Goal: Task Accomplishment & Management: Use online tool/utility

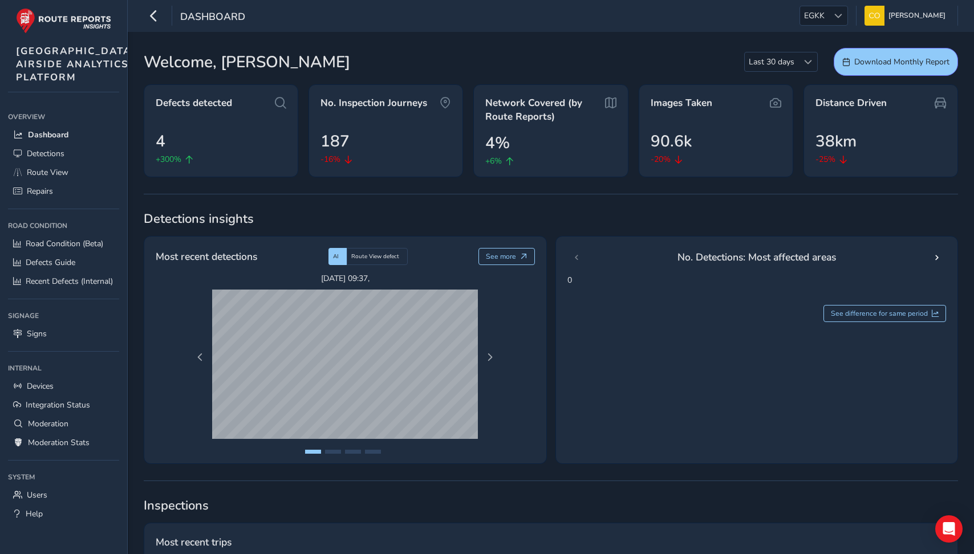
click at [487, 52] on div "Welcome, Connell Last 30 days Last 30 days Download Monthly Report" at bounding box center [551, 62] width 814 height 28
click at [487, 9] on span "EGKK" at bounding box center [814, 15] width 29 height 19
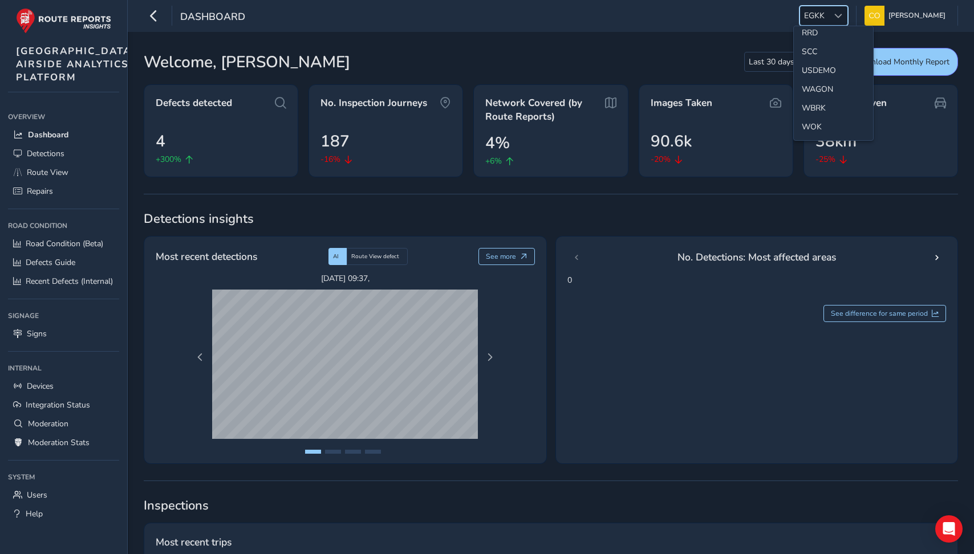
scroll to position [529, 0]
click at [487, 77] on li "SCC" at bounding box center [833, 75] width 79 height 19
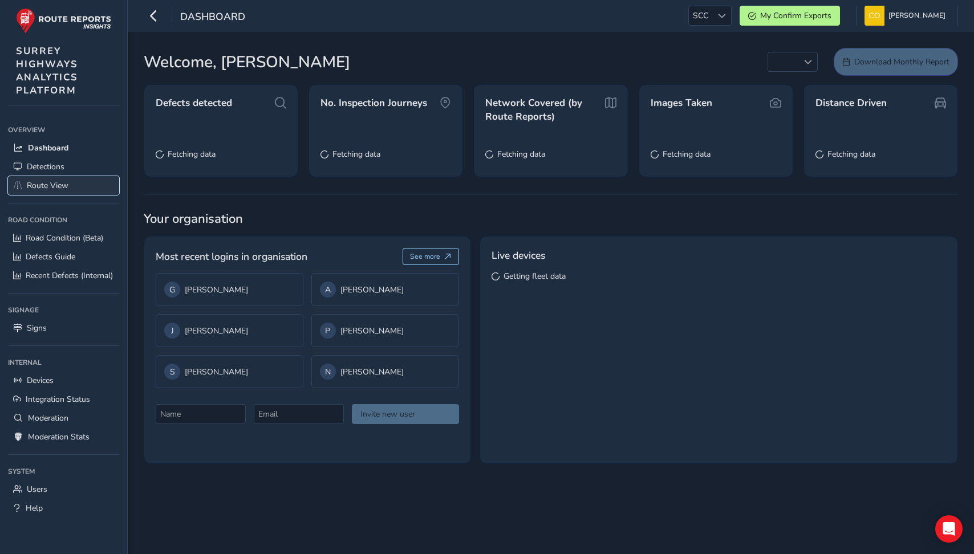
click at [64, 184] on span "Route View" at bounding box center [48, 185] width 42 height 11
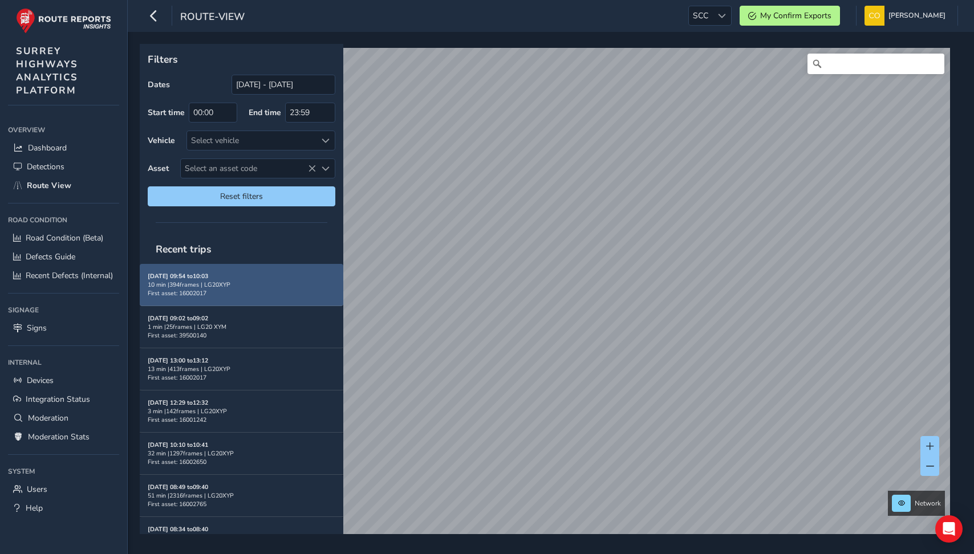
click at [261, 277] on div "10 min | 394 frames | LG20XYP" at bounding box center [242, 285] width 188 height 9
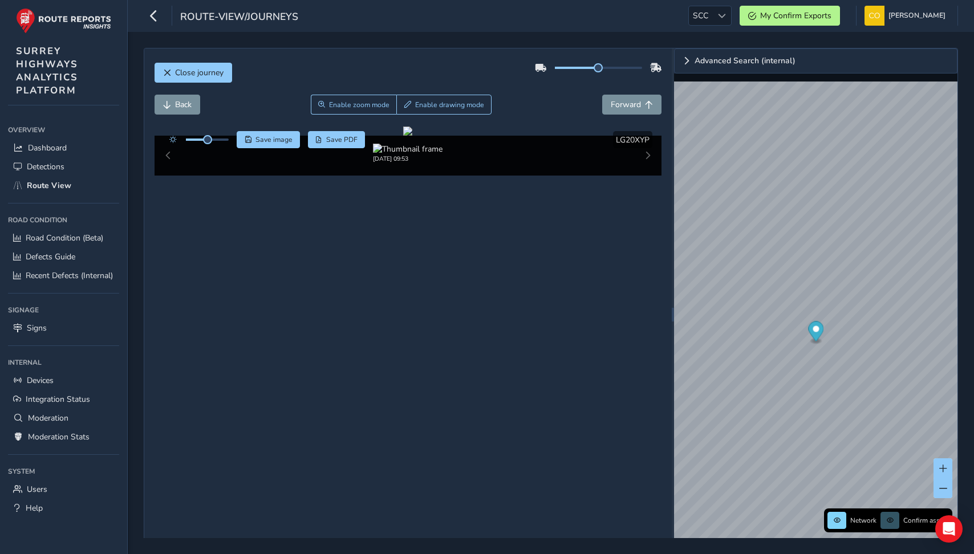
drag, startPoint x: 597, startPoint y: 68, endPoint x: 650, endPoint y: 67, distance: 53.1
click at [487, 67] on div at bounding box center [598, 68] width 127 height 18
click at [487, 92] on div "Close journey" at bounding box center [409, 77] width 508 height 37
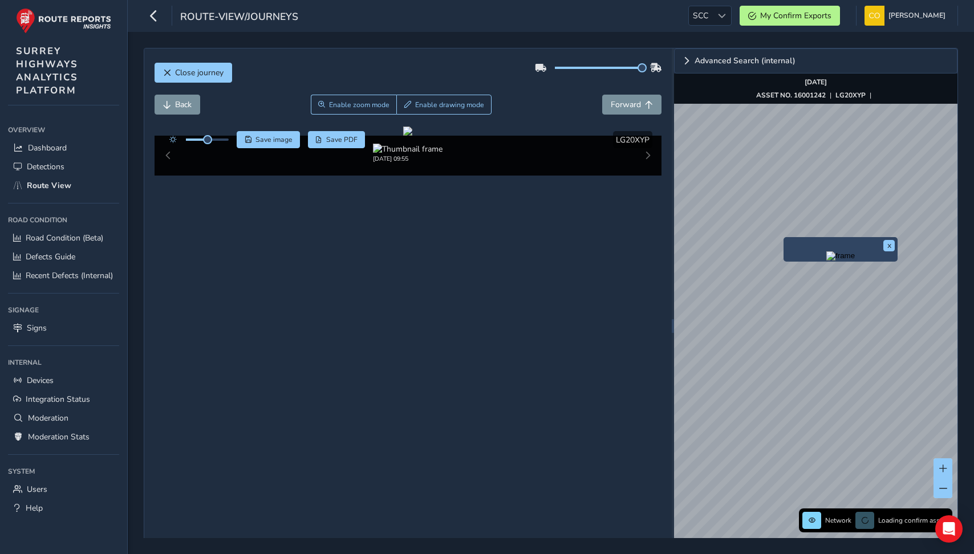
click at [487, 260] on img "Preview frame" at bounding box center [840, 256] width 29 height 9
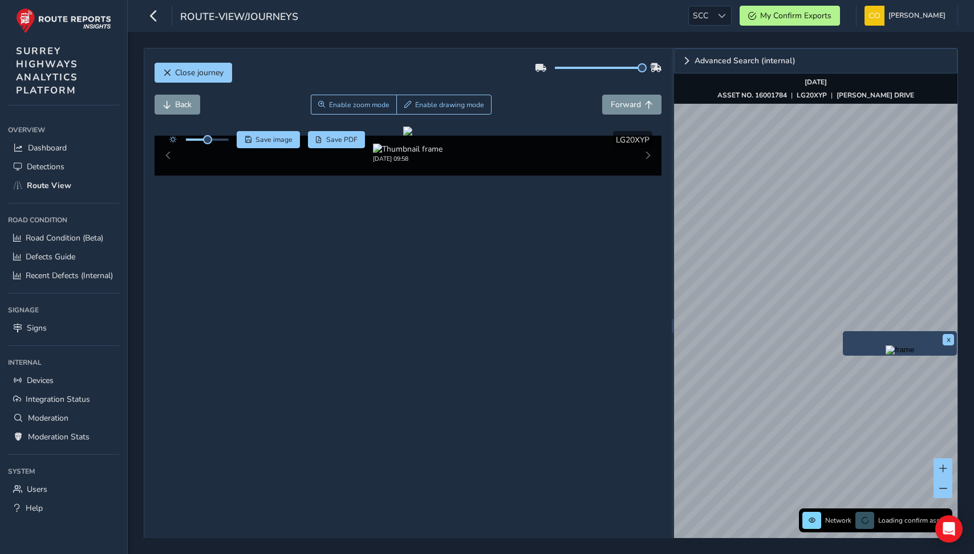
click at [487, 277] on img "Preview frame" at bounding box center [900, 350] width 29 height 9
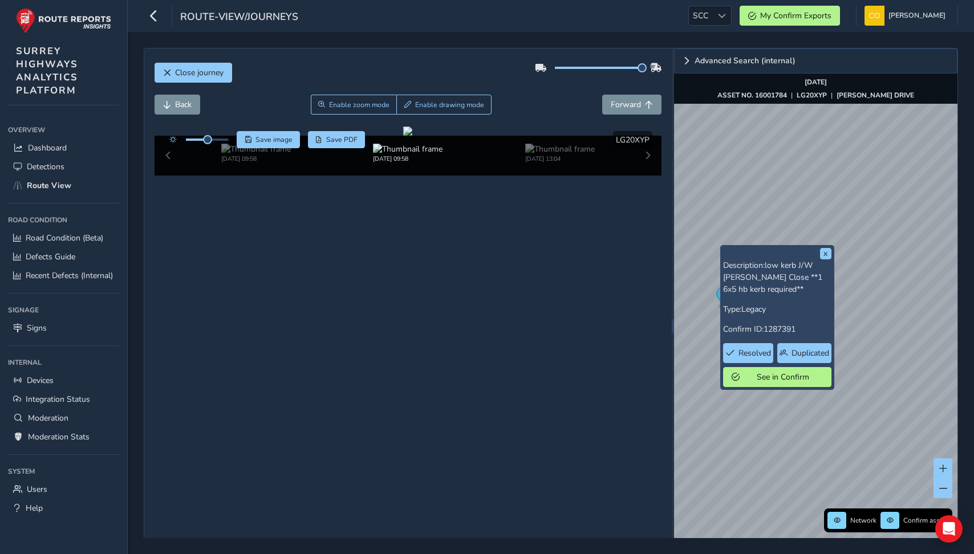
click at [487, 260] on p "Description: low kerb J/W Alford Close **1 6x5 hb kerb required**" at bounding box center [777, 278] width 108 height 36
click at [487, 256] on button "x" at bounding box center [825, 253] width 11 height 11
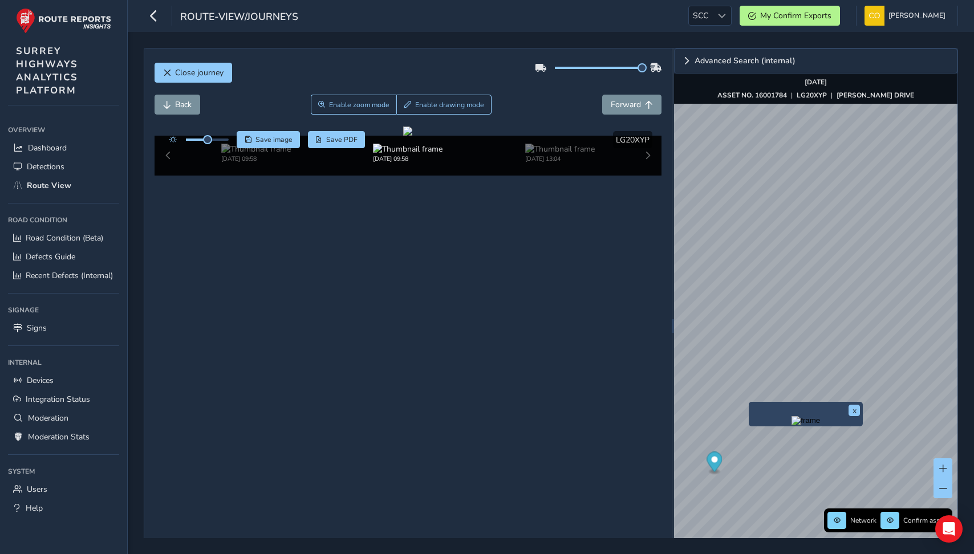
click at [487, 277] on img "Preview frame" at bounding box center [806, 420] width 29 height 9
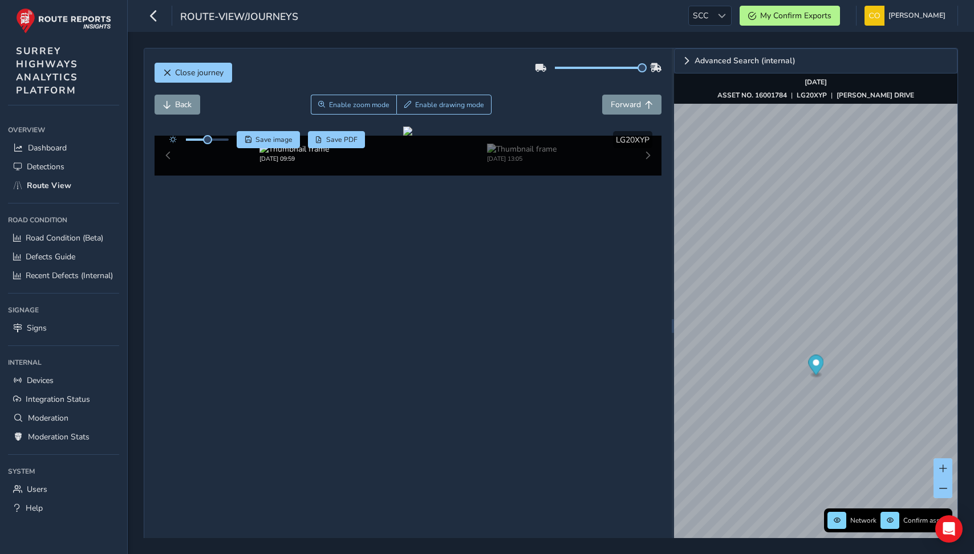
click at [487, 27] on div "route-view/journeys SCC SCC My Confirm Exports Connell McLaughlin Colour Scheme…" at bounding box center [551, 16] width 846 height 32
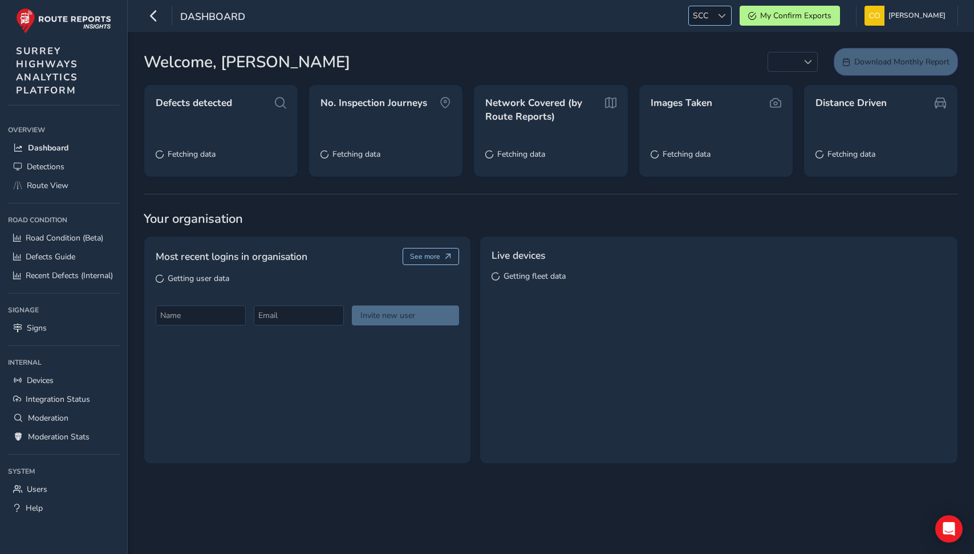
click at [706, 12] on span "SCC" at bounding box center [700, 15] width 23 height 19
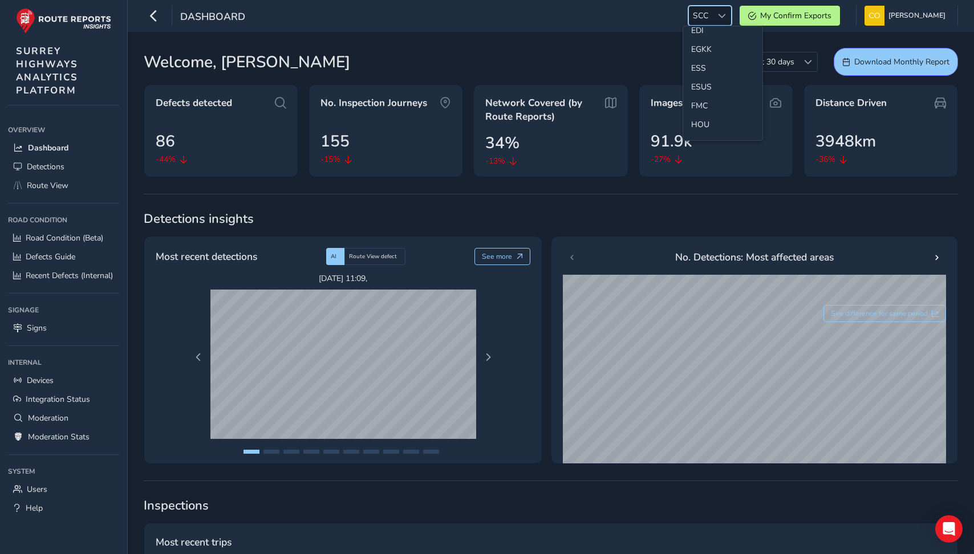
scroll to position [157, 0]
click at [707, 68] on li "ESS" at bounding box center [722, 71] width 79 height 19
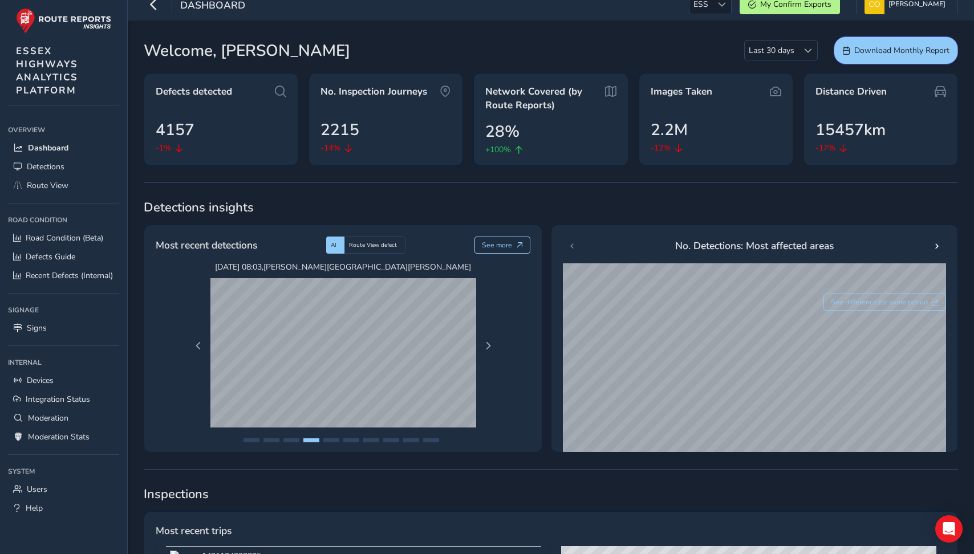
scroll to position [0, 0]
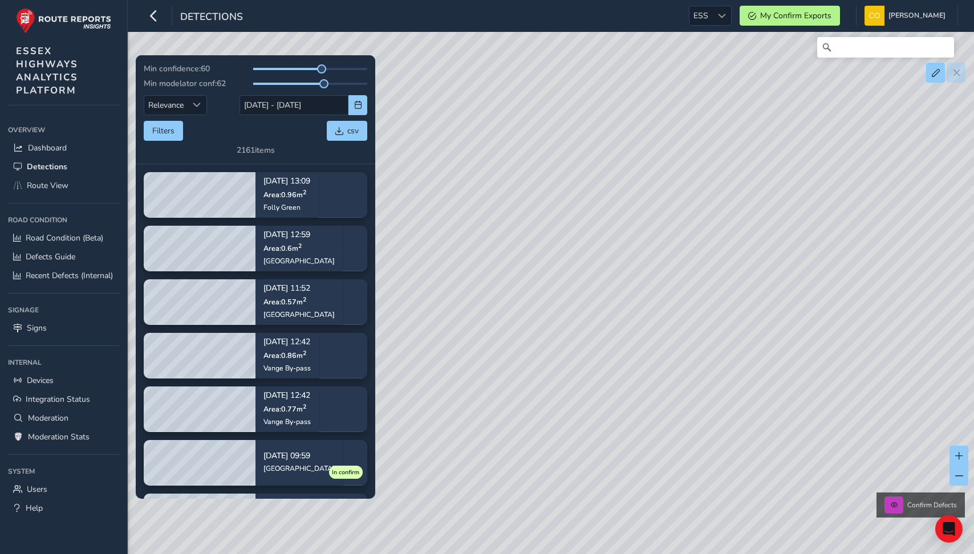
drag, startPoint x: 609, startPoint y: 319, endPoint x: 609, endPoint y: 329, distance: 9.7
click at [609, 329] on div "Confirm Defects" at bounding box center [487, 277] width 974 height 554
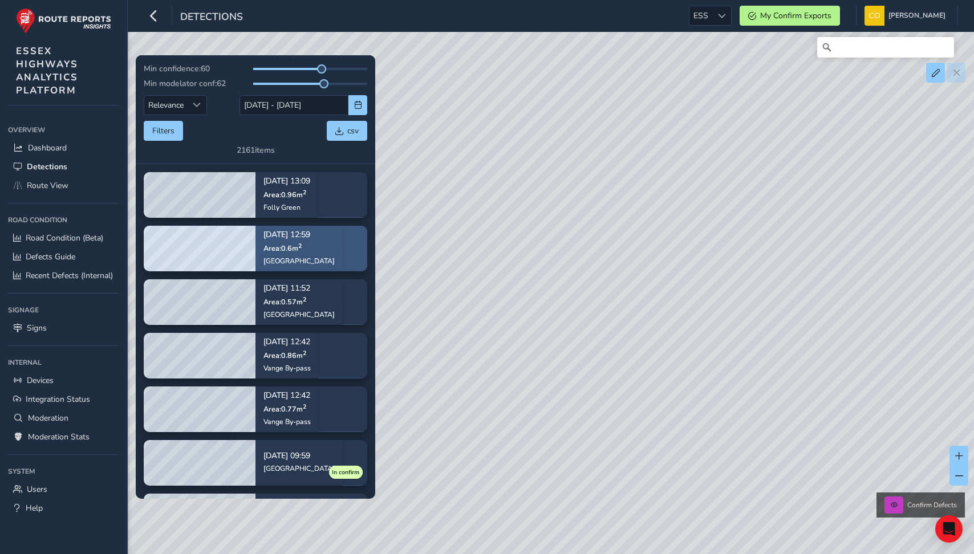
click at [336, 245] on div "Sep 03, 12:59 Area: 0.6 m 2 Moat Road" at bounding box center [299, 249] width 87 height 66
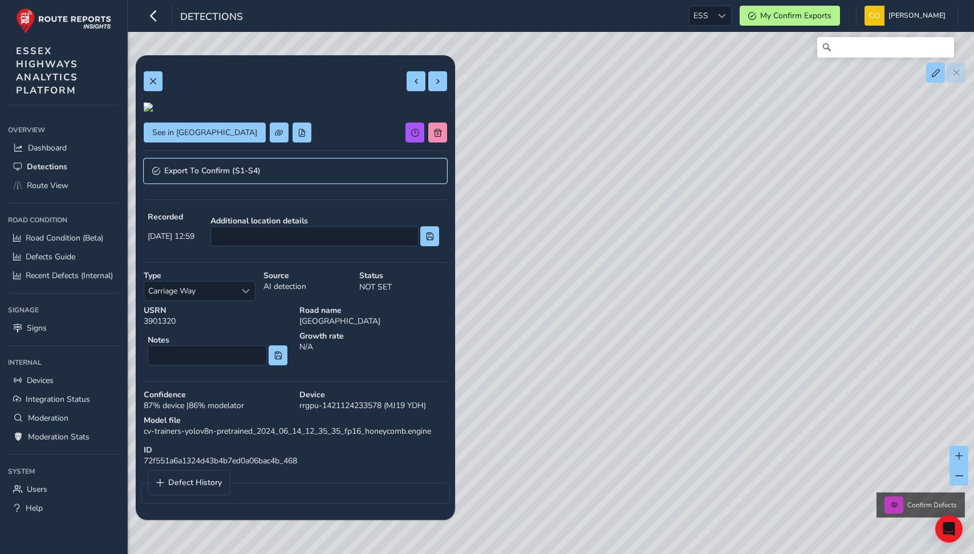
click at [204, 175] on span "Export To Confirm (S1-S4)" at bounding box center [212, 171] width 96 height 8
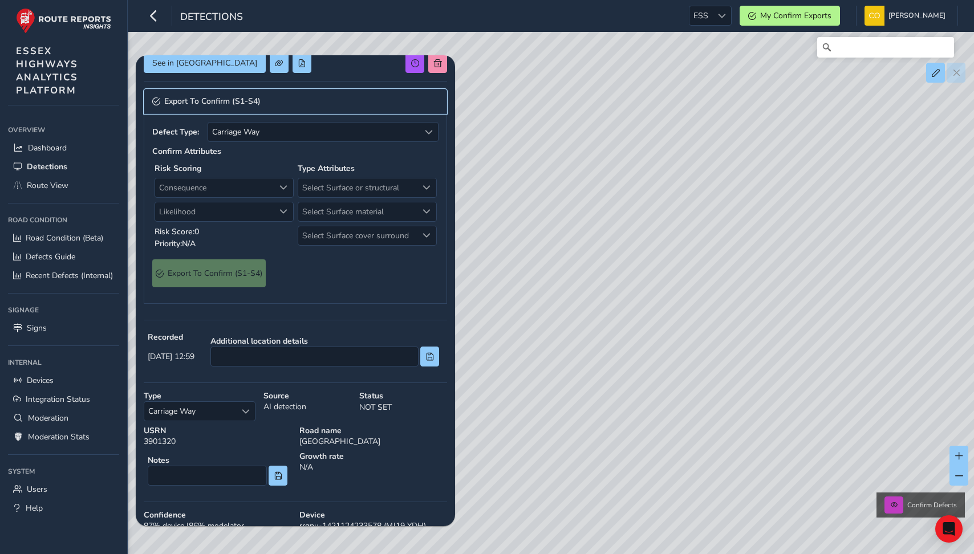
scroll to position [73, 0]
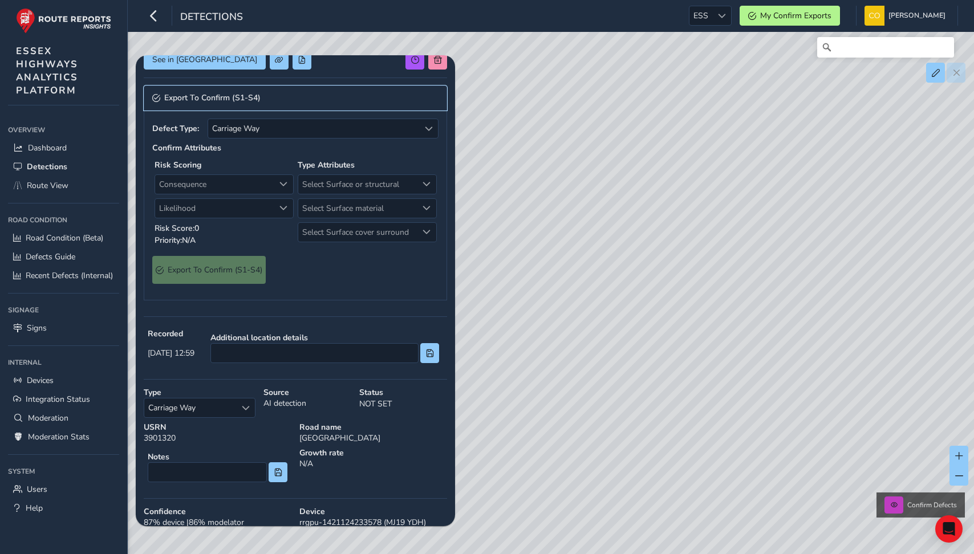
click at [251, 102] on span "Export To Confirm (S1-S4)" at bounding box center [212, 98] width 96 height 8
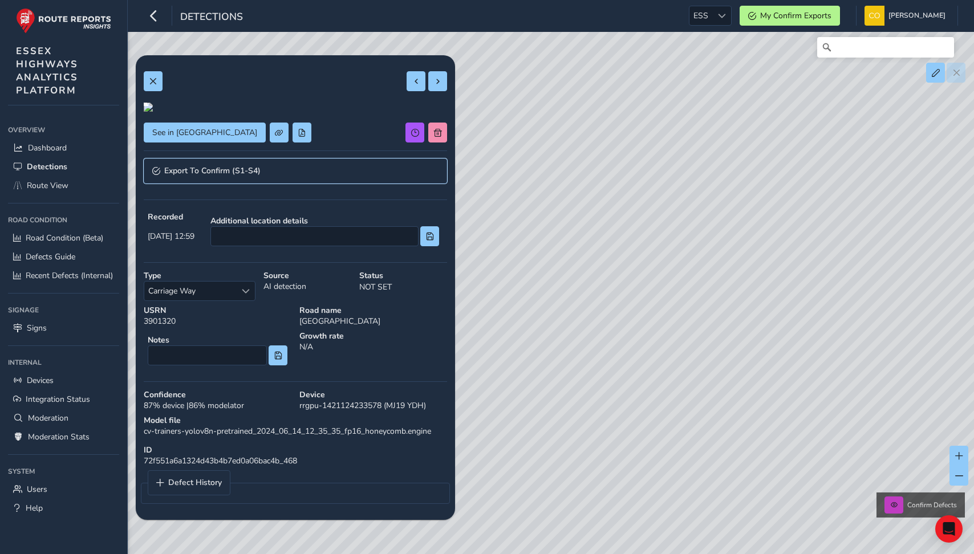
scroll to position [0, 0]
click at [155, 80] on span at bounding box center [153, 82] width 8 height 8
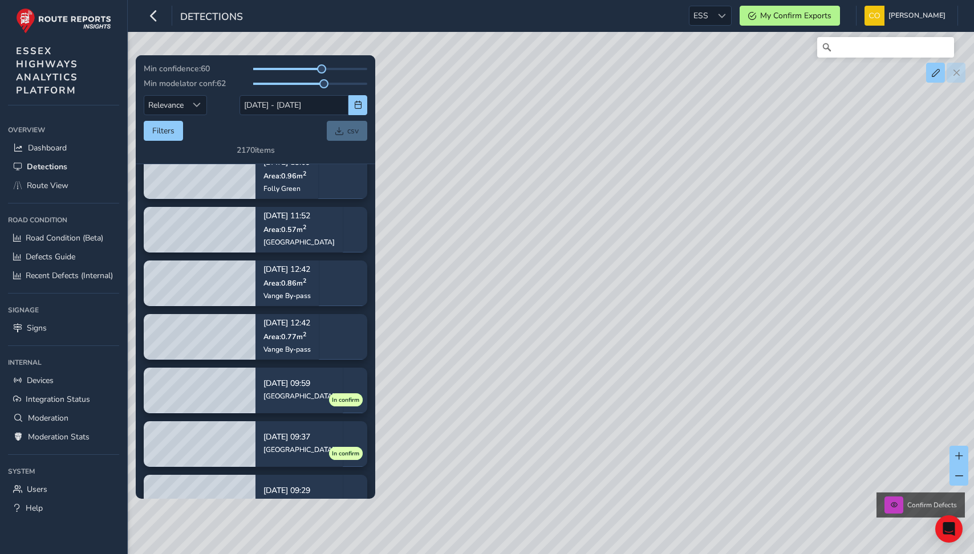
scroll to position [25, 0]
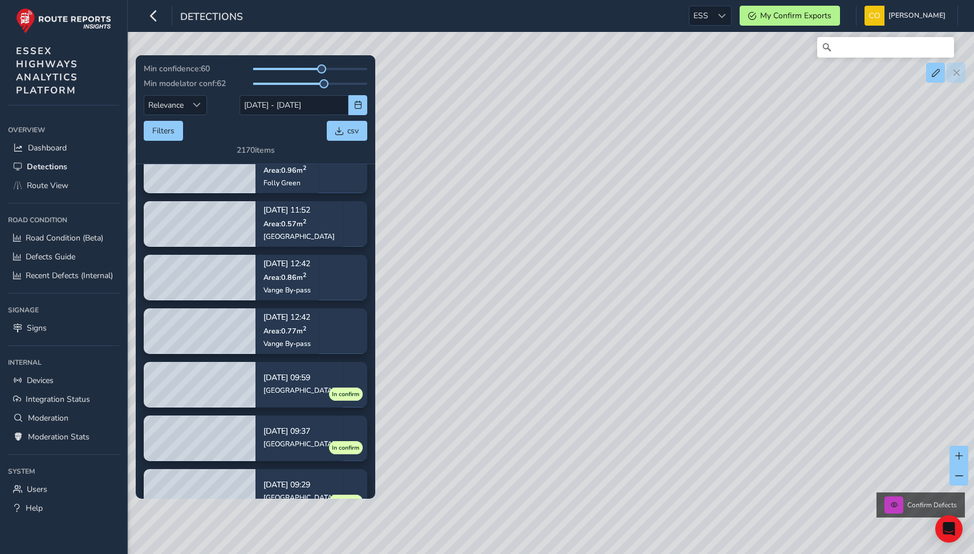
drag, startPoint x: 687, startPoint y: 315, endPoint x: 605, endPoint y: 293, distance: 85.8
click at [605, 293] on div "Confirm Defects" at bounding box center [487, 277] width 974 height 554
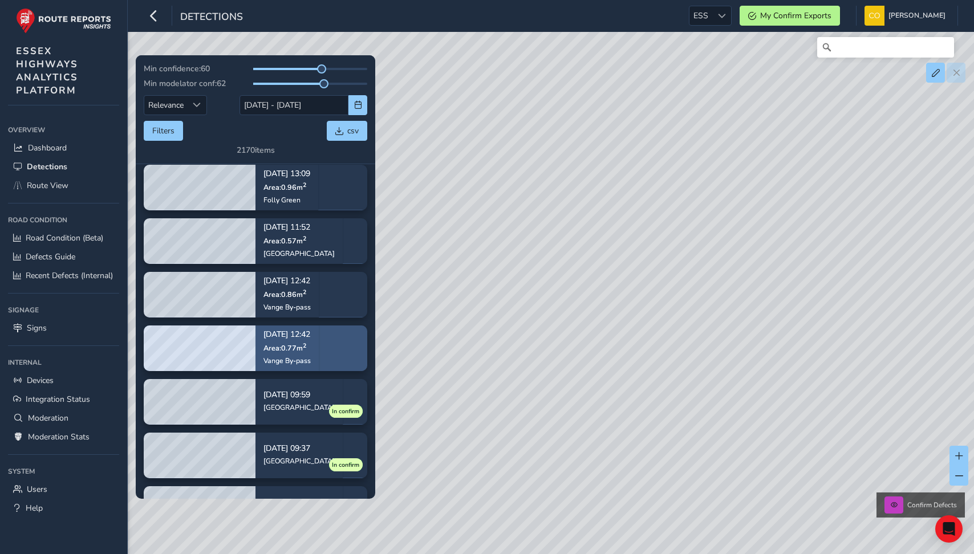
scroll to position [0, 0]
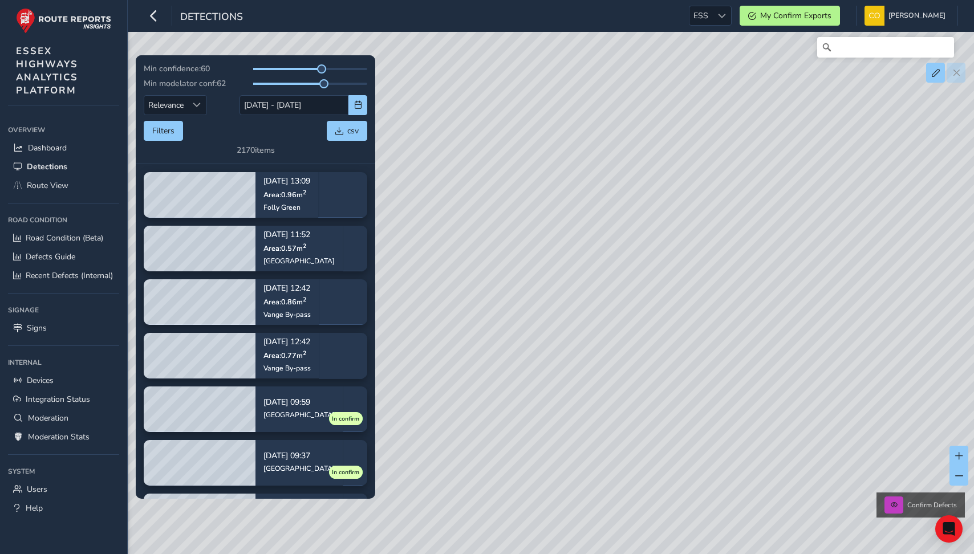
drag, startPoint x: 717, startPoint y: 388, endPoint x: 597, endPoint y: 321, distance: 137.6
click at [597, 321] on div "Confirm Defects" at bounding box center [487, 277] width 974 height 554
click at [153, 134] on button "Filters" at bounding box center [163, 131] width 39 height 20
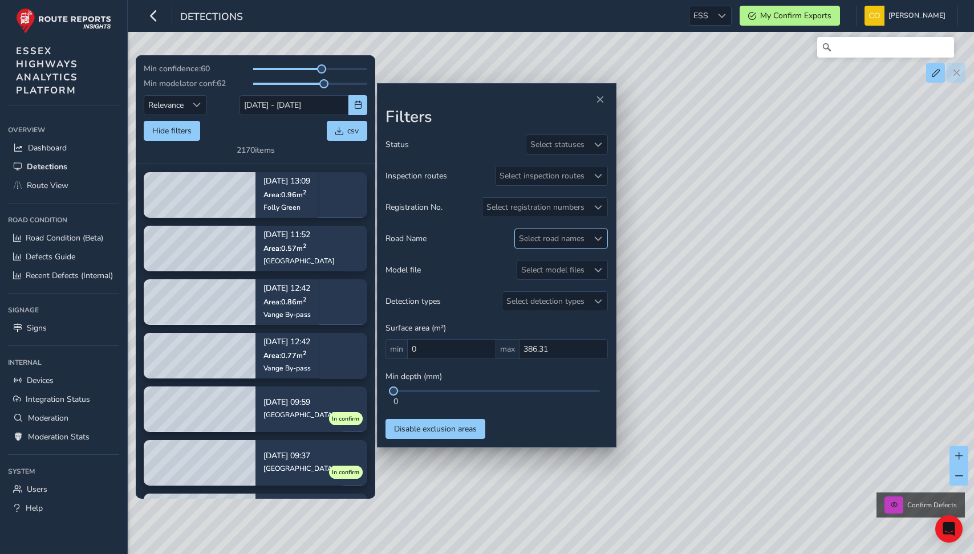
click at [545, 239] on div "Select road names" at bounding box center [552, 238] width 74 height 19
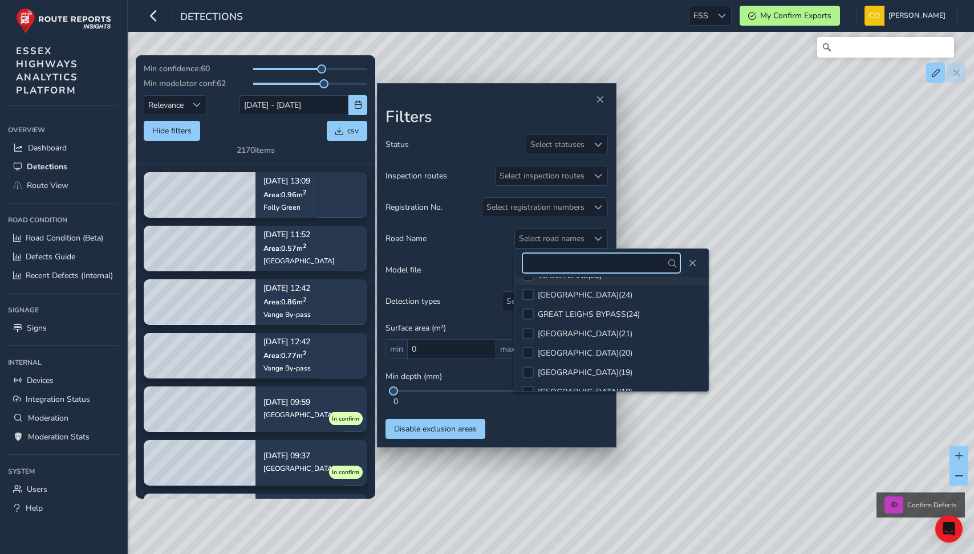
scroll to position [92, 0]
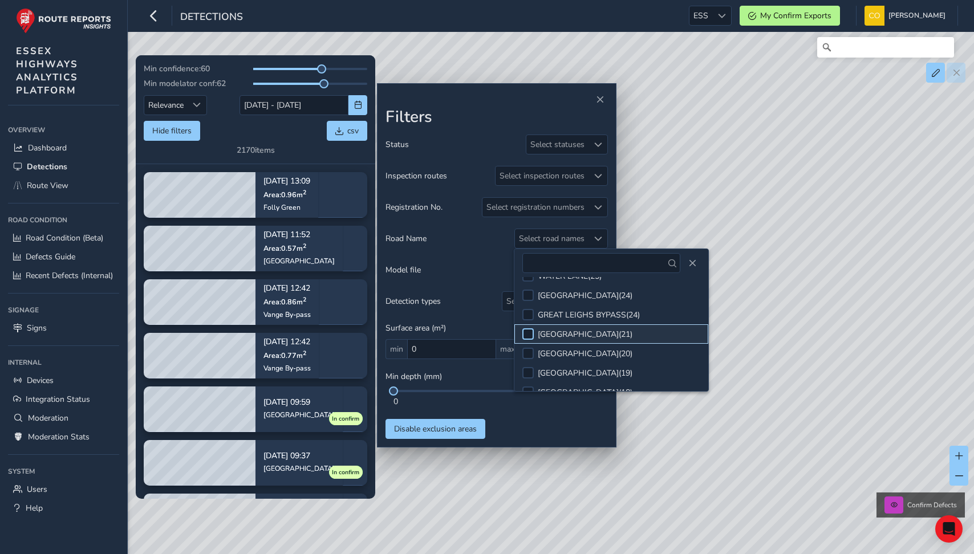
click at [530, 337] on div at bounding box center [527, 334] width 11 height 11
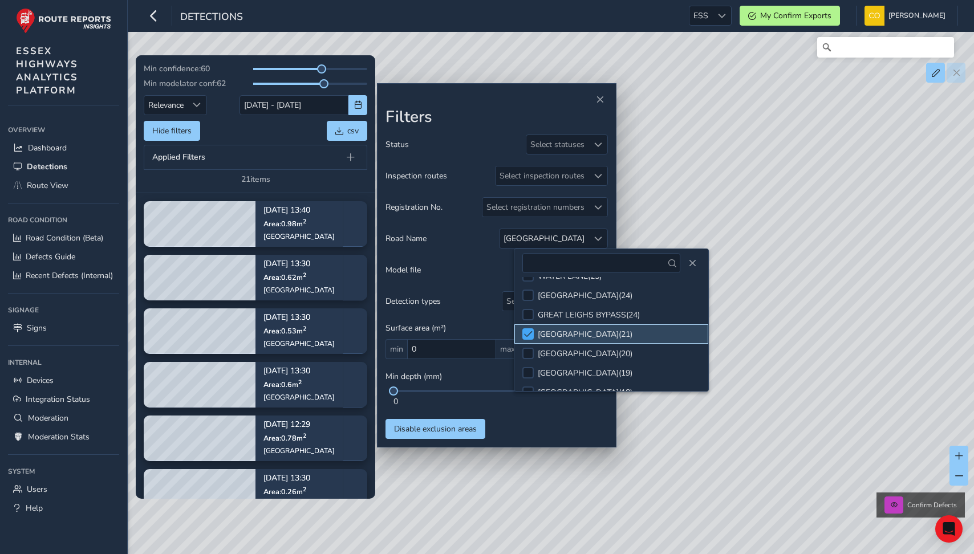
click at [530, 334] on span at bounding box center [528, 334] width 9 height 8
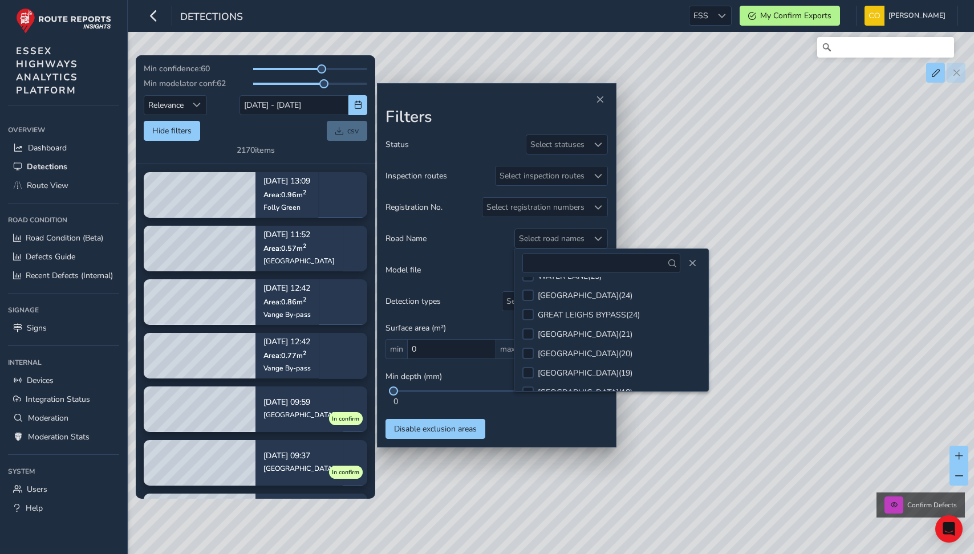
click at [549, 228] on div "Status Select statuses Inspection routes Select inspection routes Registration …" at bounding box center [497, 287] width 222 height 305
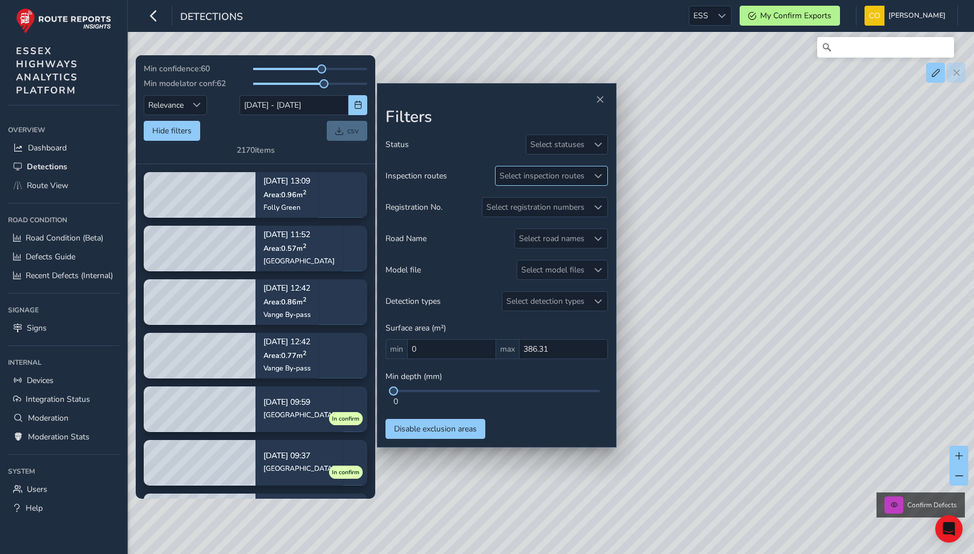
click at [554, 171] on div "Select inspection routes" at bounding box center [542, 176] width 93 height 19
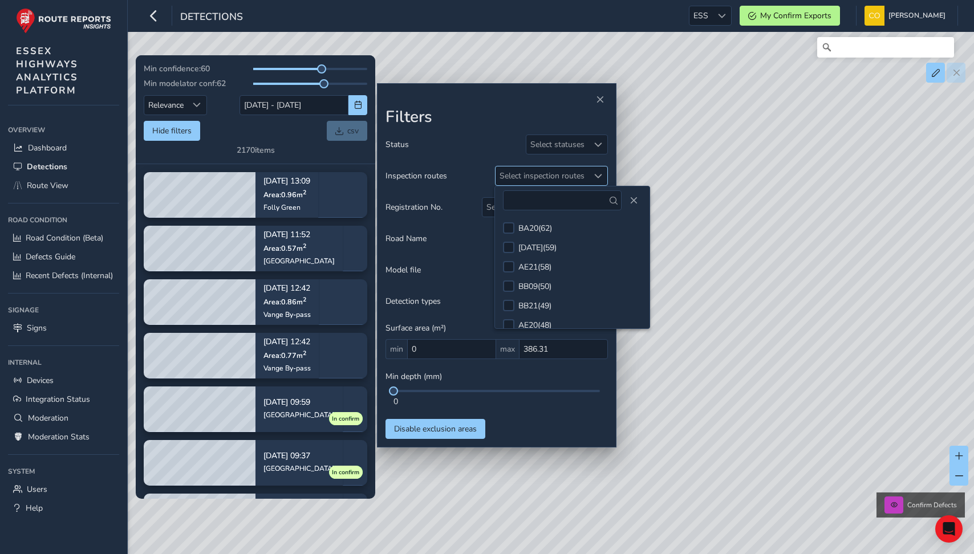
click at [554, 171] on div "Select inspection routes" at bounding box center [542, 176] width 93 height 19
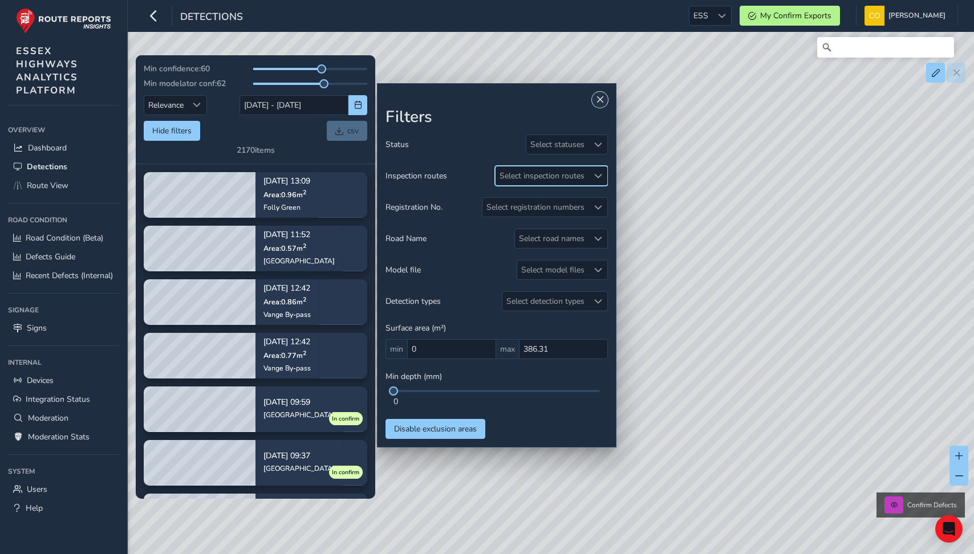
click at [603, 101] on span "Close" at bounding box center [600, 100] width 8 height 8
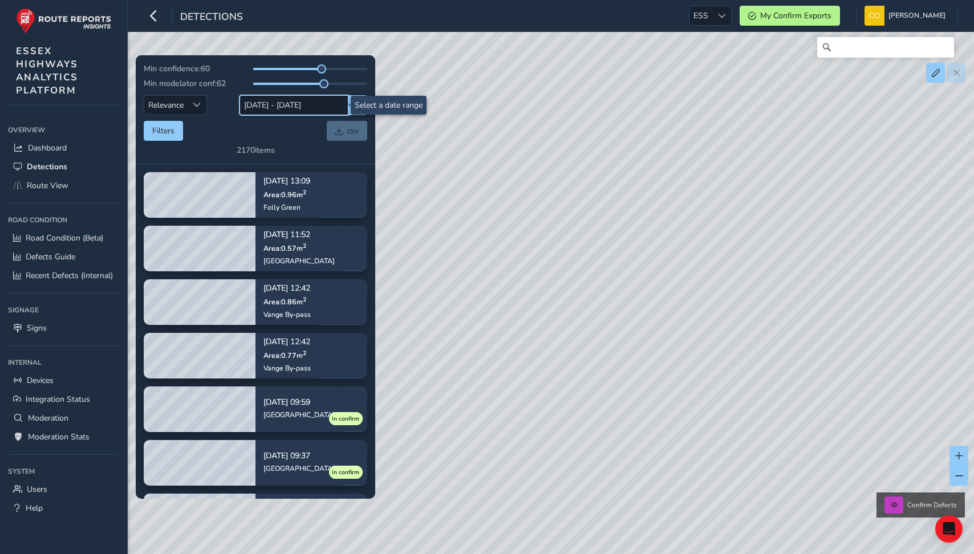
click at [309, 107] on input "21/08/2025 - 04/09/2025" at bounding box center [294, 105] width 109 height 20
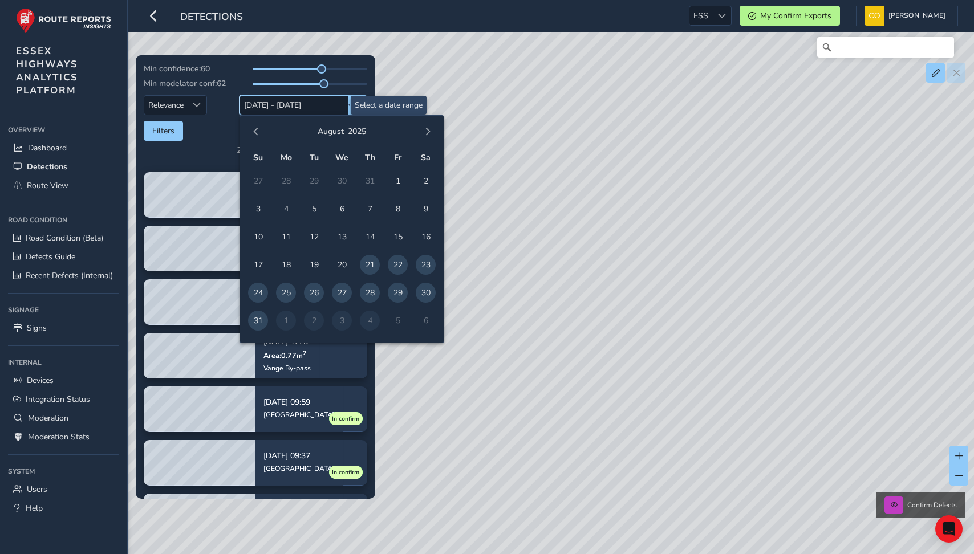
click at [318, 102] on input "21/08/2025 - 04/09/2025" at bounding box center [294, 105] width 109 height 20
click at [225, 126] on div "Filters csv" at bounding box center [256, 131] width 224 height 20
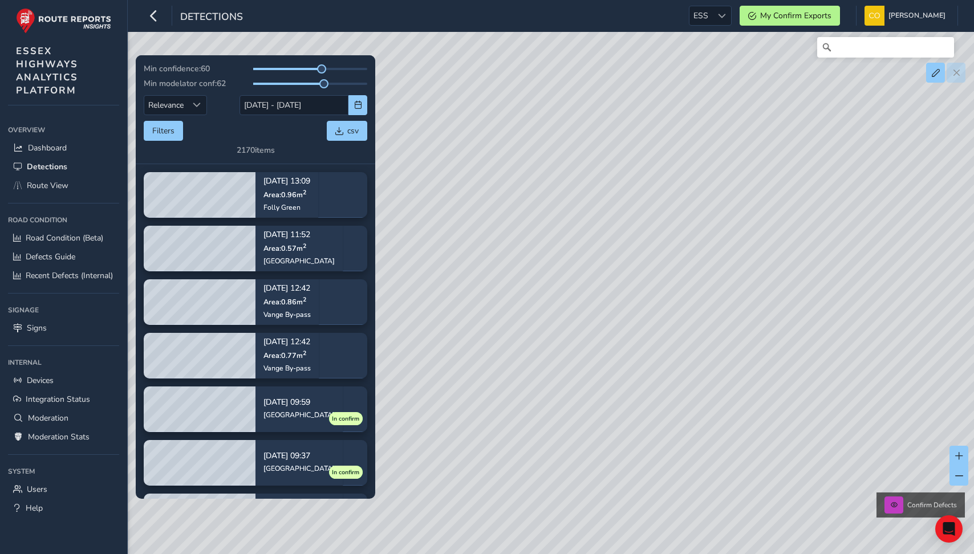
drag, startPoint x: 593, startPoint y: 284, endPoint x: 559, endPoint y: 284, distance: 33.7
click at [559, 284] on div "Confirm Defects" at bounding box center [487, 277] width 974 height 554
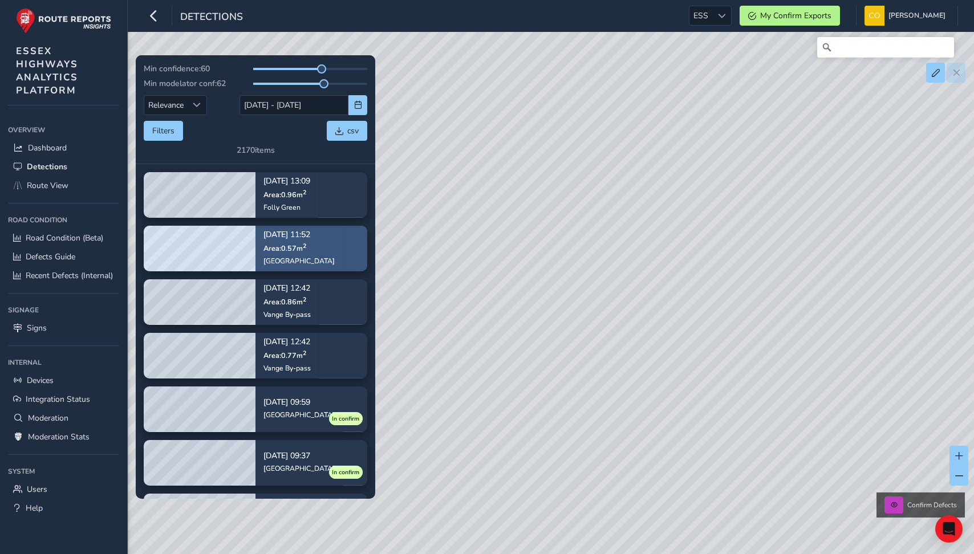
click at [306, 236] on p "Sep 03, 11:52" at bounding box center [299, 236] width 71 height 8
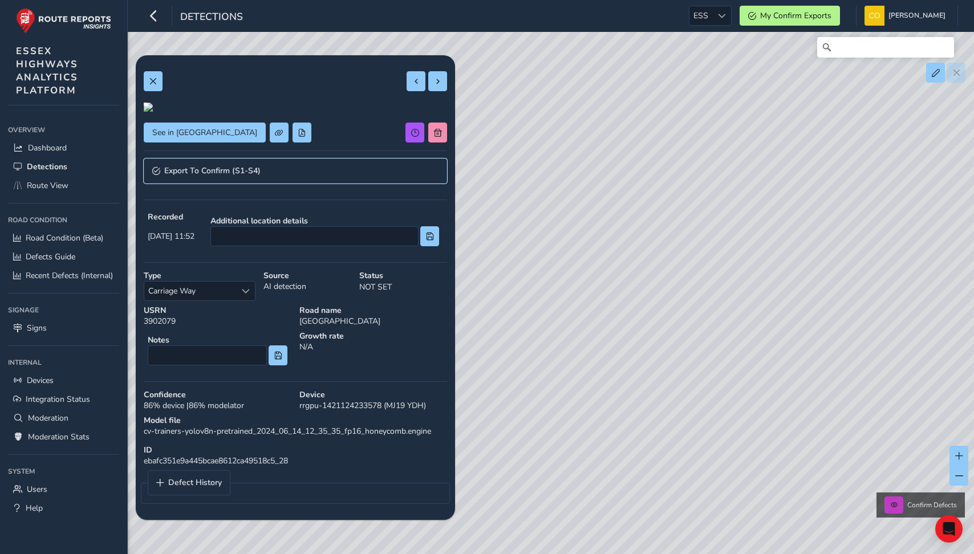
click at [307, 184] on link "Export To Confirm (S1-S4)" at bounding box center [295, 171] width 303 height 25
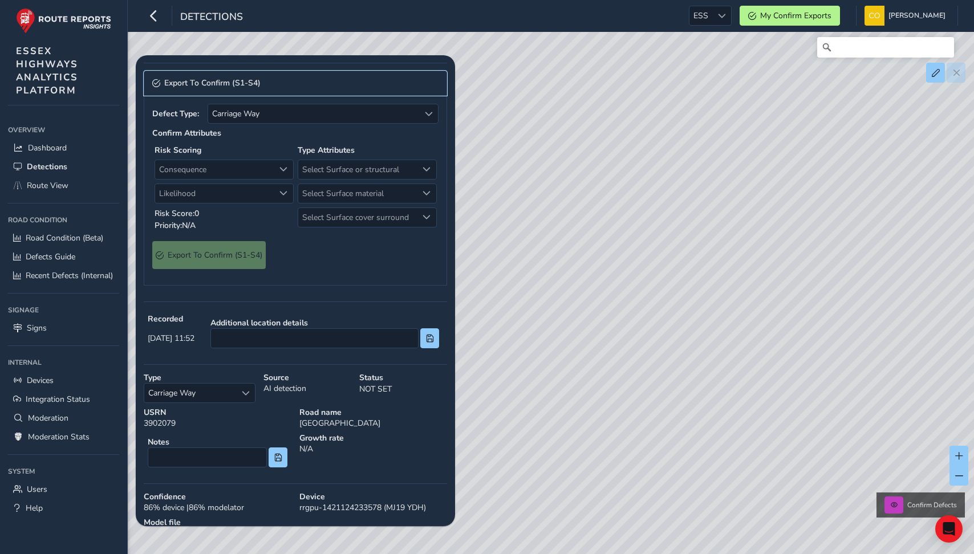
scroll to position [101, 0]
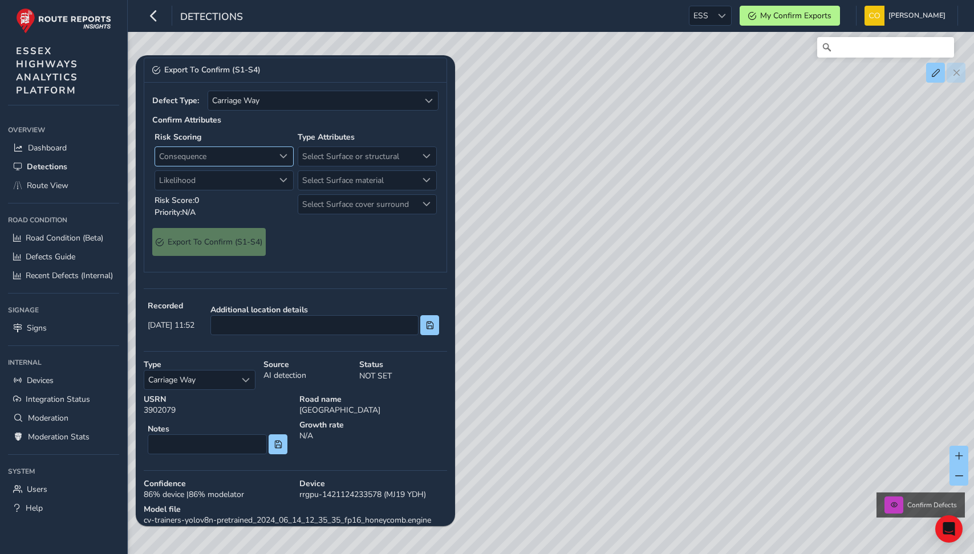
click at [260, 166] on span "Consequence" at bounding box center [214, 156] width 119 height 19
click at [257, 166] on span "Consequence" at bounding box center [214, 156] width 119 height 19
click at [349, 166] on span "Select Surface or structural" at bounding box center [357, 156] width 119 height 19
click at [299, 110] on span "Carriage Way" at bounding box center [313, 100] width 211 height 19
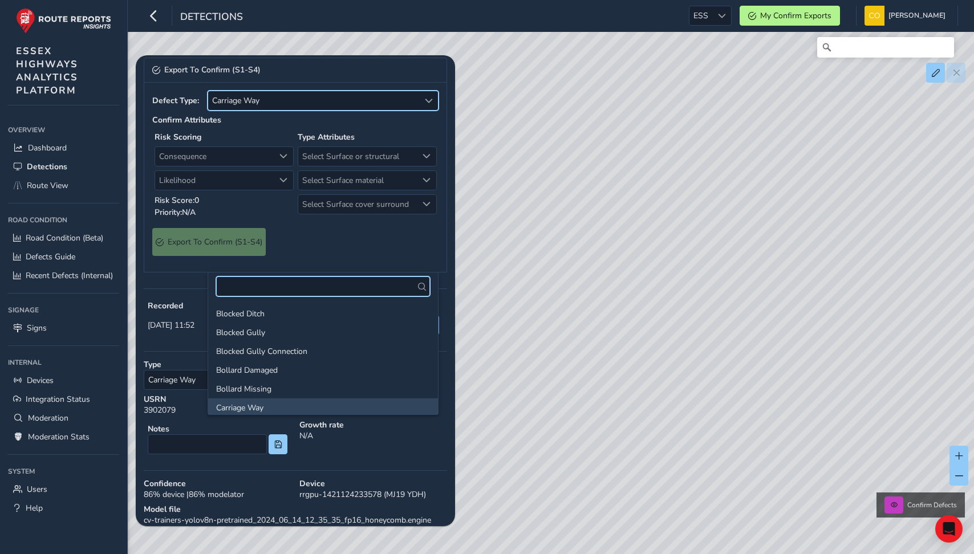
scroll to position [3, 0]
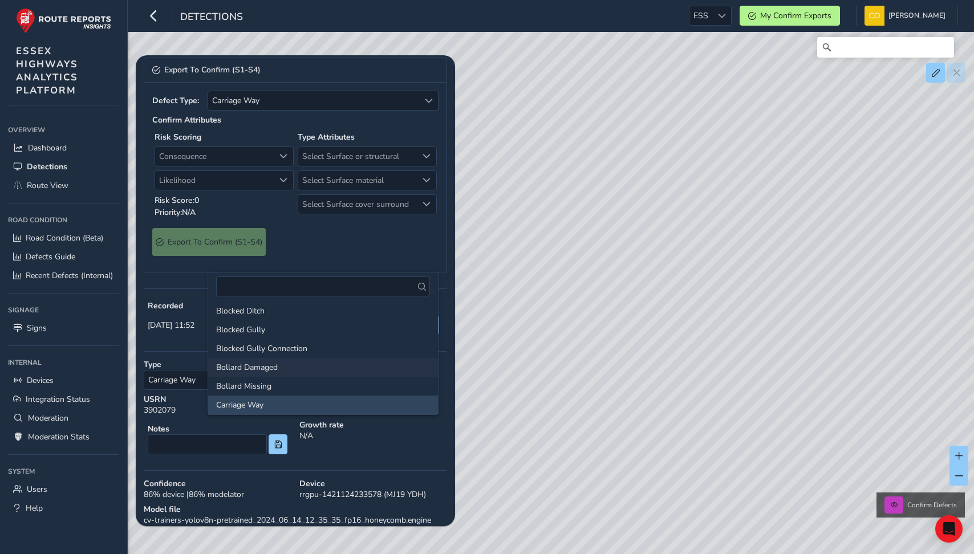
click at [287, 370] on li "Bollard Damaged" at bounding box center [323, 367] width 230 height 19
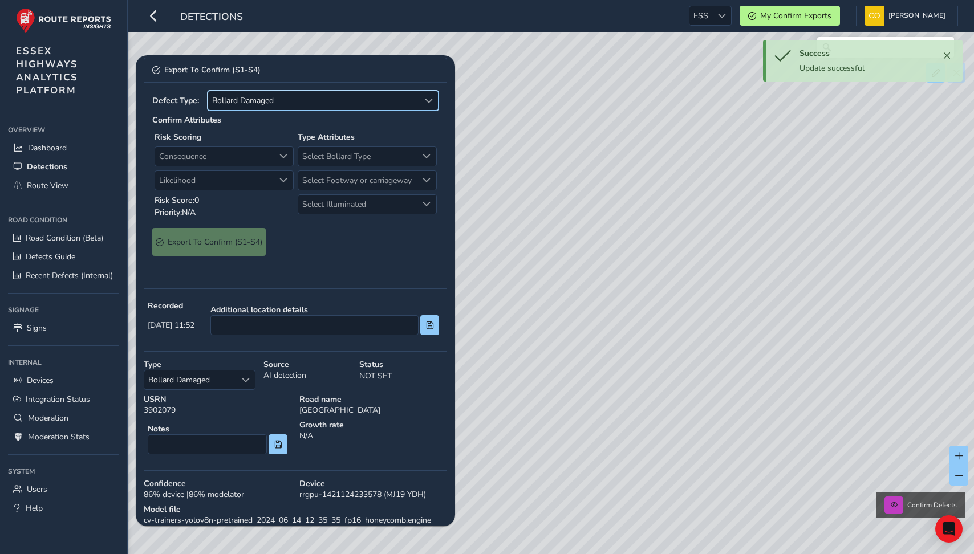
click at [310, 110] on span "Bollard Damaged" at bounding box center [313, 100] width 211 height 19
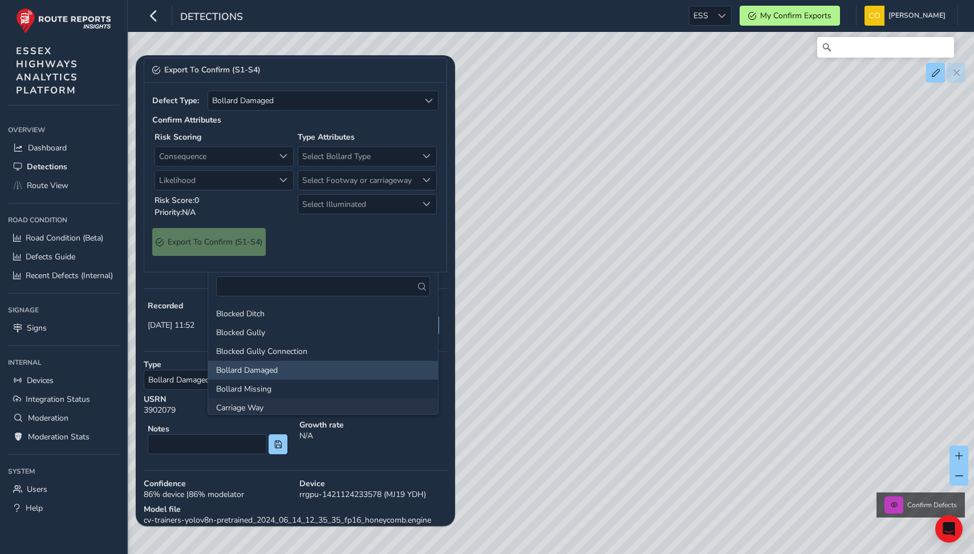
click at [284, 403] on li "Carriage Way" at bounding box center [323, 408] width 230 height 19
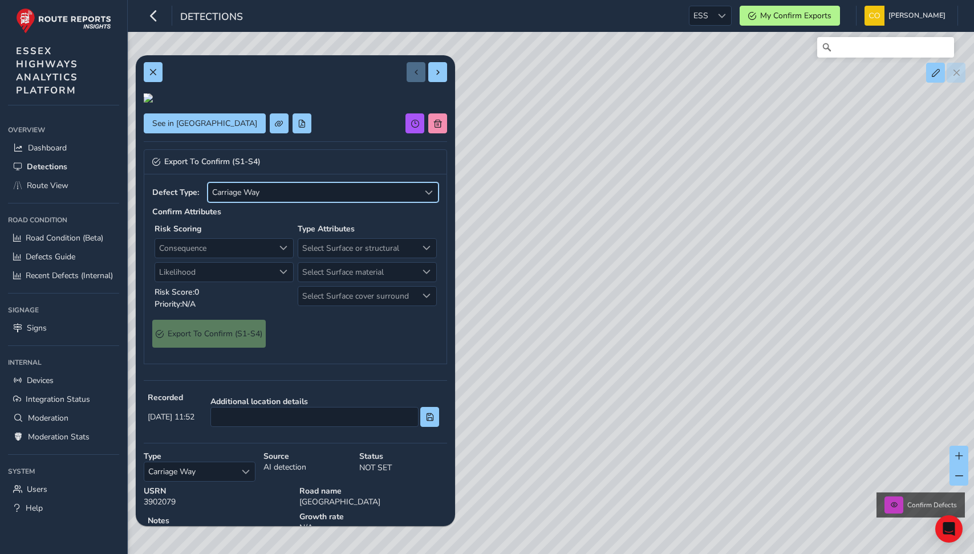
scroll to position [0, 0]
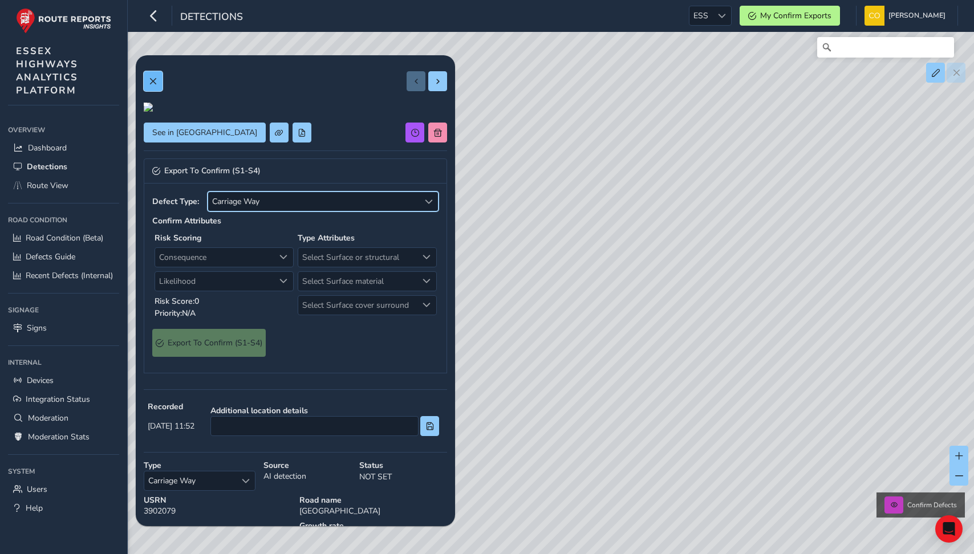
click at [156, 86] on button at bounding box center [153, 81] width 19 height 20
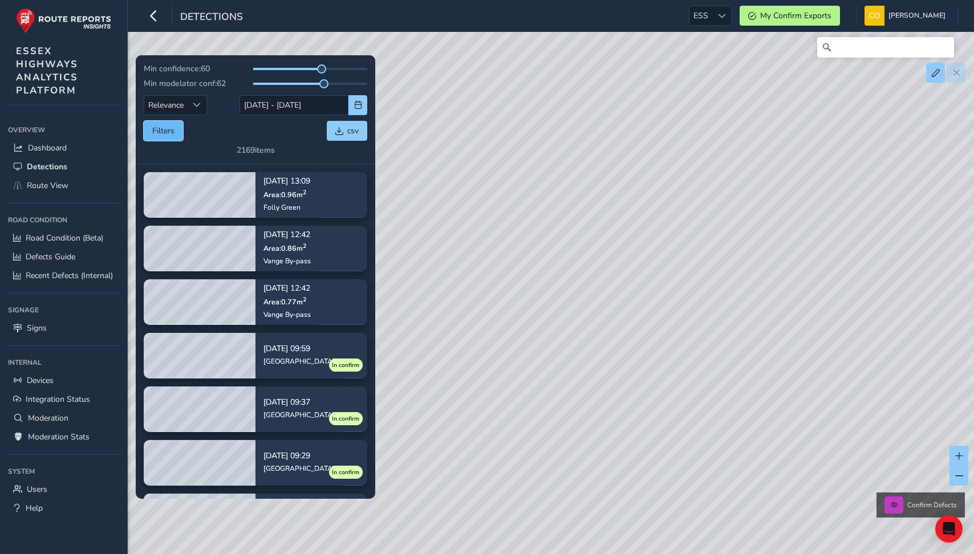
click at [159, 121] on button "Filters" at bounding box center [163, 131] width 39 height 20
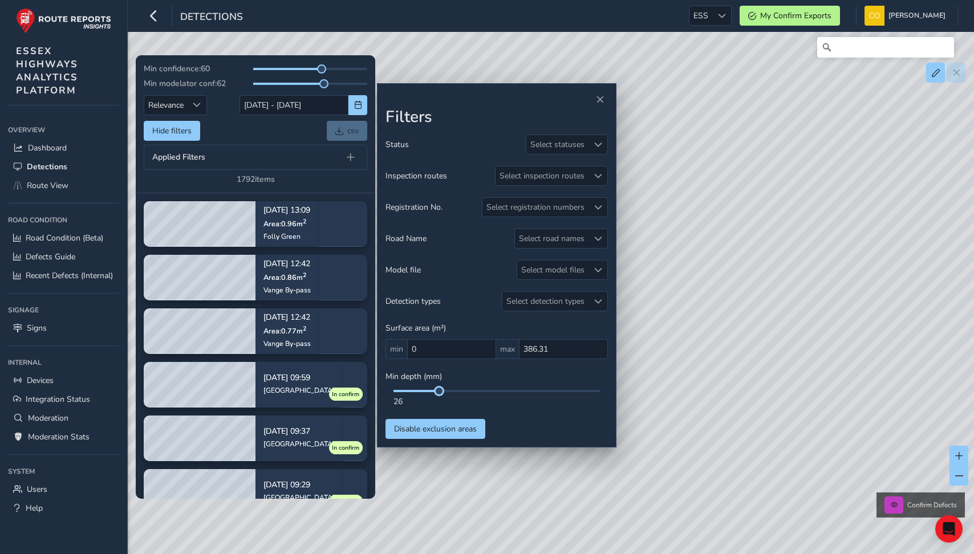
drag, startPoint x: 394, startPoint y: 392, endPoint x: 557, endPoint y: 42, distance: 386.9
click at [442, 392] on span at bounding box center [439, 391] width 9 height 9
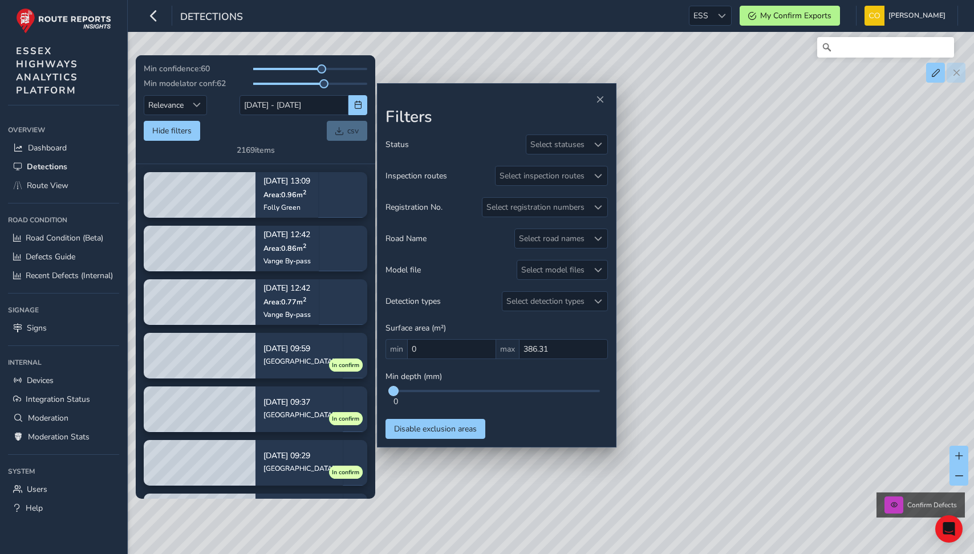
drag, startPoint x: 441, startPoint y: 392, endPoint x: 396, endPoint y: 391, distance: 45.1
click at [396, 391] on span at bounding box center [393, 391] width 9 height 9
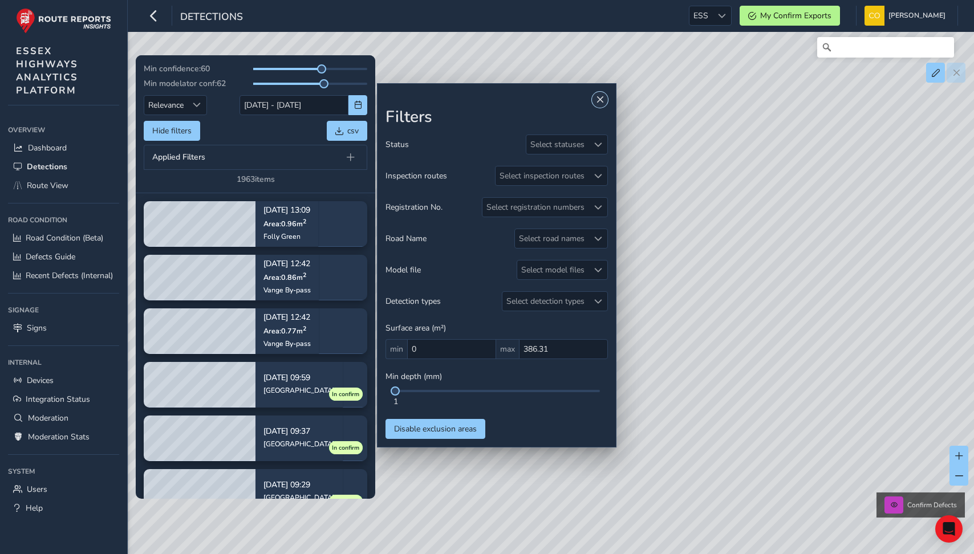
click at [605, 105] on button "Close" at bounding box center [600, 100] width 16 height 16
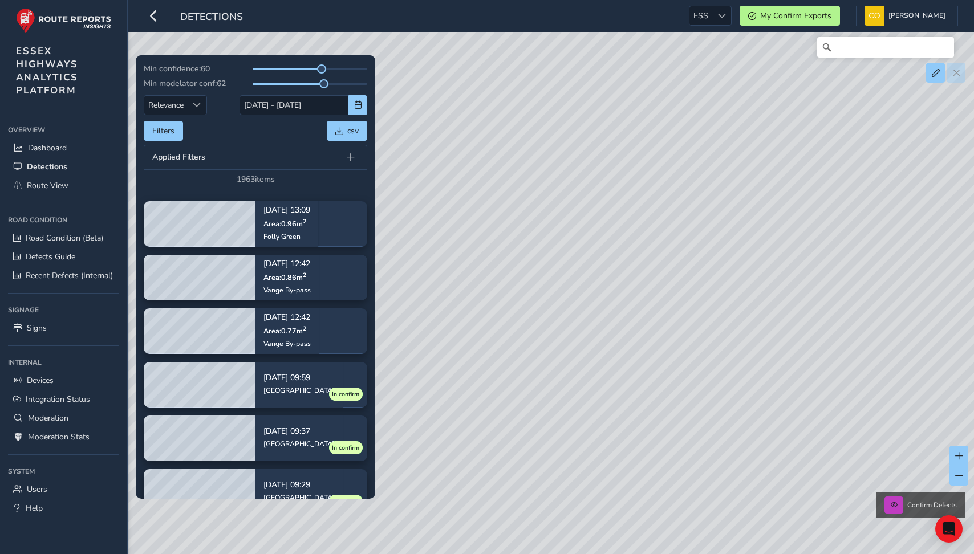
drag, startPoint x: 601, startPoint y: 250, endPoint x: 594, endPoint y: 283, distance: 33.7
click at [594, 283] on div "Confirm Defects" at bounding box center [487, 277] width 974 height 554
drag, startPoint x: 551, startPoint y: 234, endPoint x: 468, endPoint y: 299, distance: 105.3
click at [468, 299] on div "Confirm Defects" at bounding box center [487, 277] width 974 height 554
click at [50, 190] on span "Route View" at bounding box center [48, 185] width 42 height 11
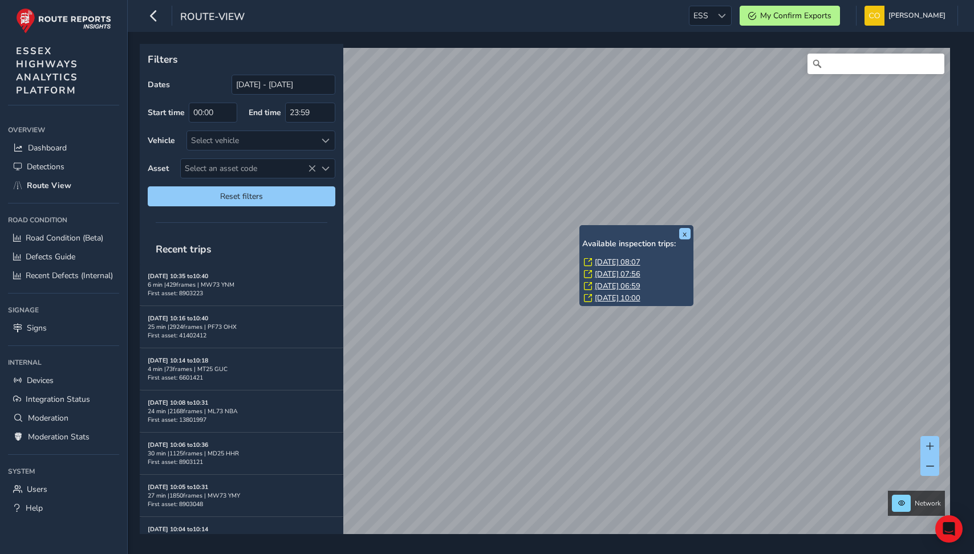
click at [297, 129] on div "Dates 05/08/2025 - 04/09/2025 Start time 00:00 End time 23:59 Vehicle Select ve…" at bounding box center [242, 141] width 188 height 132
click at [686, 235] on button "x" at bounding box center [684, 233] width 11 height 11
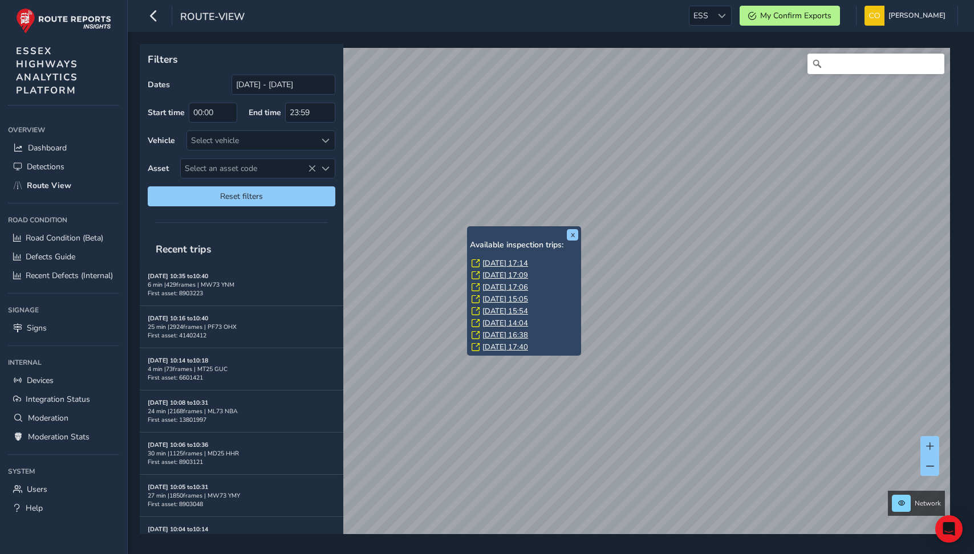
click at [507, 298] on link "Fri, 29 Aug, 15:05" at bounding box center [506, 299] width 46 height 10
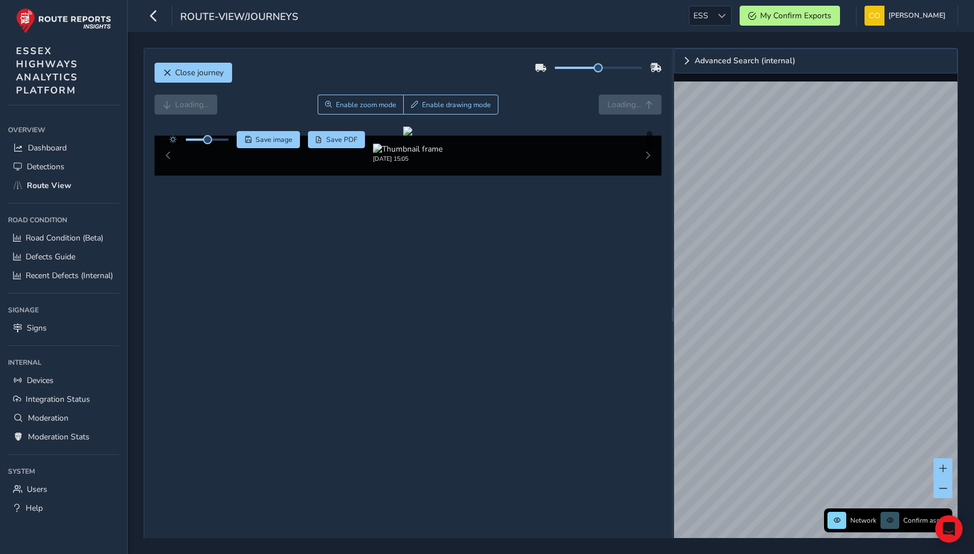
click at [522, 113] on div "Loading... Enable zoom mode Enable drawing mode Loading..." at bounding box center [409, 105] width 508 height 20
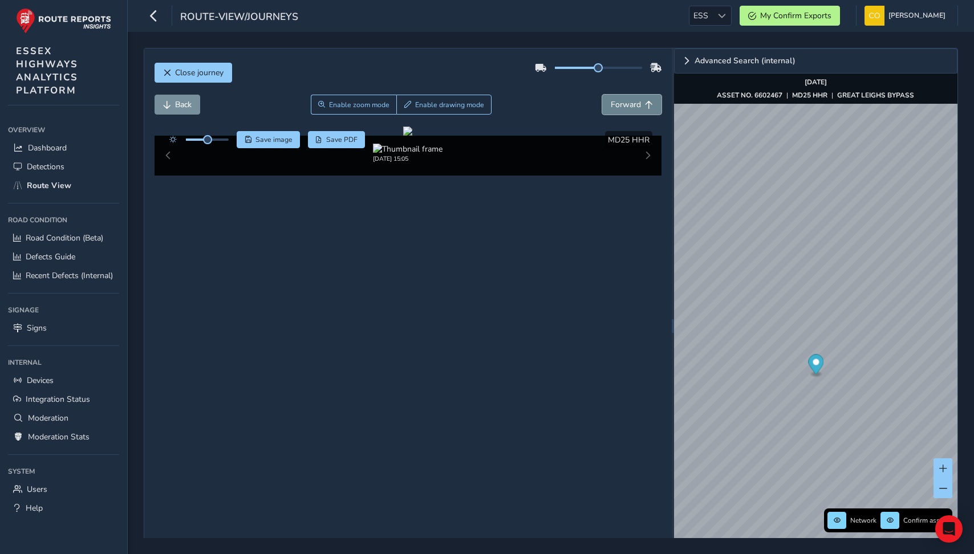
click at [611, 103] on span "Forward" at bounding box center [626, 104] width 30 height 11
drag, startPoint x: 598, startPoint y: 67, endPoint x: 646, endPoint y: 66, distance: 47.9
click at [638, 66] on span at bounding box center [633, 67] width 9 height 9
click at [529, 102] on div "Back Enable zoom mode Enable drawing mode Forward" at bounding box center [409, 105] width 508 height 20
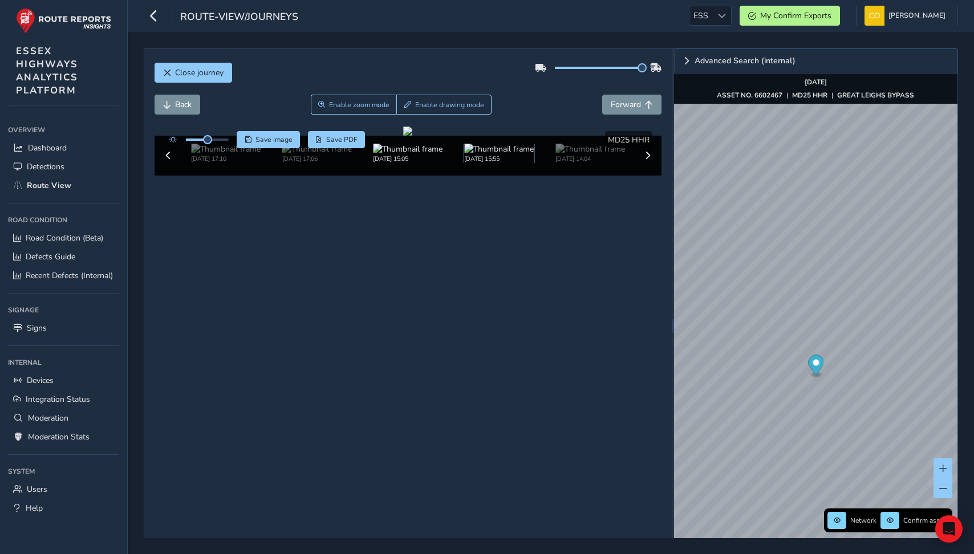
click at [491, 155] on img at bounding box center [499, 149] width 70 height 11
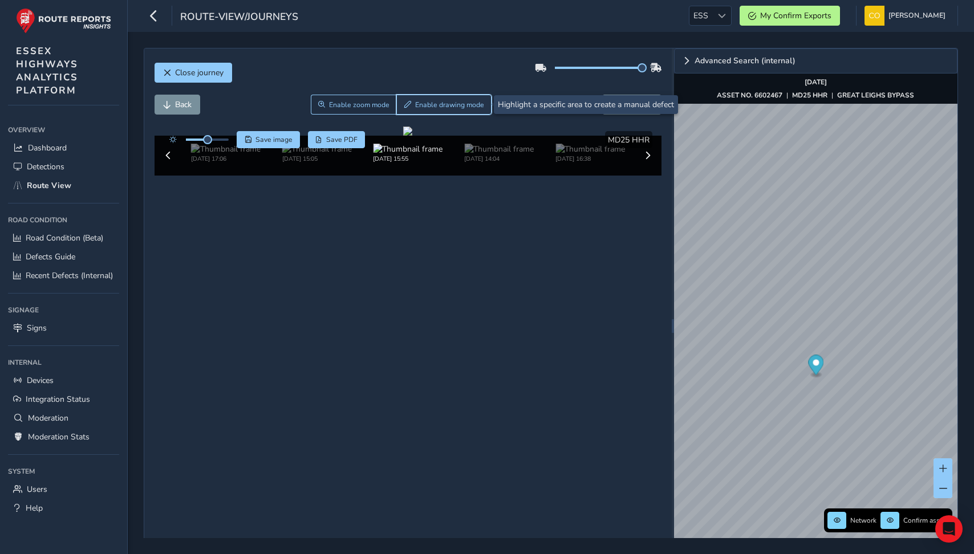
click at [422, 103] on span "Enable drawing mode" at bounding box center [449, 104] width 69 height 9
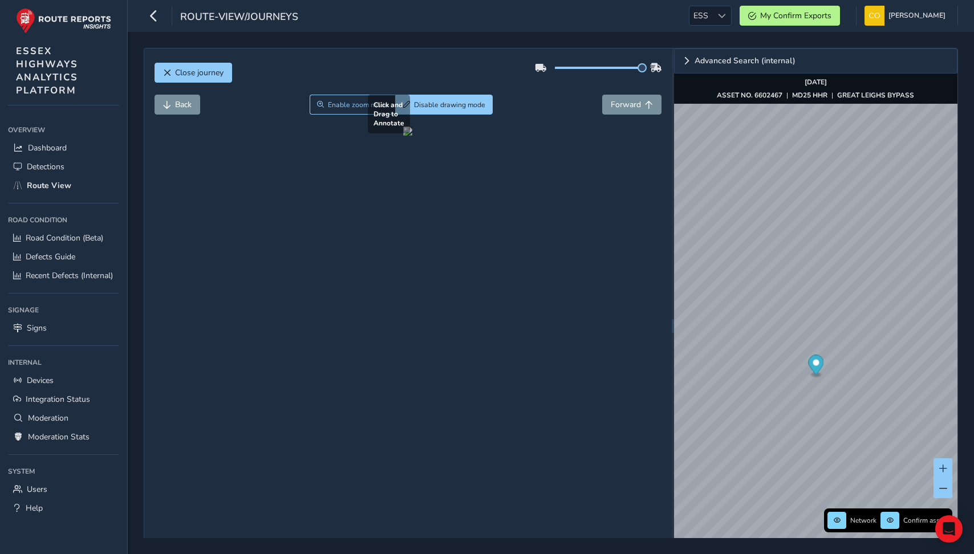
drag, startPoint x: 192, startPoint y: 248, endPoint x: 283, endPoint y: 153, distance: 131.1
click at [403, 136] on div at bounding box center [407, 131] width 9 height 9
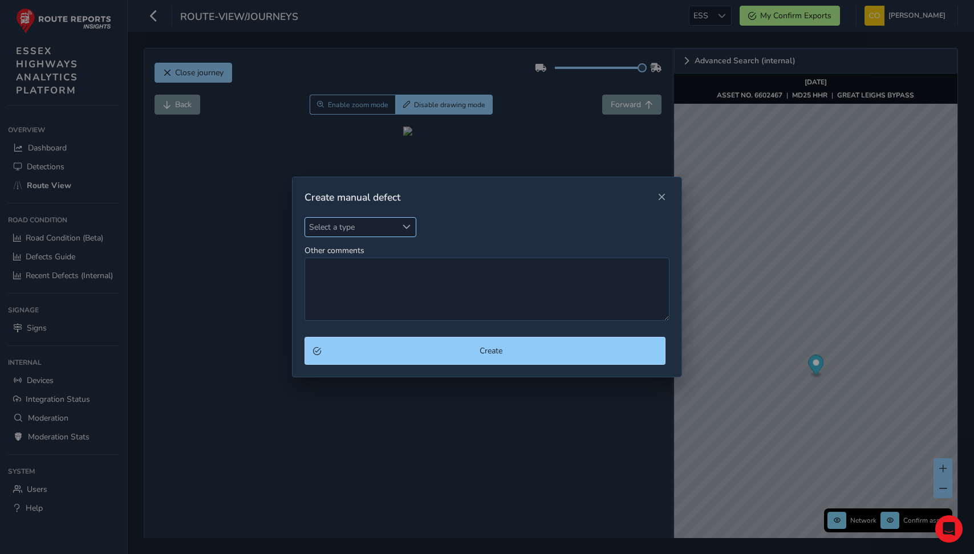
click at [359, 229] on span "Select a type" at bounding box center [351, 227] width 92 height 19
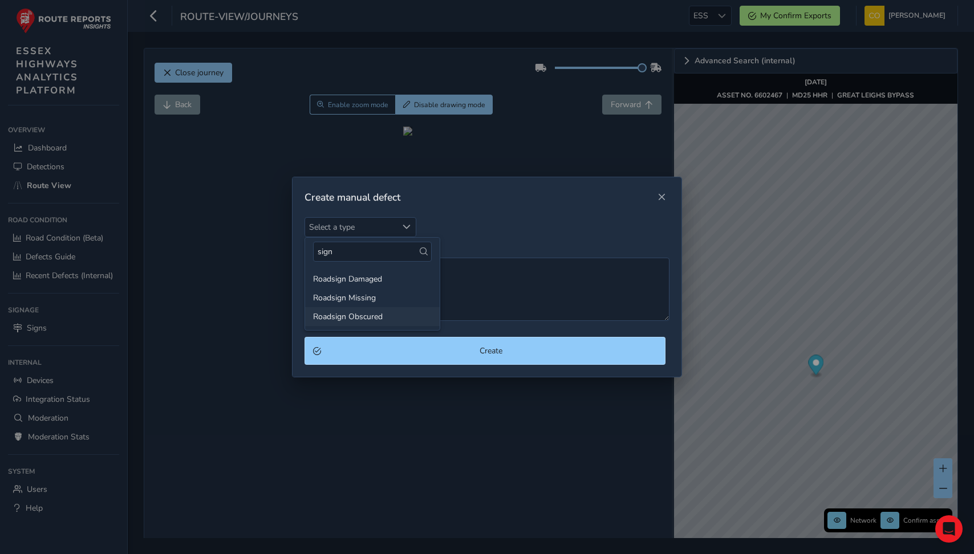
type input "sign"
click at [376, 320] on li "Roadsign Obscured" at bounding box center [372, 316] width 135 height 19
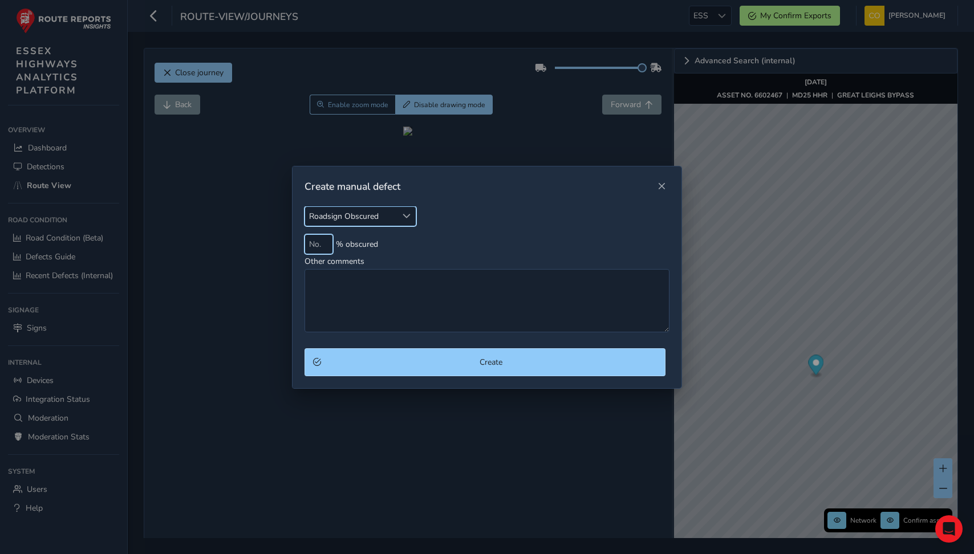
click at [315, 246] on input at bounding box center [319, 244] width 29 height 20
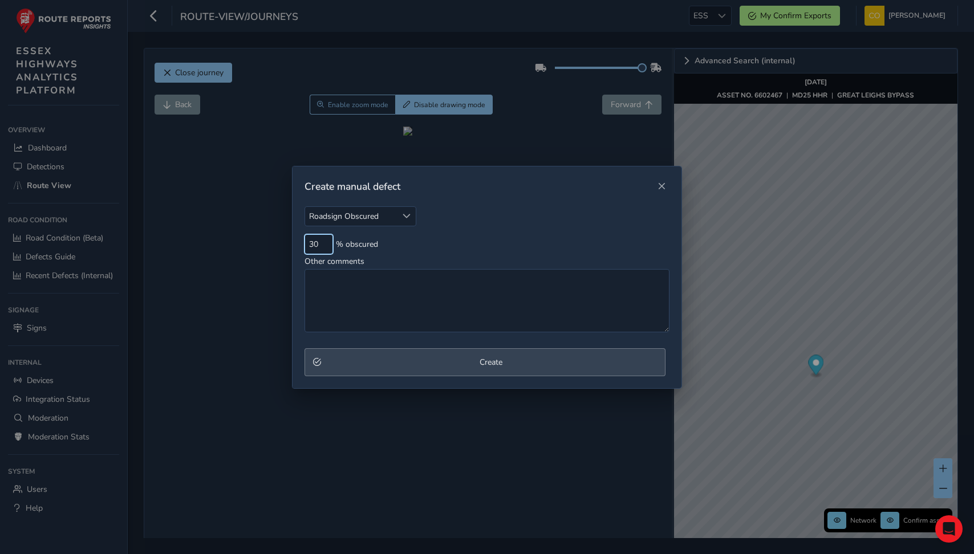
type input "30"
click at [363, 371] on button "Create" at bounding box center [485, 362] width 360 height 28
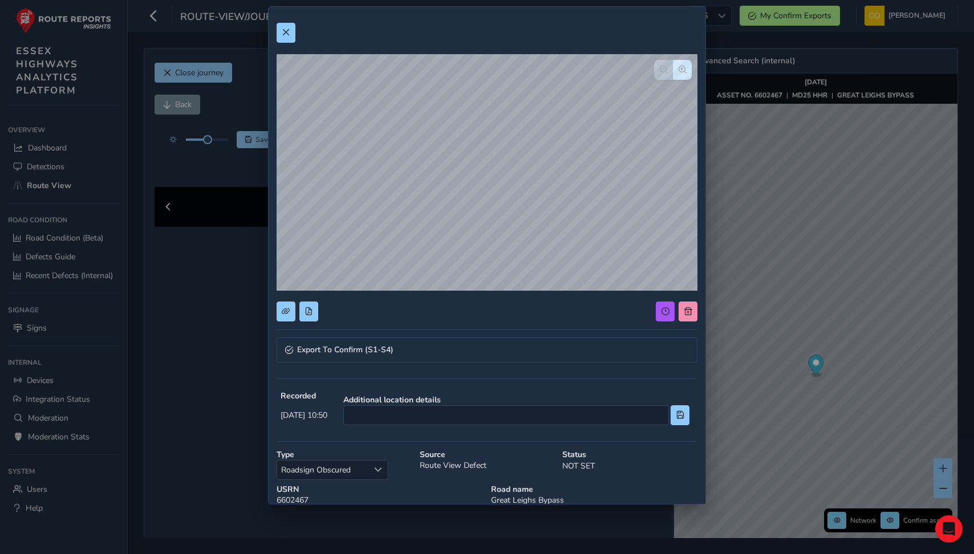
scroll to position [17, 0]
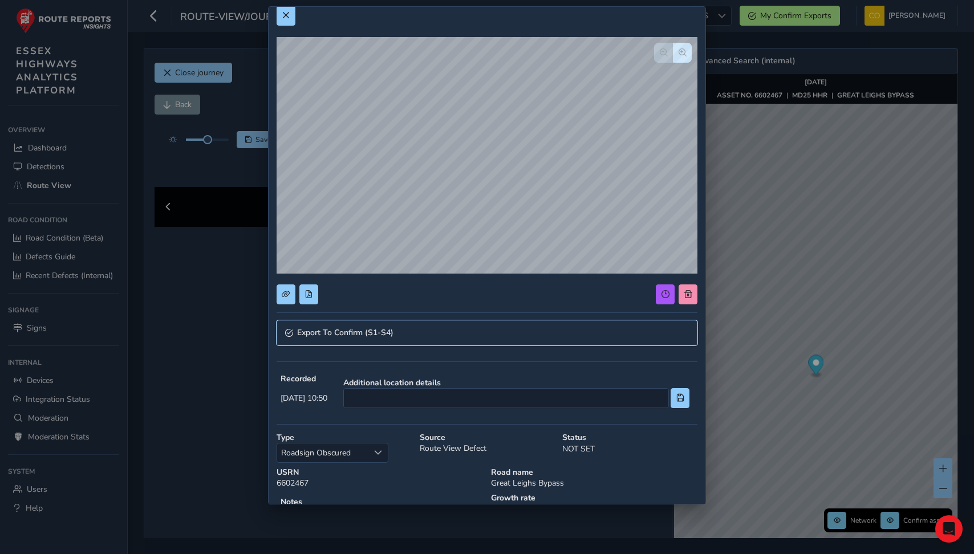
click at [352, 342] on link "Export To Confirm (S1-S4)" at bounding box center [488, 333] width 422 height 25
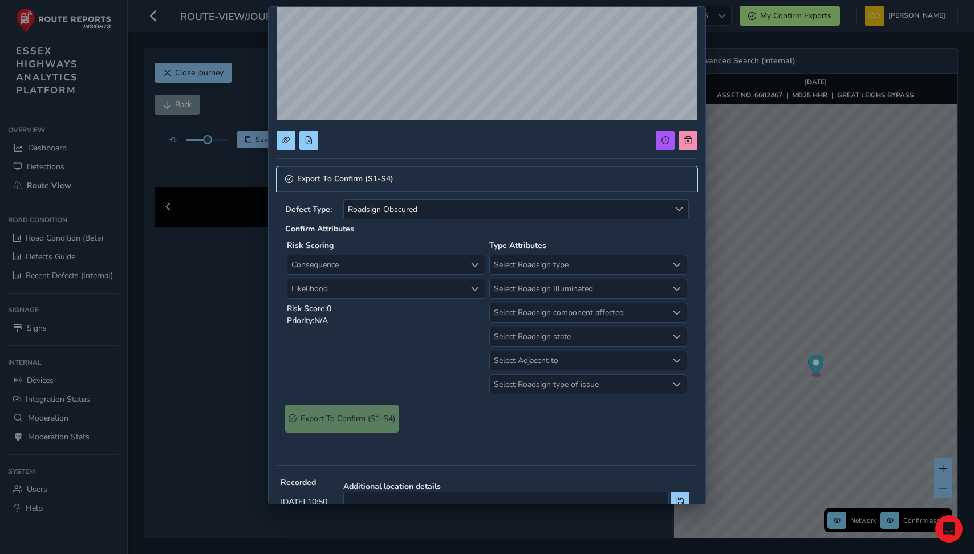
scroll to position [174, 0]
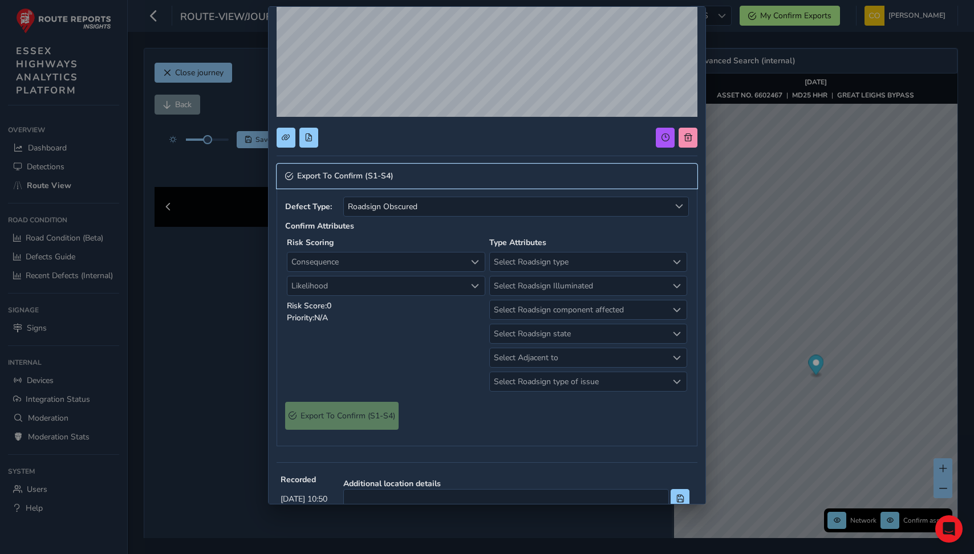
click at [415, 177] on link "Export To Confirm (S1-S4)" at bounding box center [488, 176] width 422 height 25
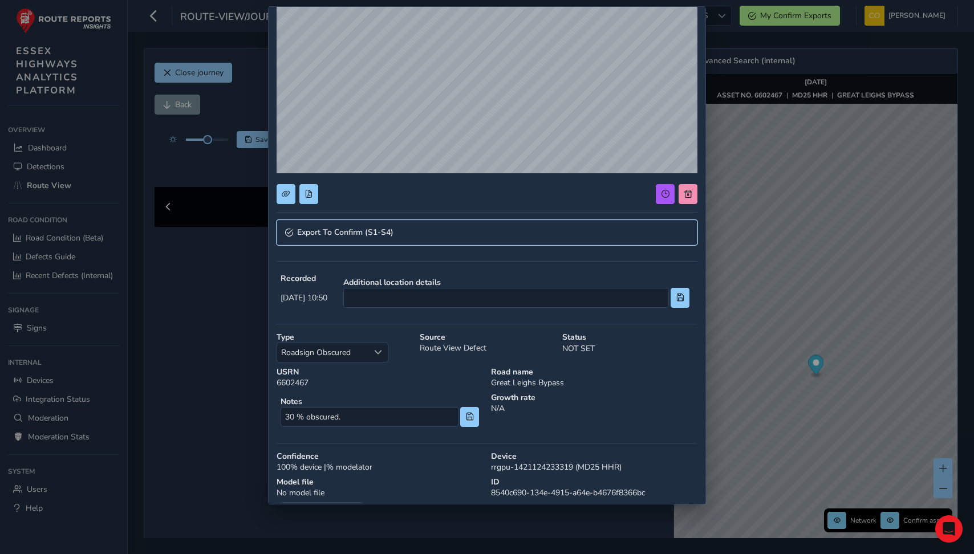
scroll to position [108, 0]
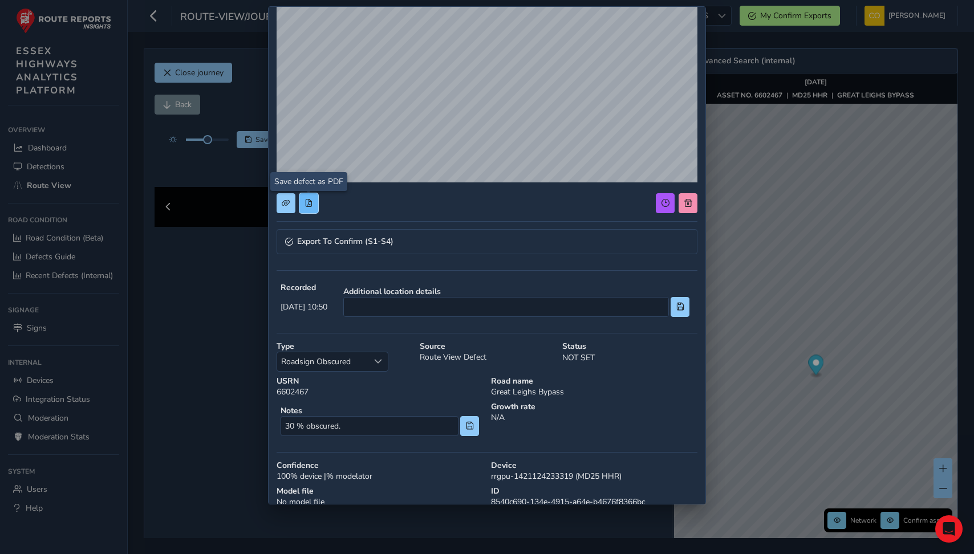
click at [310, 208] on button at bounding box center [308, 203] width 19 height 20
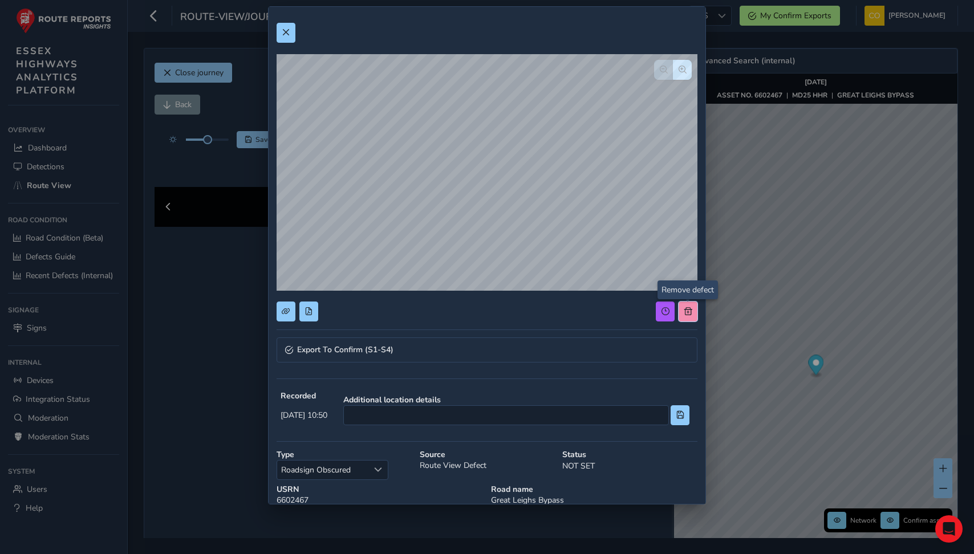
click at [687, 305] on button at bounding box center [688, 312] width 19 height 20
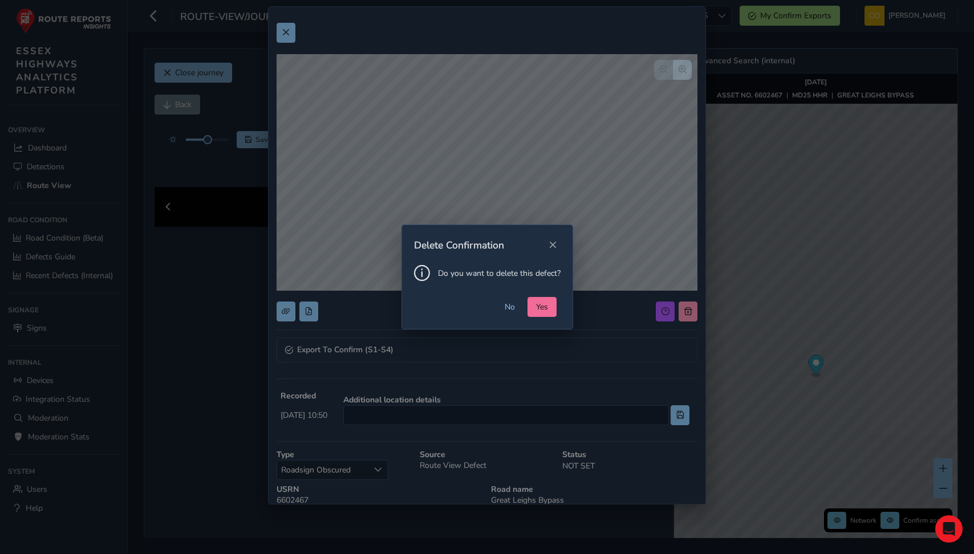
click at [544, 306] on span "Yes" at bounding box center [542, 307] width 12 height 11
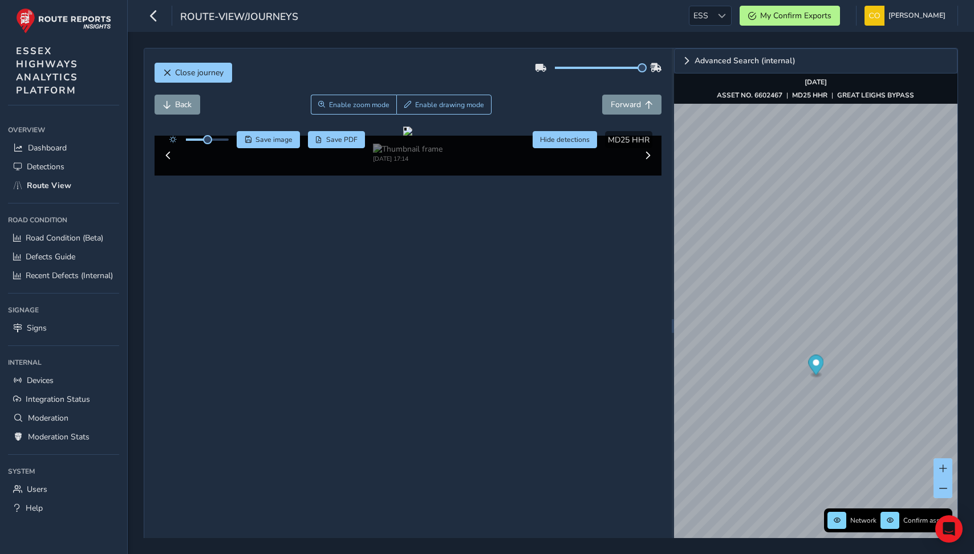
click at [621, 94] on div "Close journey" at bounding box center [409, 77] width 508 height 37
click at [621, 104] on span "Forward" at bounding box center [626, 104] width 30 height 11
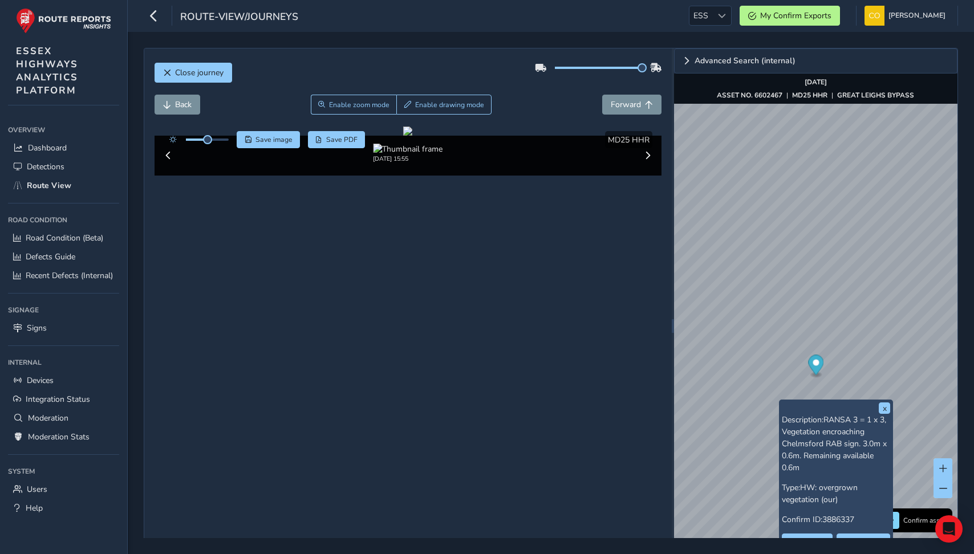
click at [521, 98] on div "Back Enable zoom mode Enable drawing mode Forward" at bounding box center [409, 105] width 508 height 20
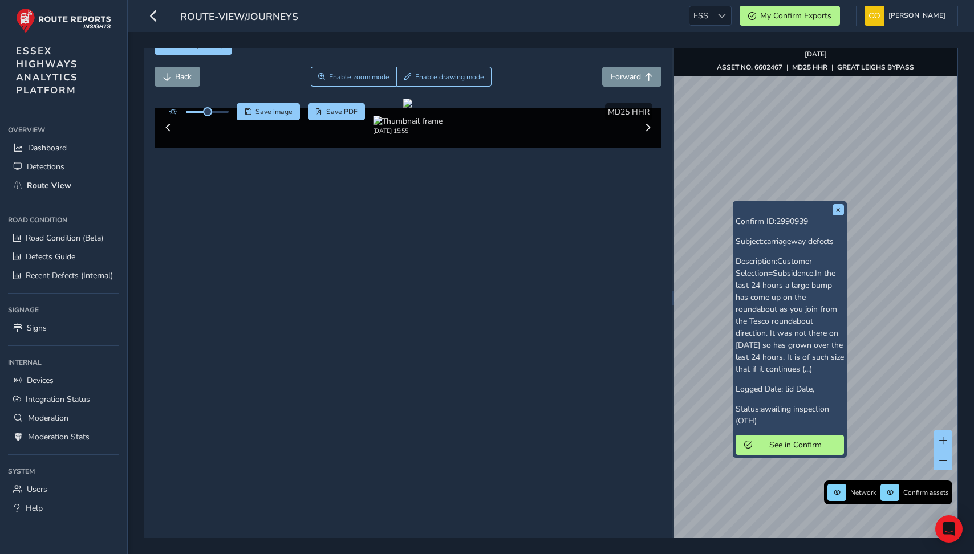
scroll to position [27, 0]
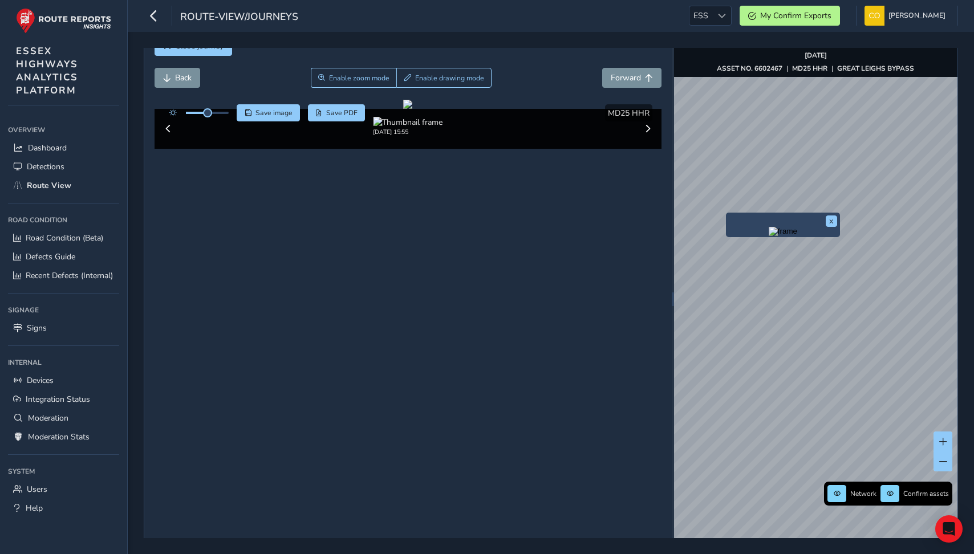
click at [769, 233] on img "Preview frame" at bounding box center [783, 231] width 29 height 9
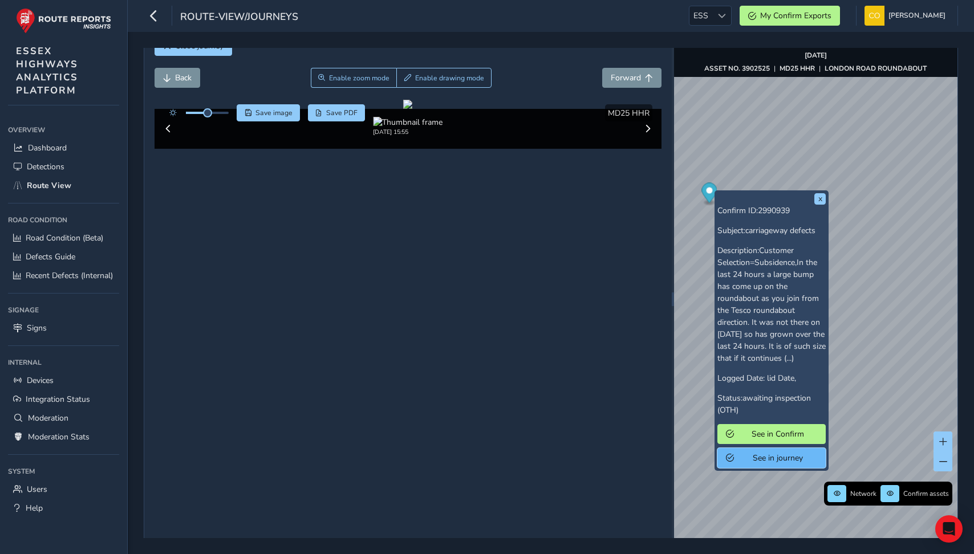
click at [749, 464] on span "See in journey" at bounding box center [777, 458] width 79 height 11
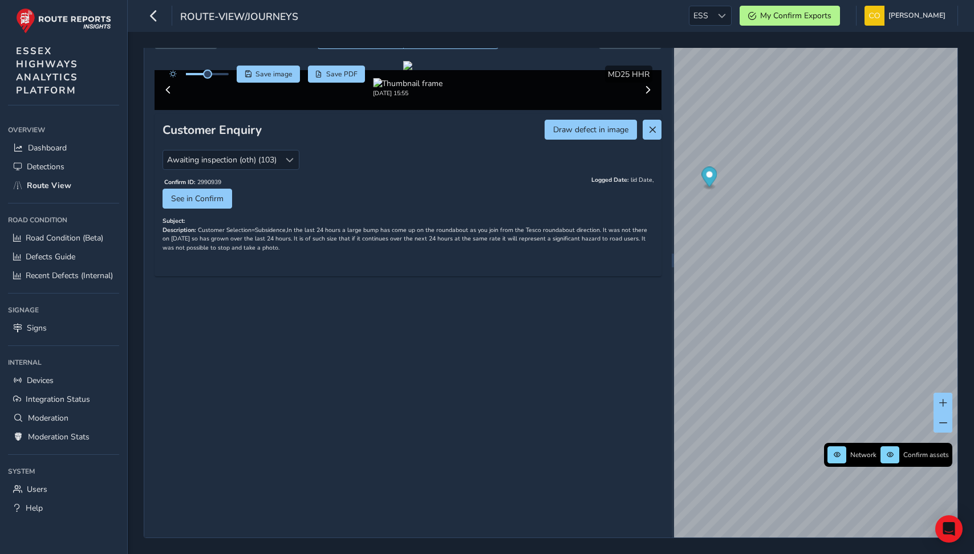
scroll to position [111, 0]
drag, startPoint x: 269, startPoint y: 509, endPoint x: 151, endPoint y: 495, distance: 119.6
click at [151, 495] on div "Close journey Loading... Enable zoom mode Enable drawing mode Loading... Click …" at bounding box center [408, 260] width 528 height 555
click at [419, 217] on div "Confirm ID: 2990939 See in Confirm Logged Date: lid Date," at bounding box center [409, 196] width 492 height 41
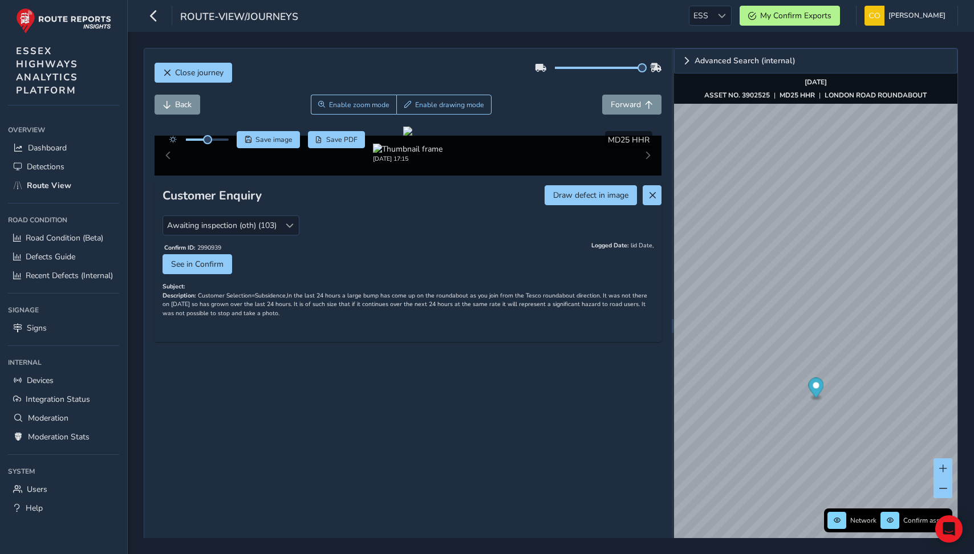
click at [528, 104] on div "Back Enable zoom mode Enable drawing mode Forward" at bounding box center [409, 105] width 508 height 20
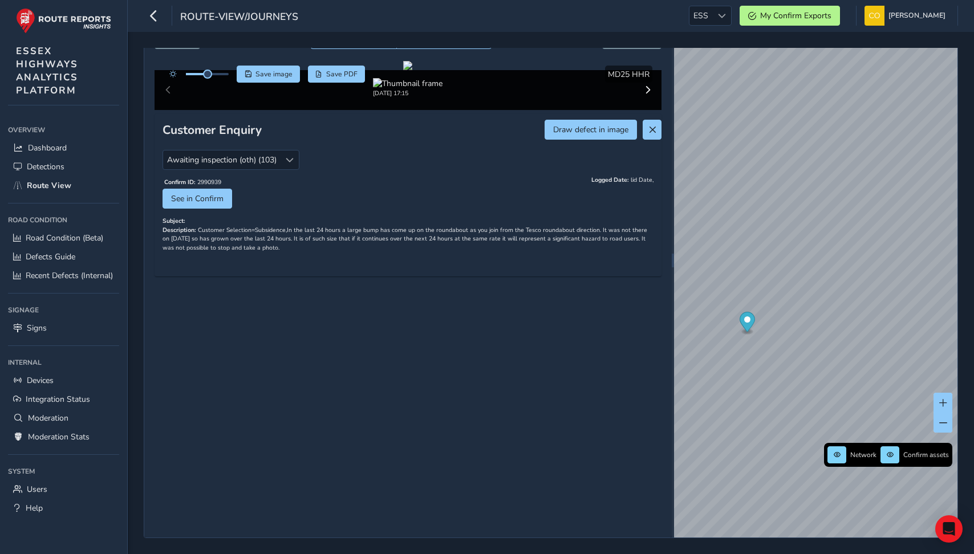
click at [671, 334] on div "Close journey Back Enable zoom mode Enable drawing mode Forward Click and Drag …" at bounding box center [551, 260] width 814 height 556
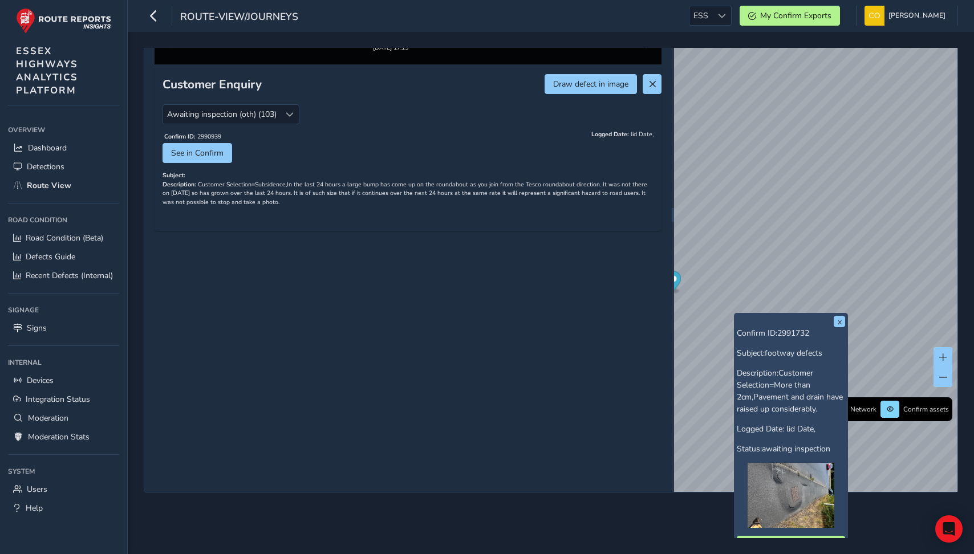
scroll to position [156, 0]
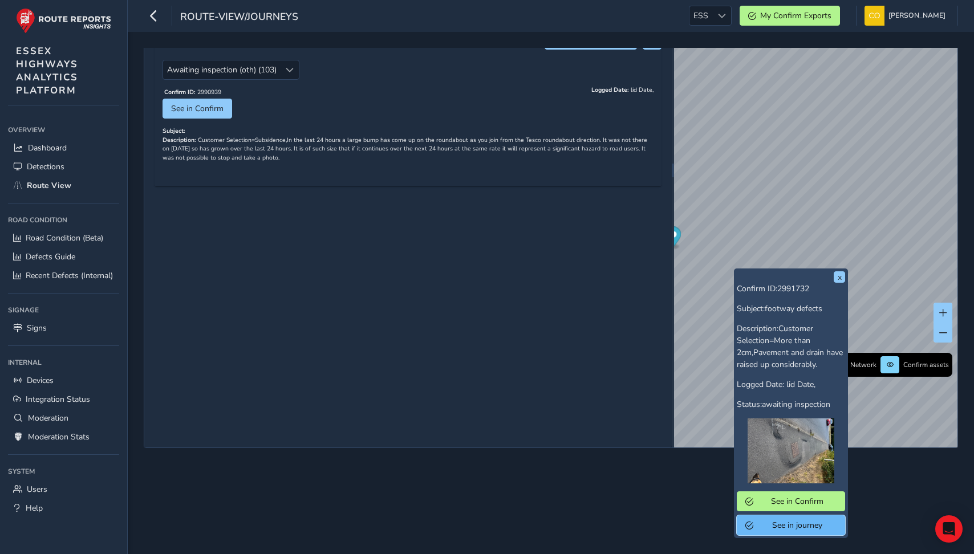
click at [775, 524] on span "See in journey" at bounding box center [796, 525] width 79 height 11
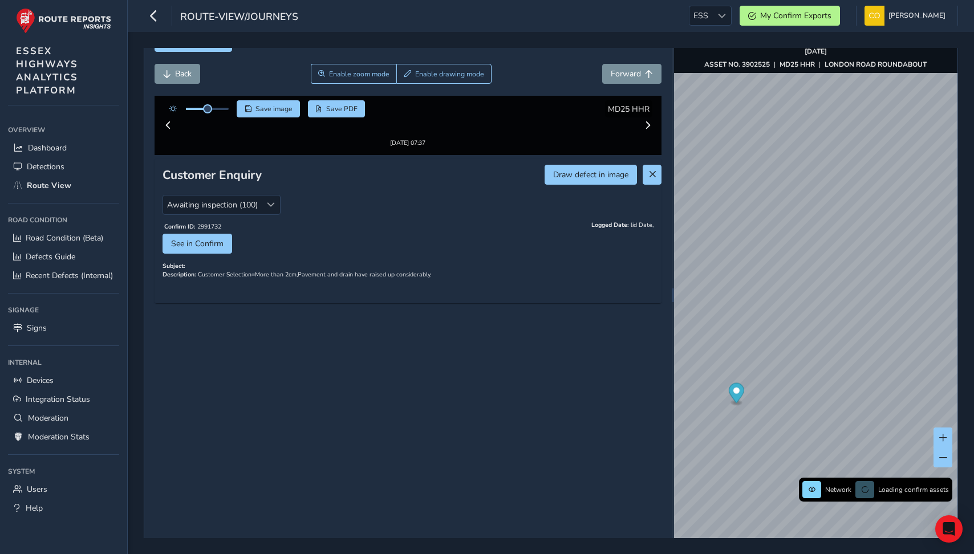
scroll to position [17, 0]
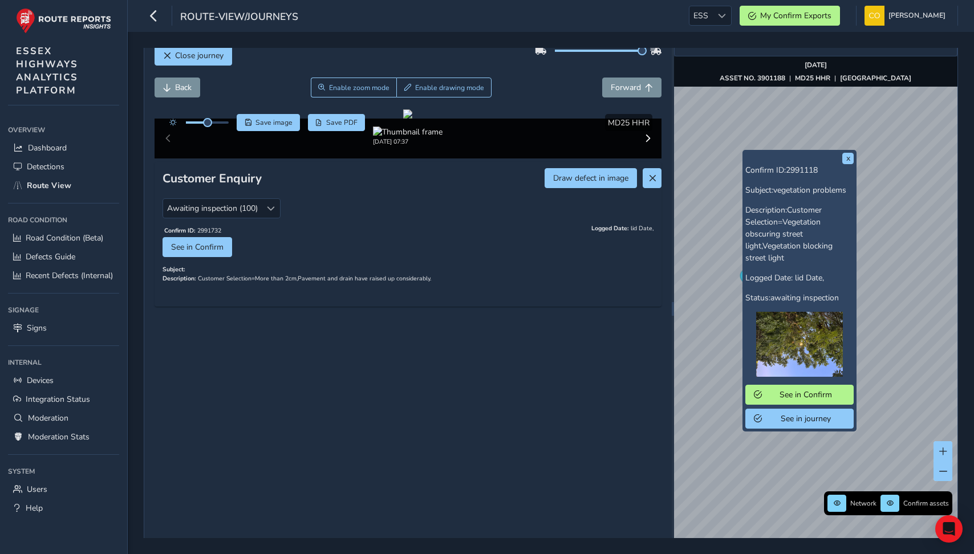
click at [798, 390] on div "x Confirm ID: 2991118 Subject: vegetation problems Description: Customer Select…" at bounding box center [815, 308] width 283 height 555
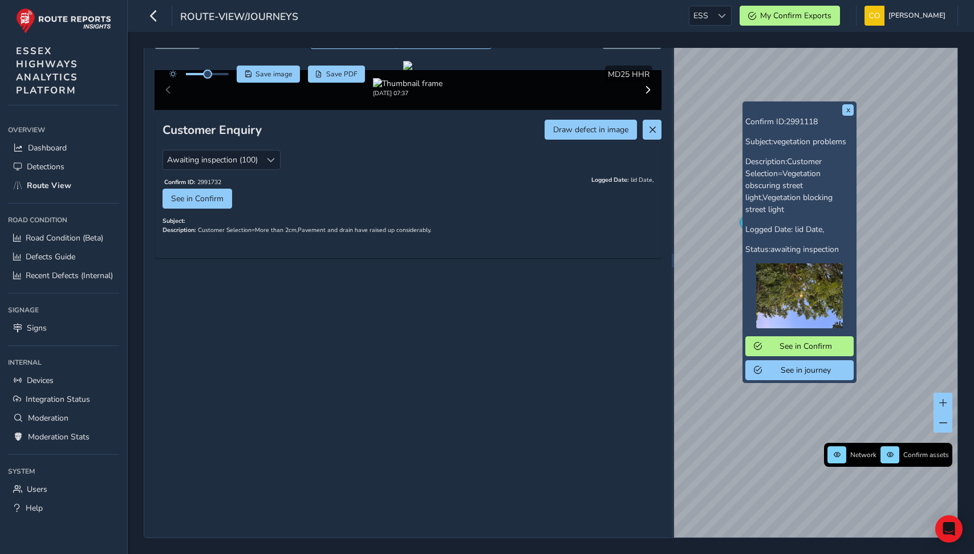
scroll to position [88, 0]
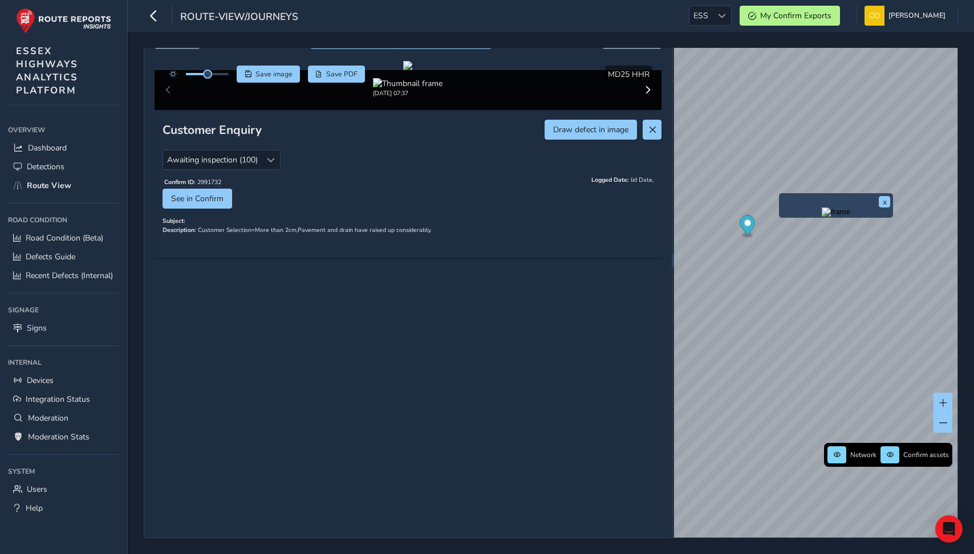
click at [822, 217] on img "Preview frame" at bounding box center [836, 212] width 29 height 9
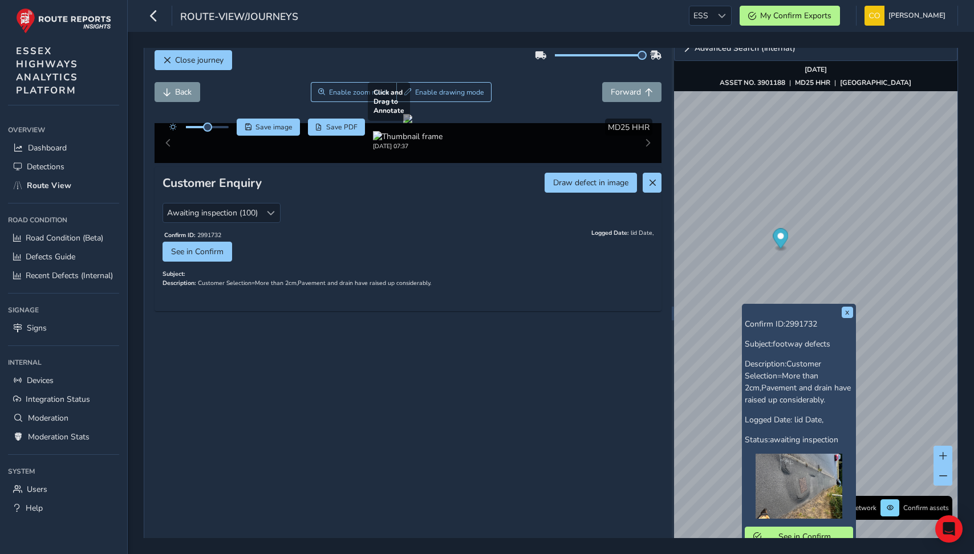
scroll to position [8, 0]
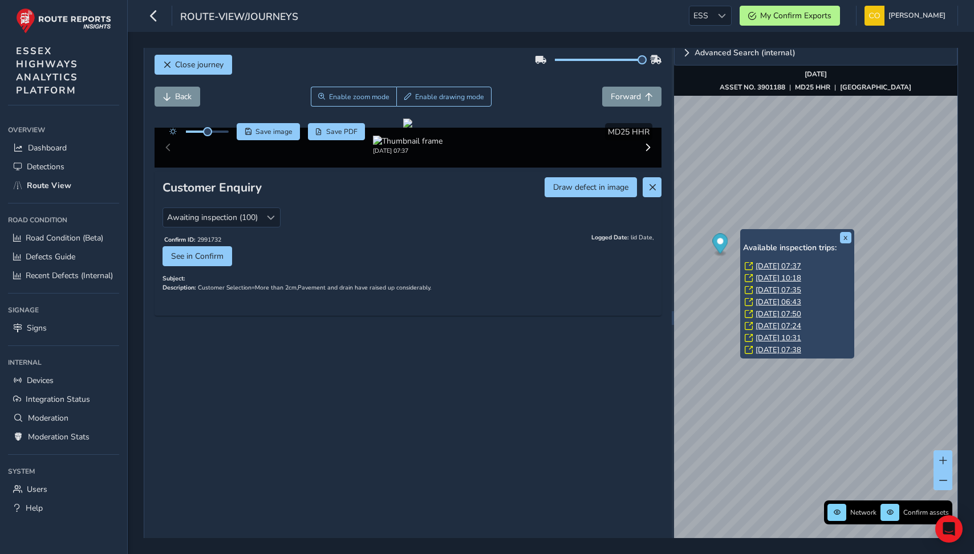
scroll to position [33, 0]
click at [769, 302] on link "Tue, 26 Aug, 10:31" at bounding box center [779, 306] width 46 height 10
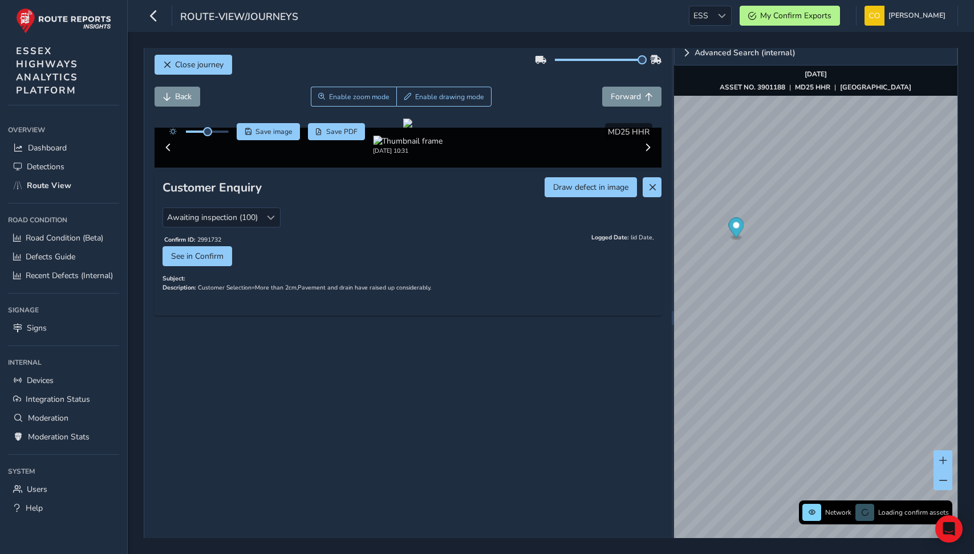
click at [526, 100] on div "Back Enable zoom mode Enable drawing mode Forward" at bounding box center [409, 97] width 508 height 20
click at [171, 63] on span "Close journey" at bounding box center [167, 65] width 8 height 8
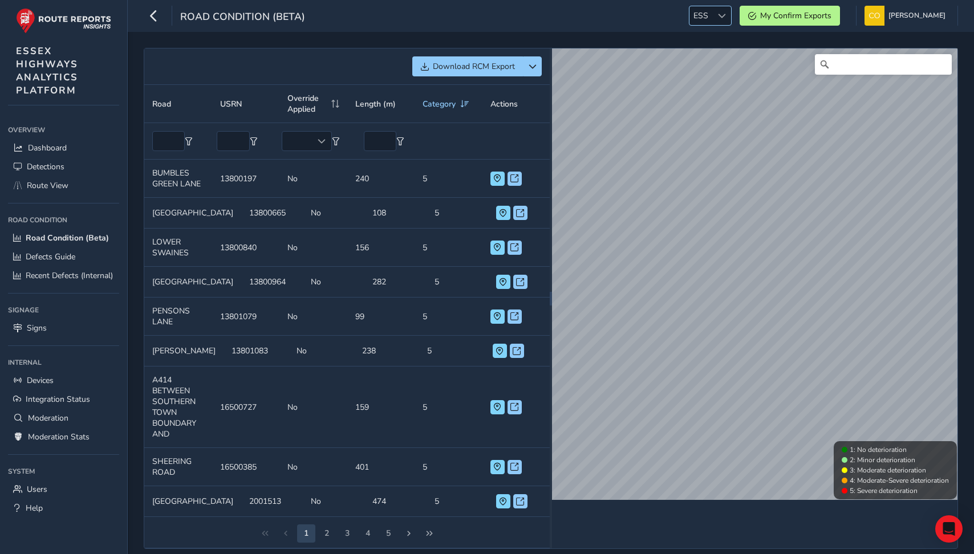
click at [704, 17] on span "ESS" at bounding box center [701, 15] width 23 height 19
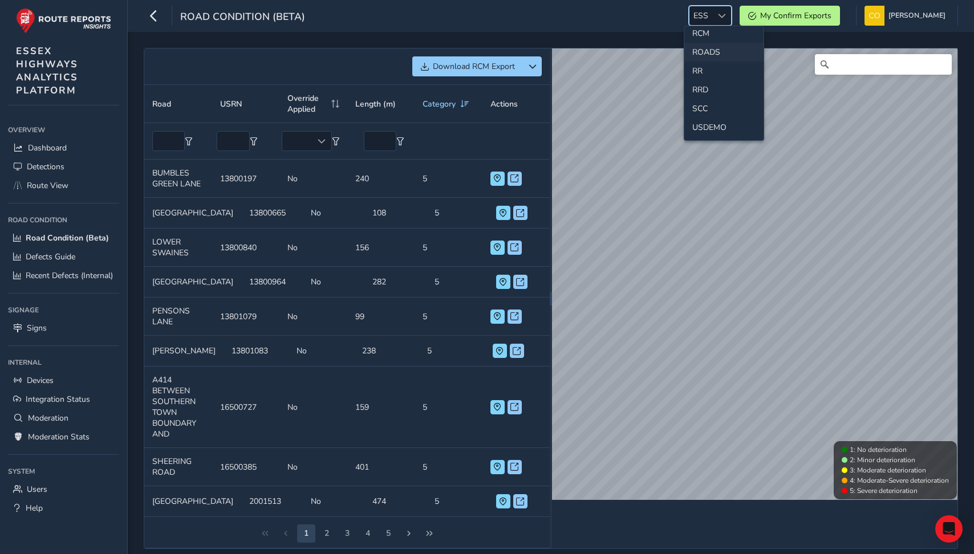
scroll to position [482, 0]
click at [711, 50] on li "RCM" at bounding box center [723, 47] width 79 height 19
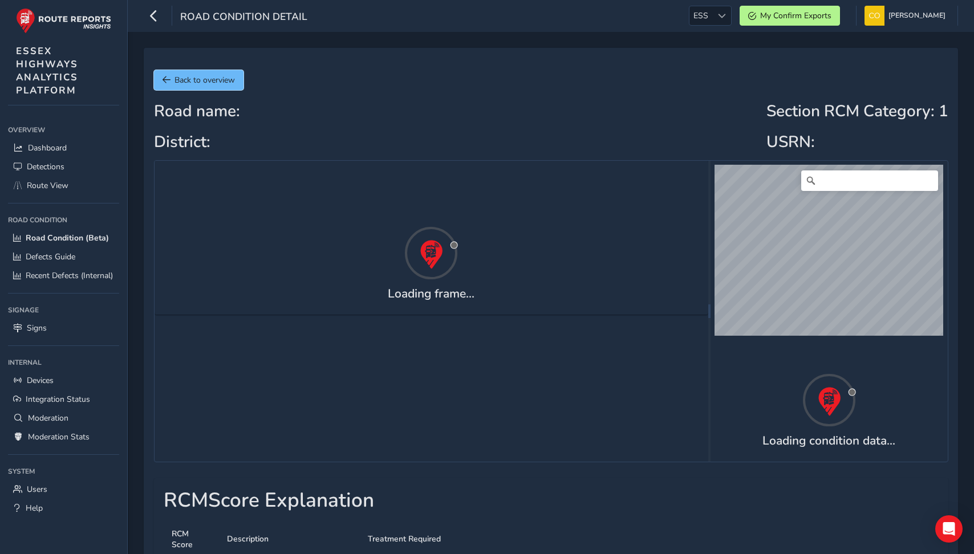
click at [191, 75] on span "Back to overview" at bounding box center [205, 80] width 60 height 11
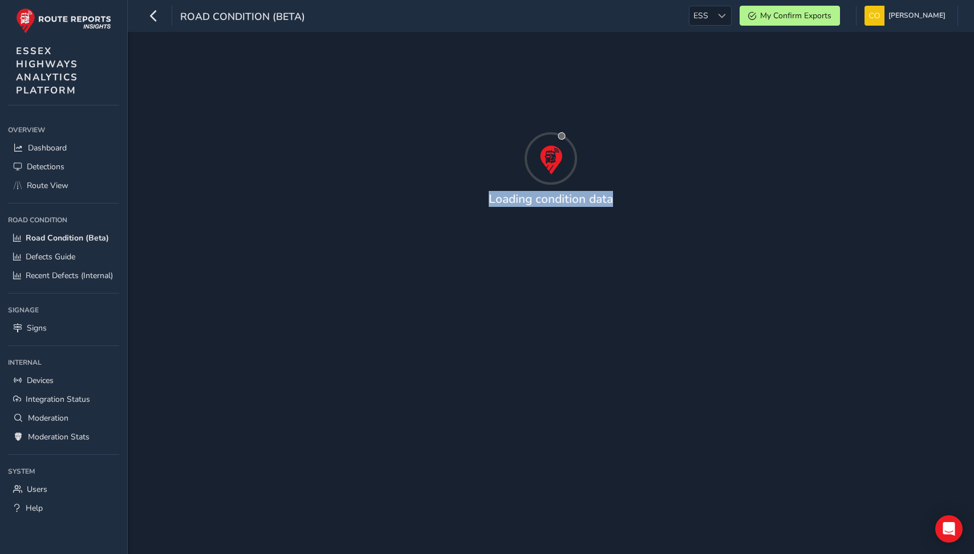
drag, startPoint x: 616, startPoint y: 201, endPoint x: 473, endPoint y: 201, distance: 143.2
click at [473, 201] on div "Loading condition data" at bounding box center [551, 203] width 814 height 22
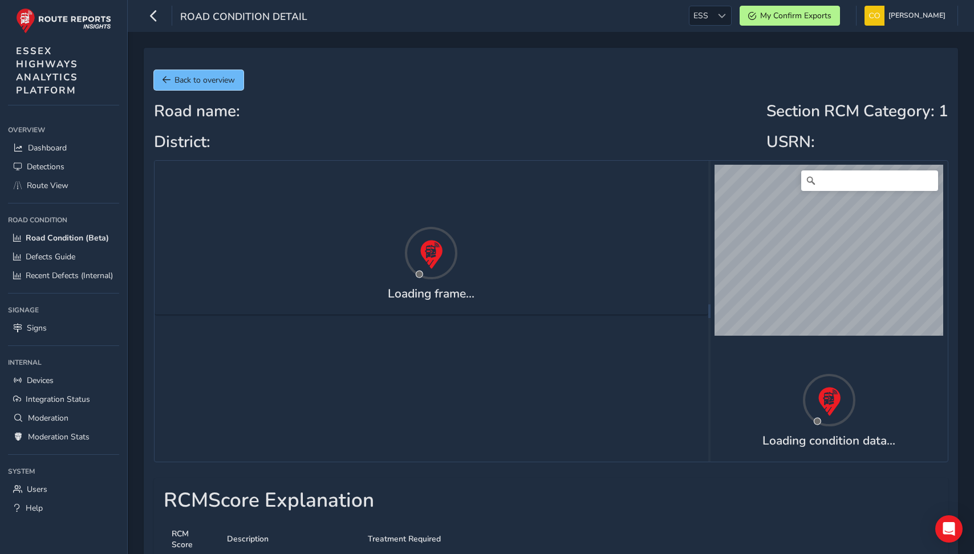
click at [203, 79] on span "Back to overview" at bounding box center [205, 80] width 60 height 11
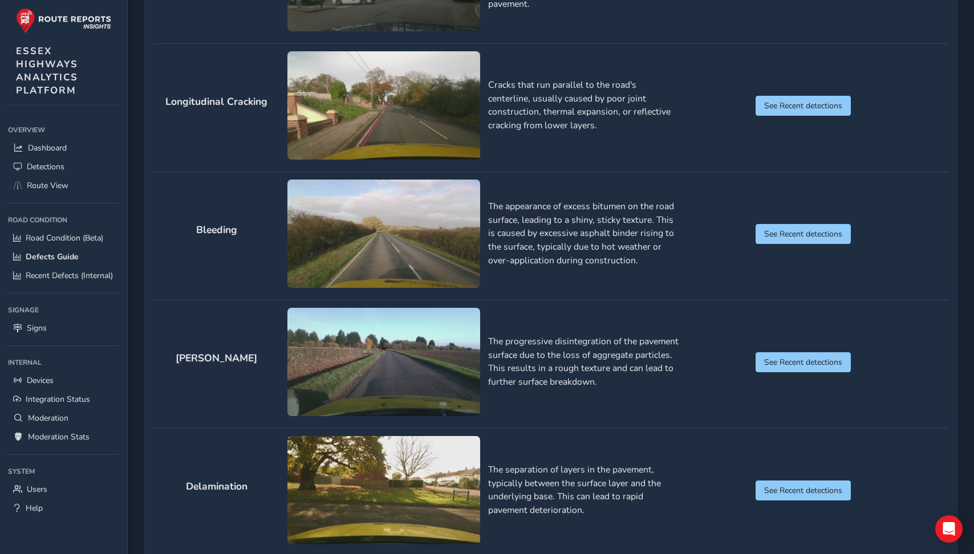
scroll to position [335, 0]
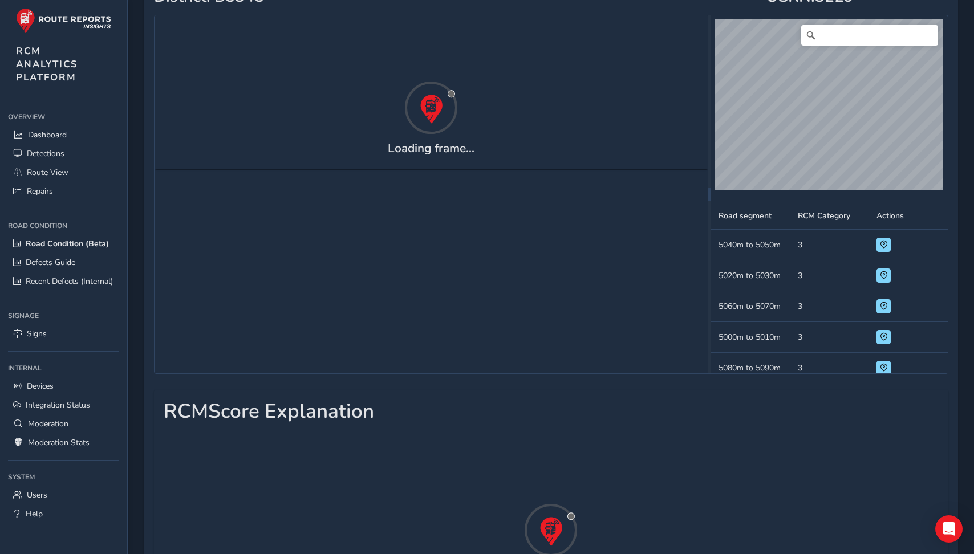
scroll to position [147, 0]
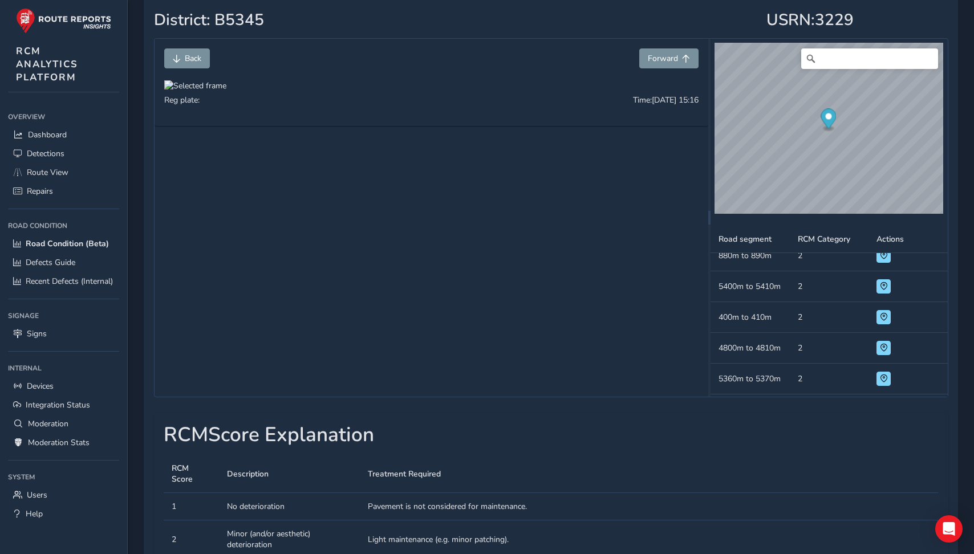
scroll to position [121, 0]
click at [663, 64] on button "Forward" at bounding box center [668, 59] width 59 height 20
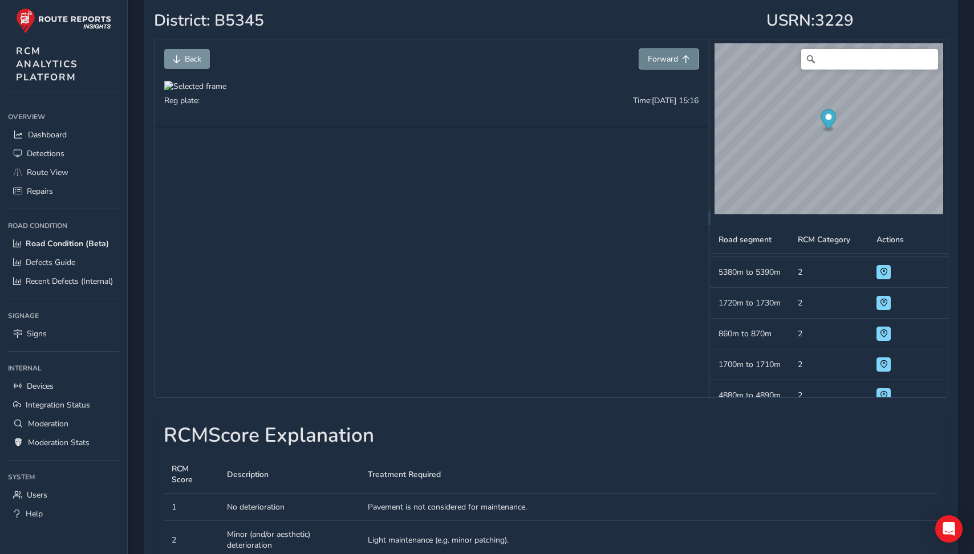
click at [663, 64] on button "Forward" at bounding box center [668, 59] width 59 height 20
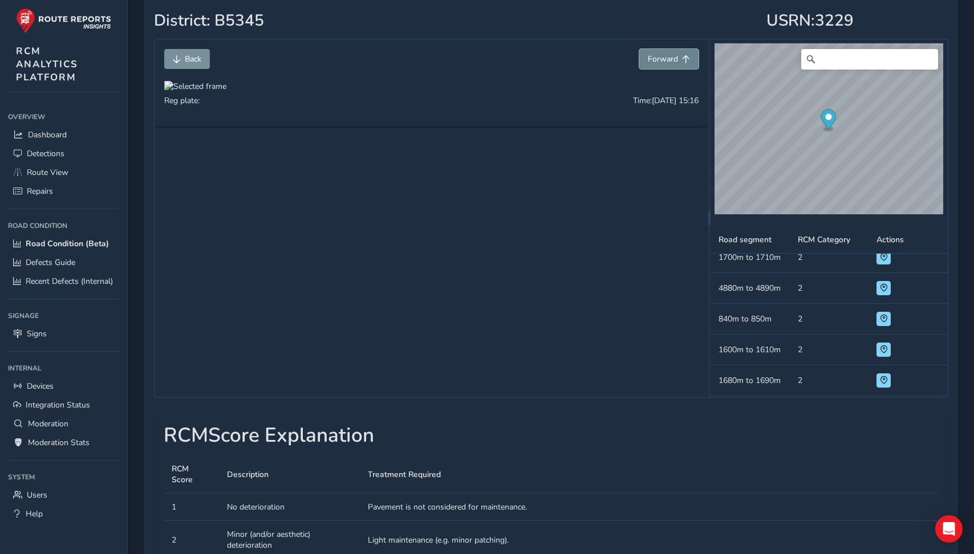
click at [663, 64] on button "Forward" at bounding box center [668, 59] width 59 height 20
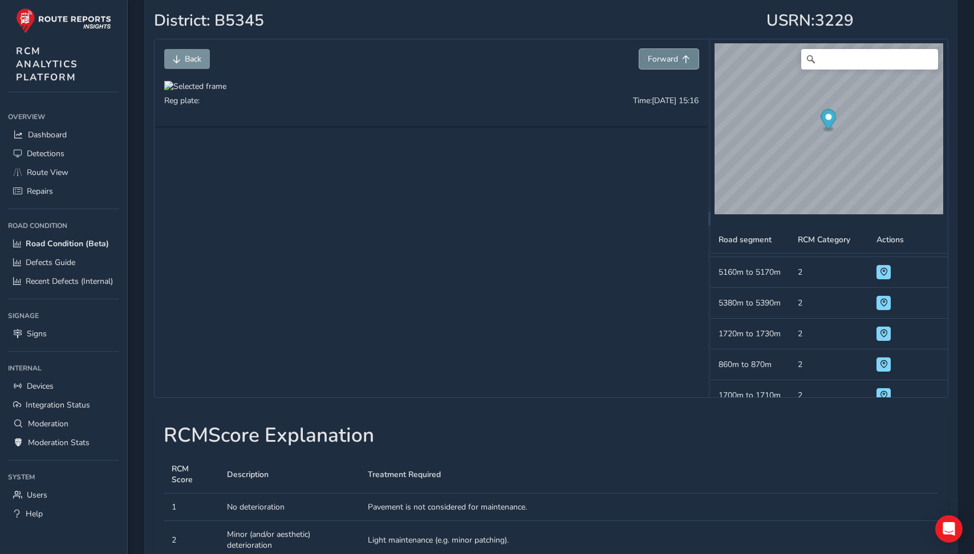
click at [663, 64] on button "Forward" at bounding box center [668, 59] width 59 height 20
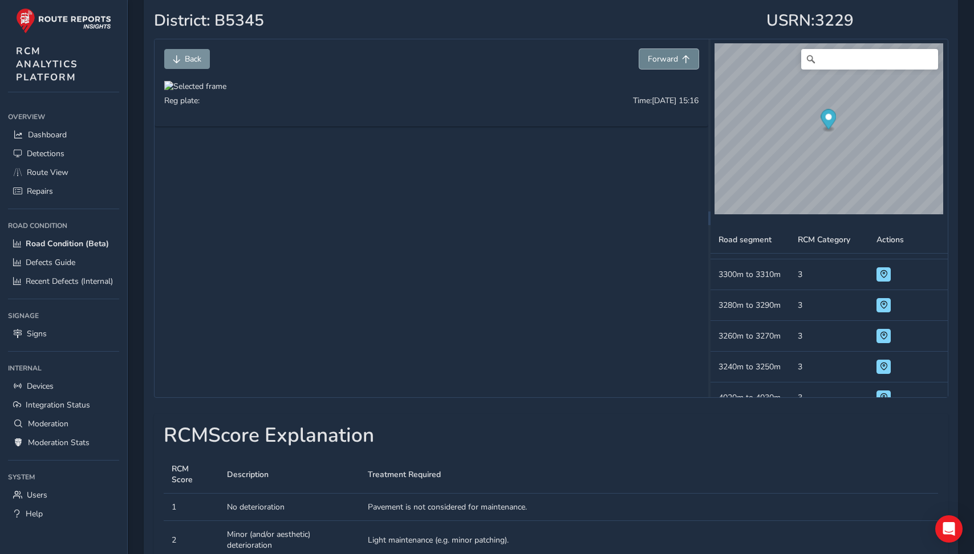
click at [663, 64] on button "Forward" at bounding box center [668, 59] width 59 height 20
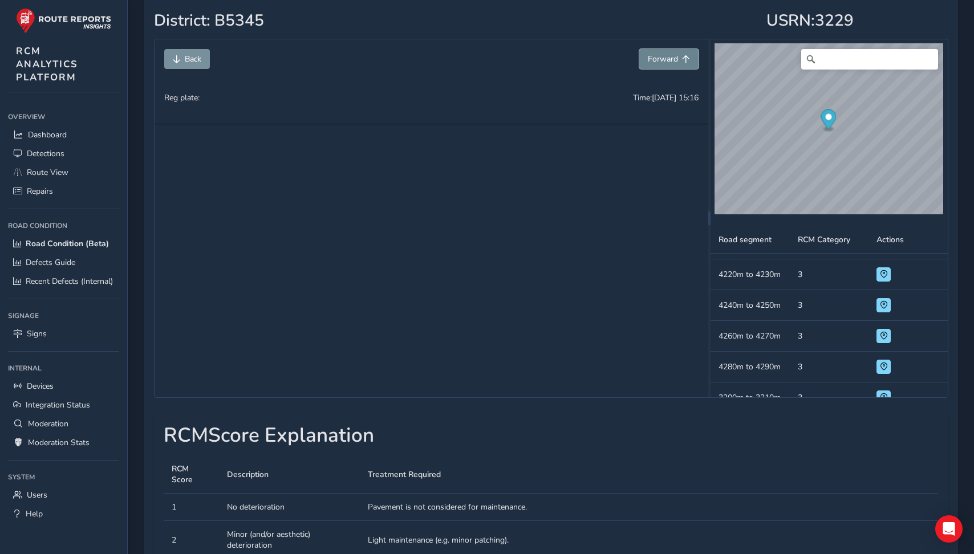
click at [663, 64] on button "Forward" at bounding box center [668, 59] width 59 height 20
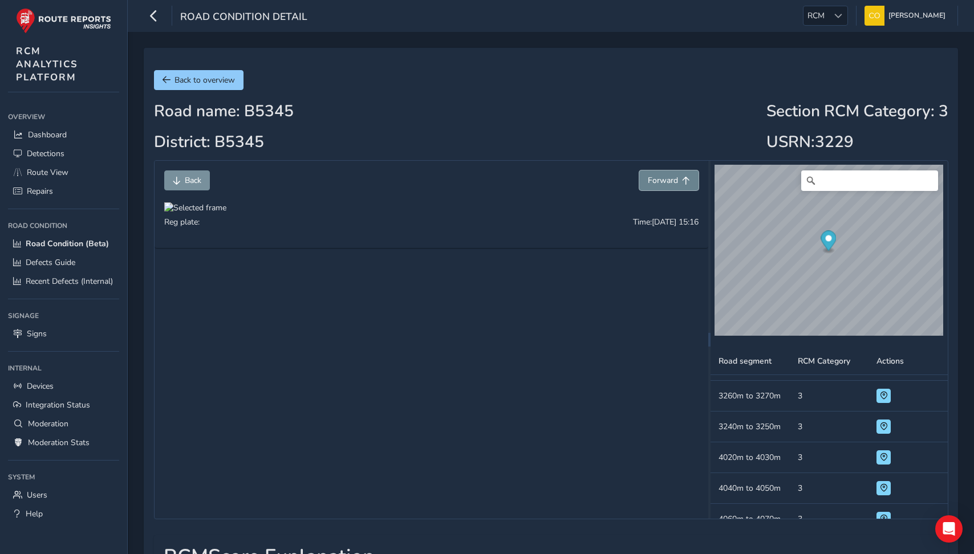
click at [657, 173] on button "Forward" at bounding box center [668, 181] width 59 height 20
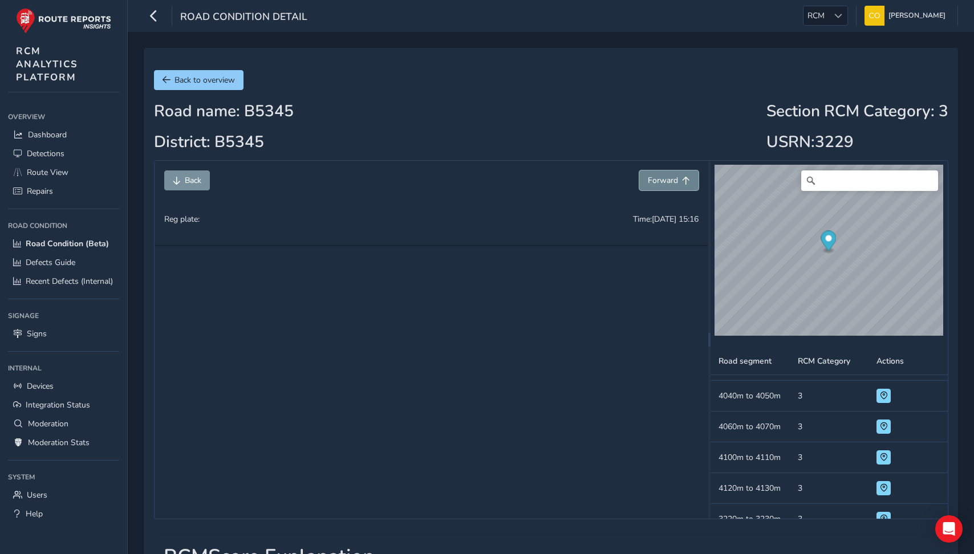
click at [657, 173] on button "Forward" at bounding box center [668, 181] width 59 height 20
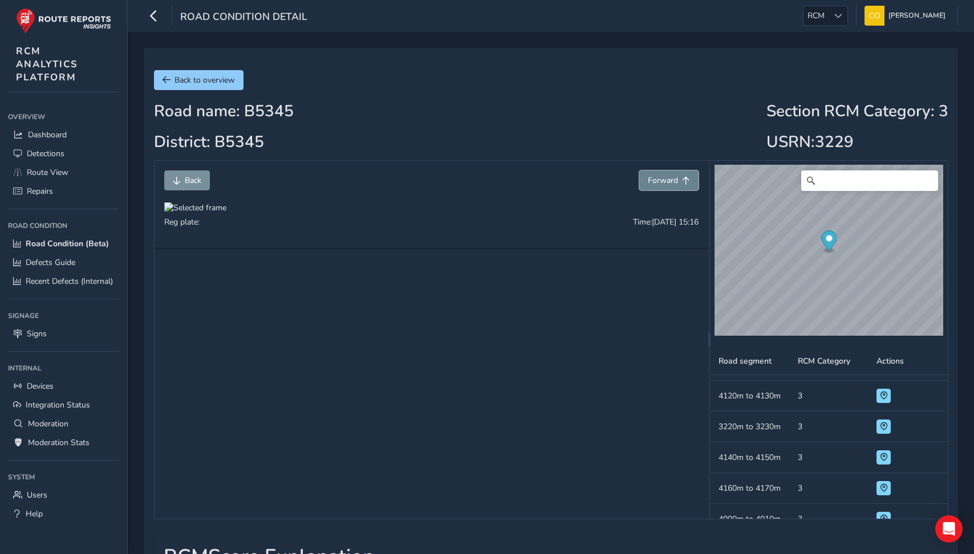
click at [657, 173] on button "Forward" at bounding box center [668, 181] width 59 height 20
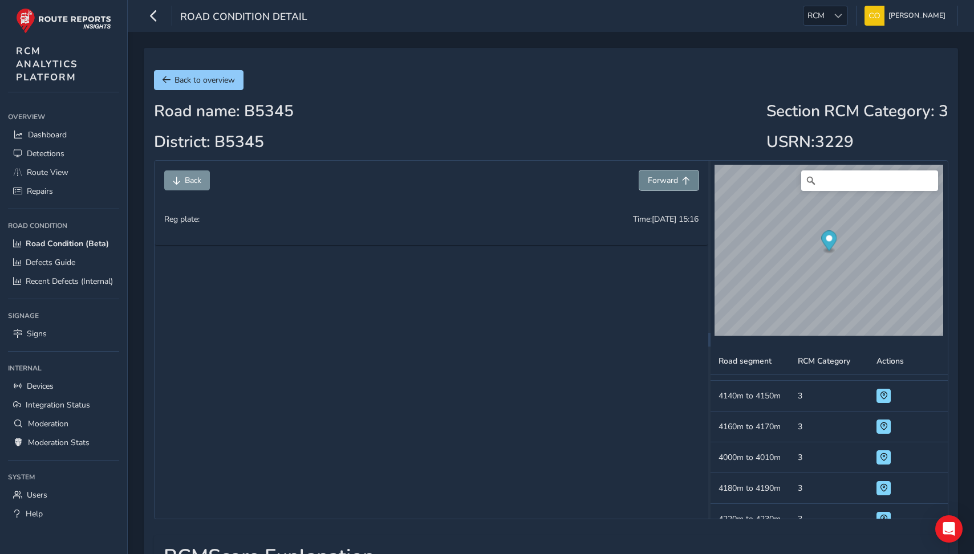
click at [657, 173] on button "Forward" at bounding box center [668, 181] width 59 height 20
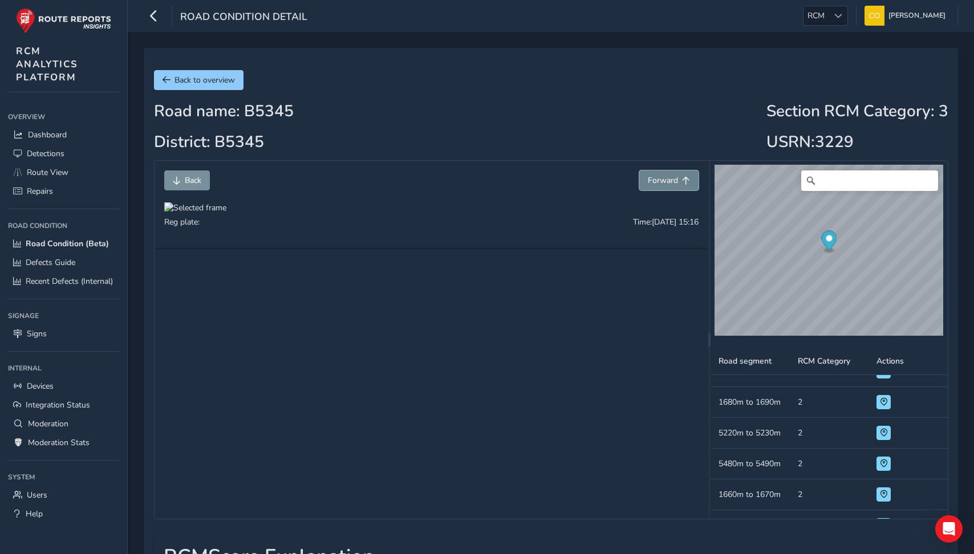
click at [657, 173] on button "Forward" at bounding box center [668, 181] width 59 height 20
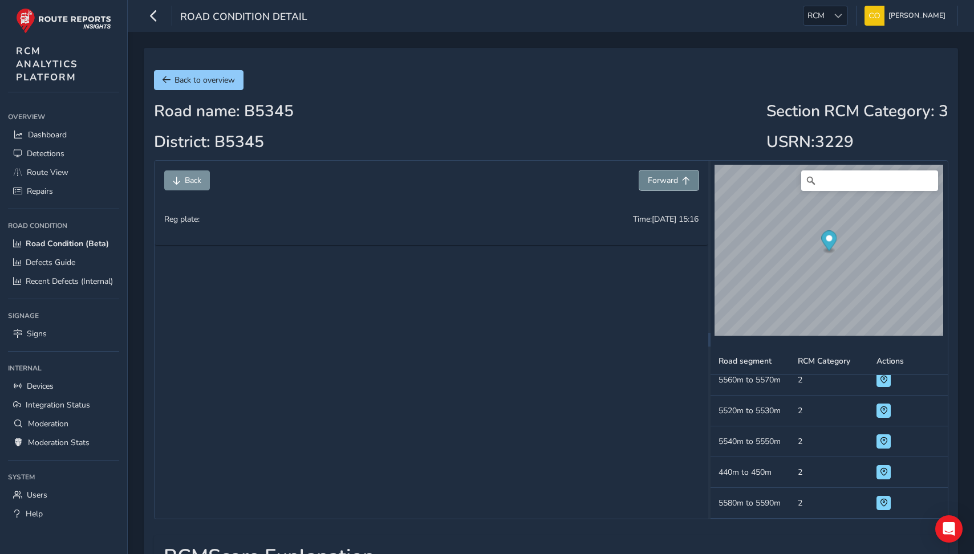
click at [657, 173] on button "Forward" at bounding box center [668, 181] width 59 height 20
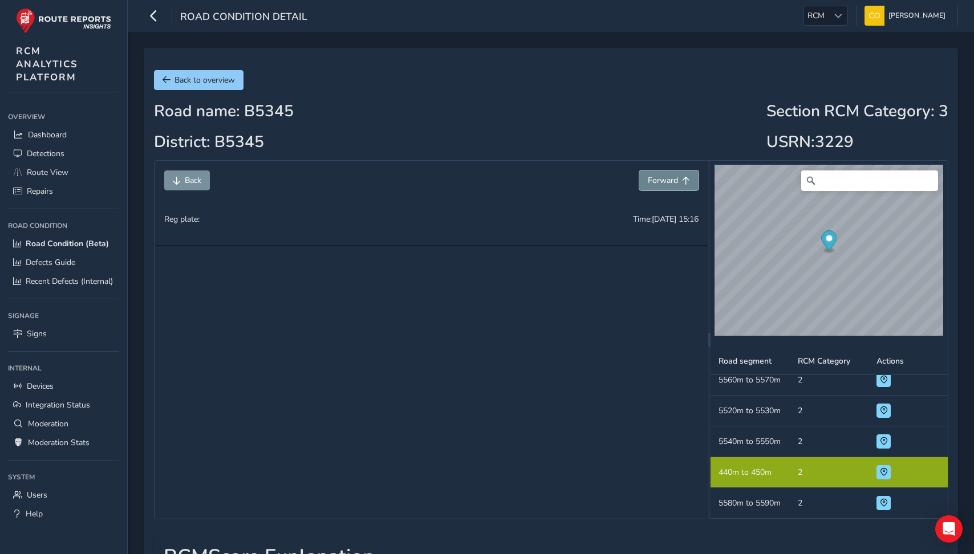
click at [657, 173] on button "Forward" at bounding box center [668, 181] width 59 height 20
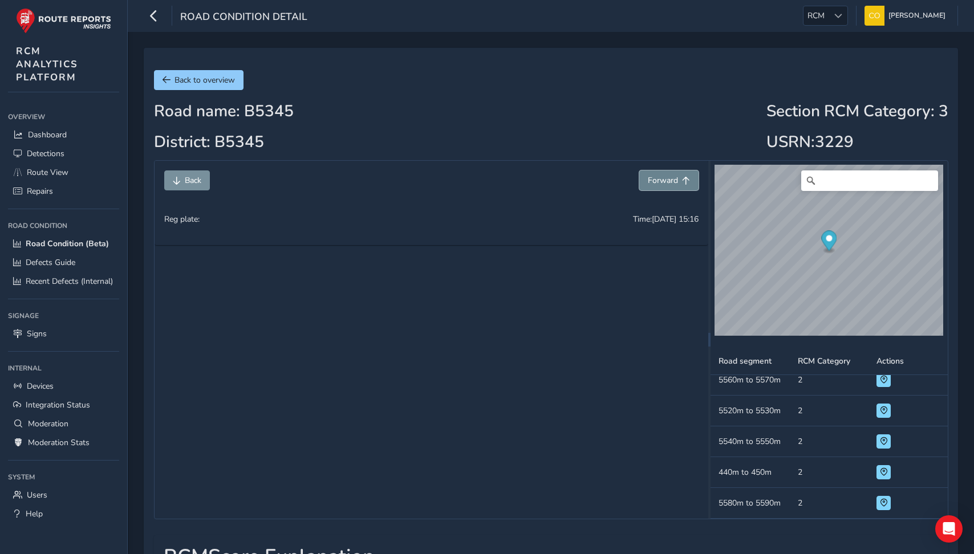
click at [657, 173] on button "Forward" at bounding box center [668, 181] width 59 height 20
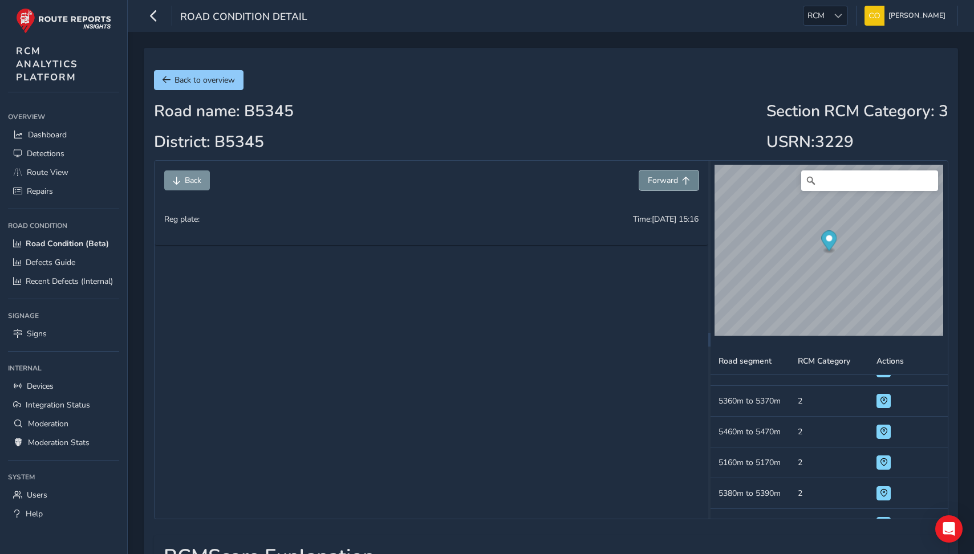
click at [657, 173] on button "Forward" at bounding box center [668, 181] width 59 height 20
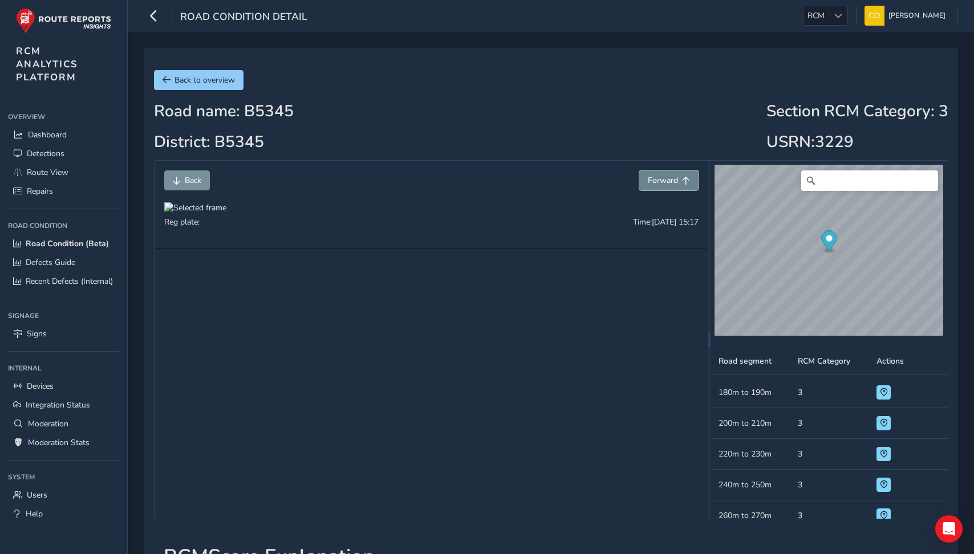
click at [657, 173] on button "Forward" at bounding box center [668, 181] width 59 height 20
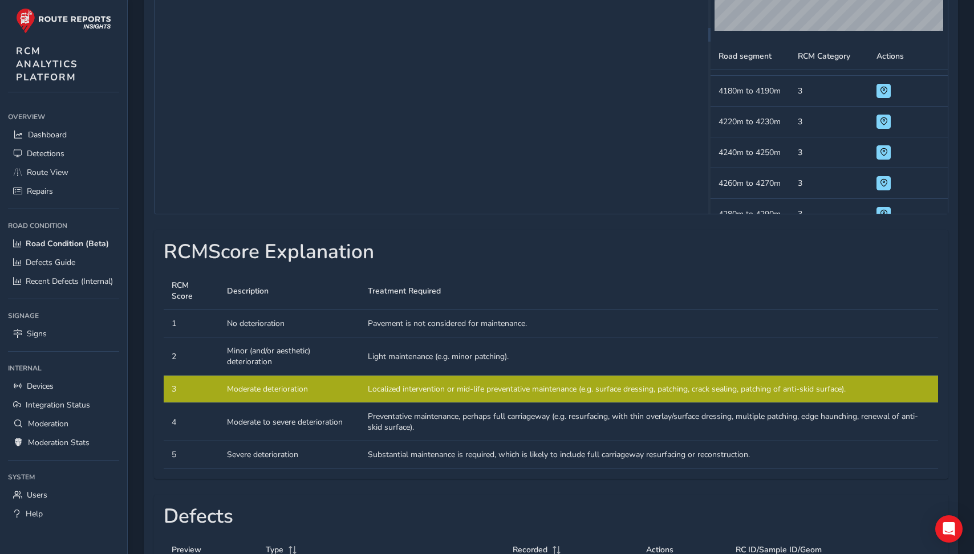
scroll to position [319, 0]
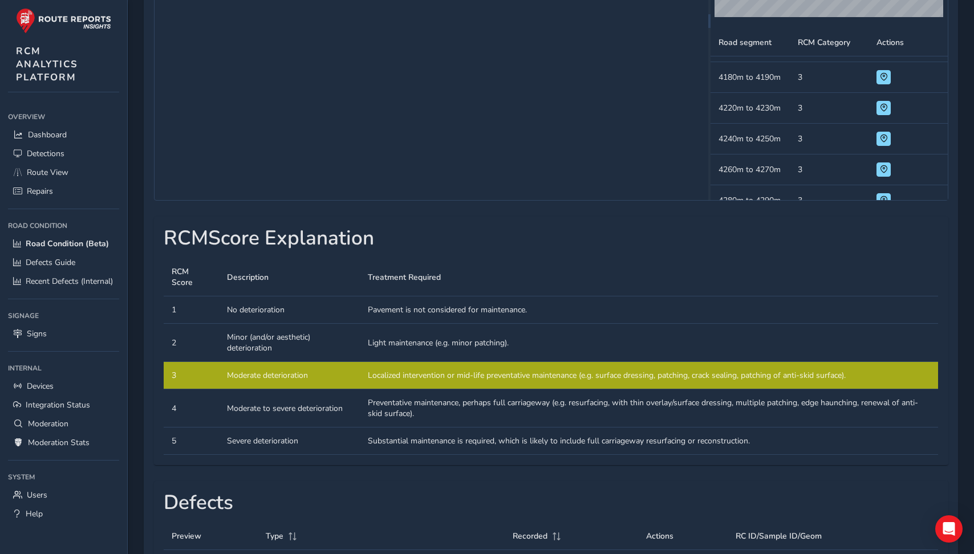
click at [325, 390] on td "Description Moderate deterioration" at bounding box center [289, 375] width 141 height 27
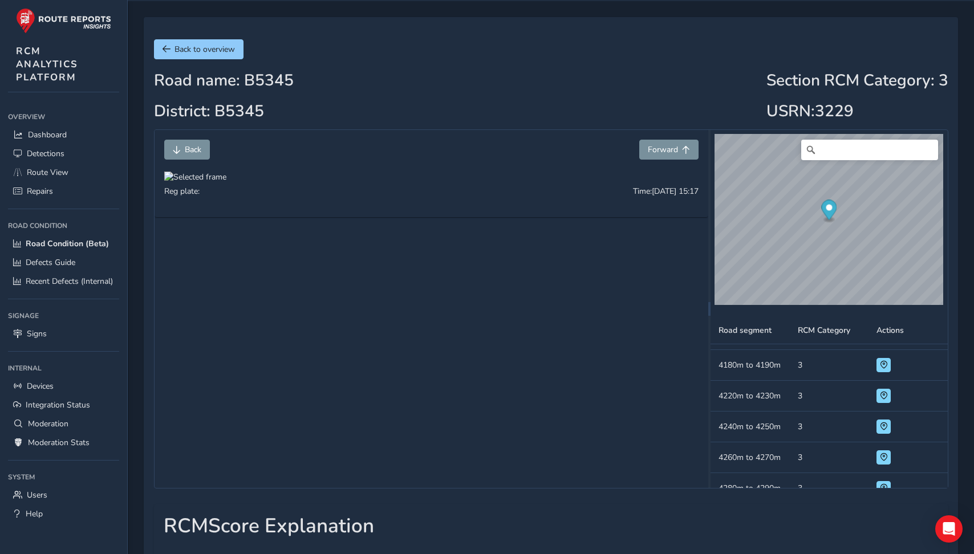
scroll to position [0, 0]
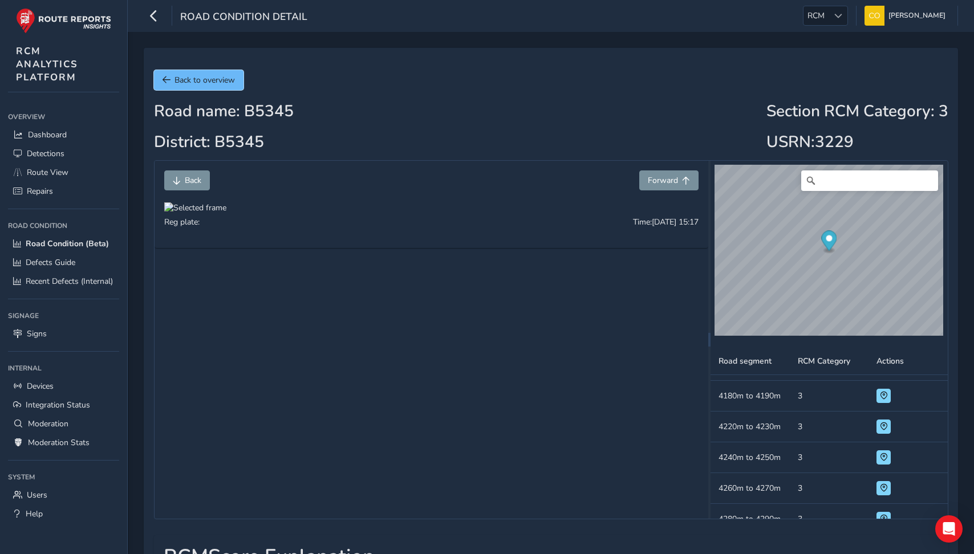
click at [172, 89] on button "Back to overview" at bounding box center [199, 80] width 90 height 20
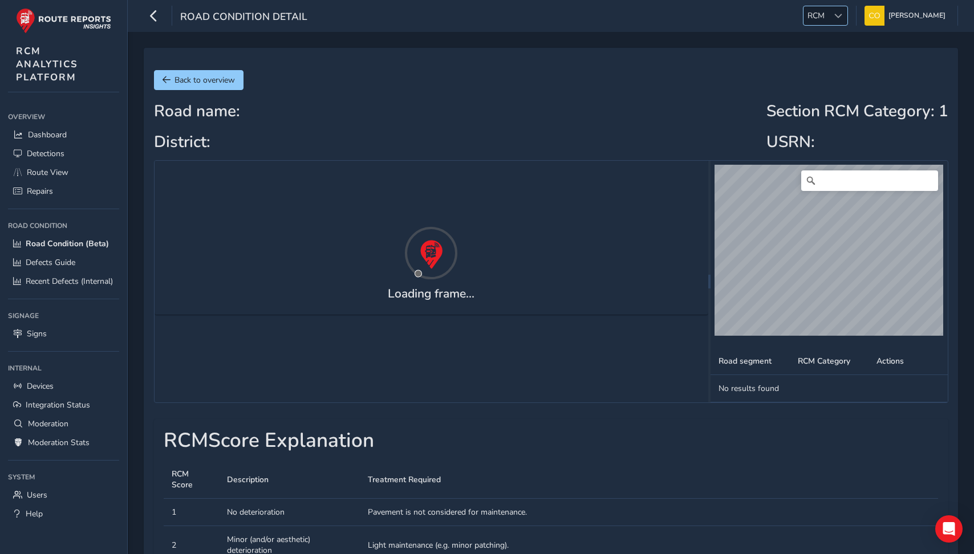
click at [829, 21] on div at bounding box center [838, 15] width 19 height 19
click at [825, 64] on li "CAM" at bounding box center [836, 61] width 79 height 19
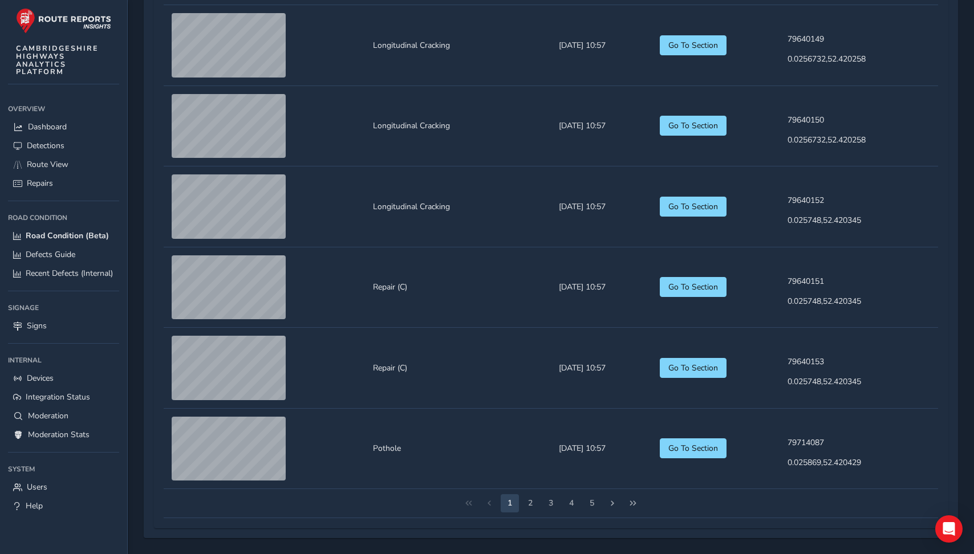
scroll to position [1258, 0]
click at [533, 506] on button "2" at bounding box center [530, 504] width 18 height 18
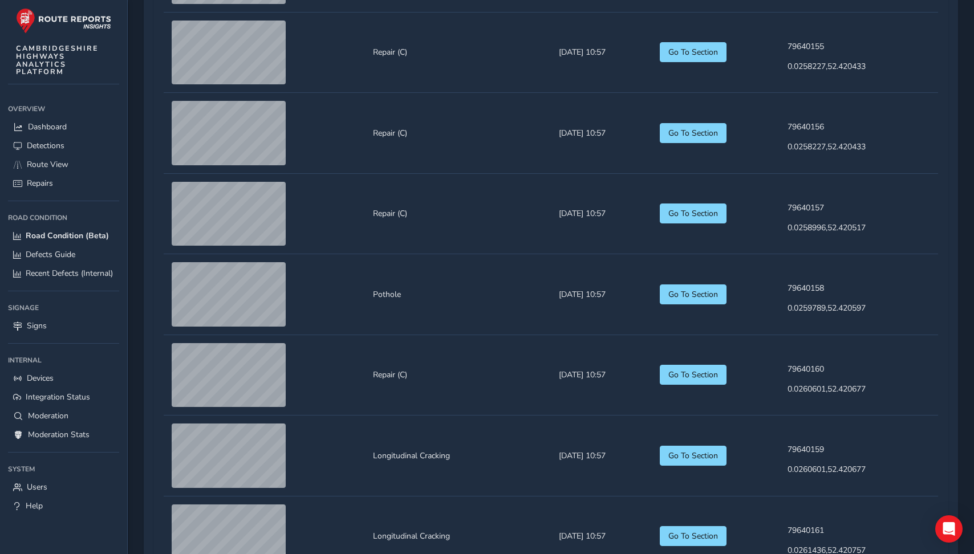
scroll to position [750, 0]
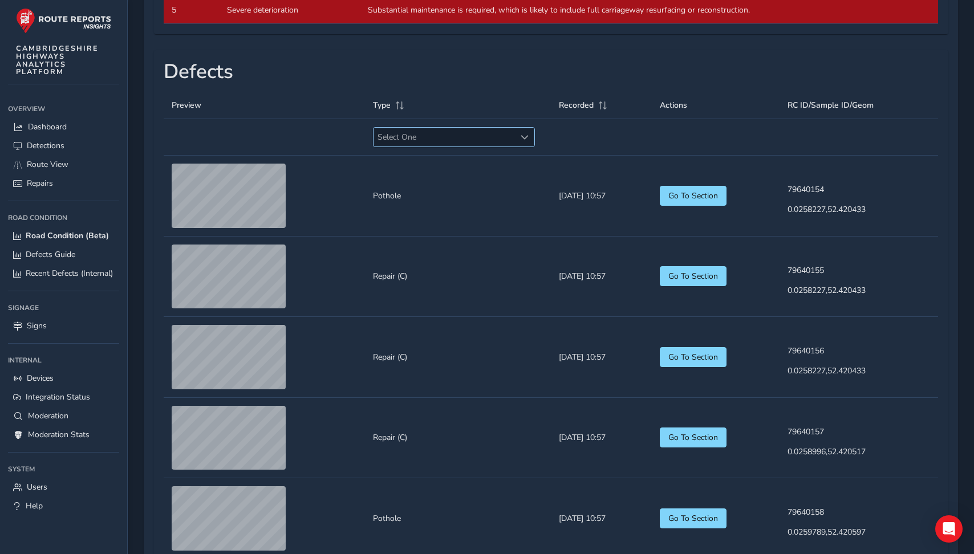
click at [439, 147] on span "Select One" at bounding box center [445, 137] width 142 height 19
click at [422, 200] on li "Rutting" at bounding box center [444, 208] width 155 height 19
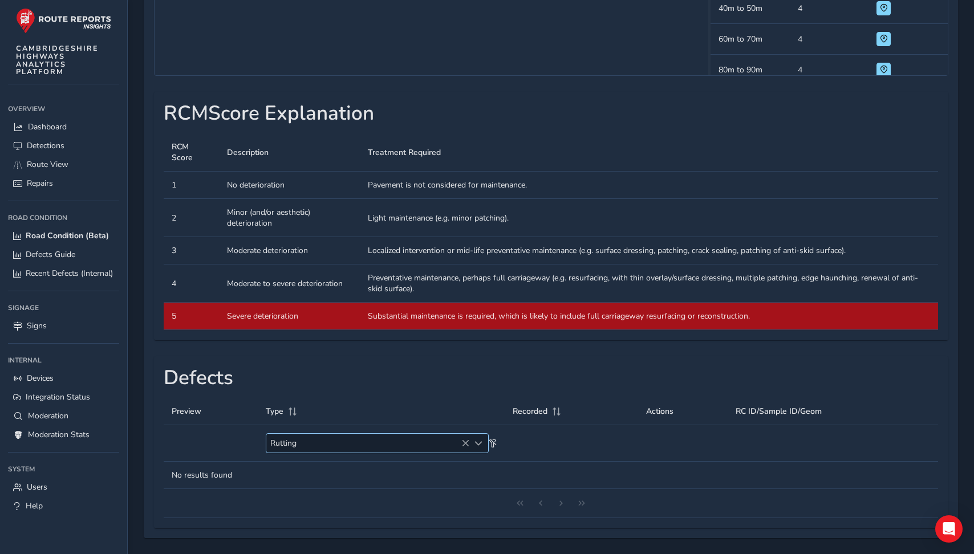
click at [465, 445] on icon at bounding box center [465, 444] width 8 height 8
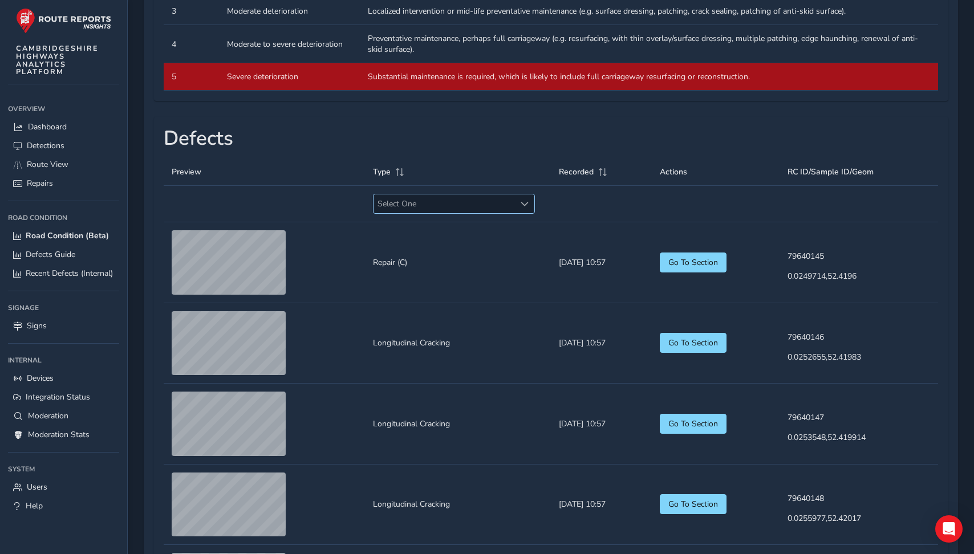
scroll to position [691, 0]
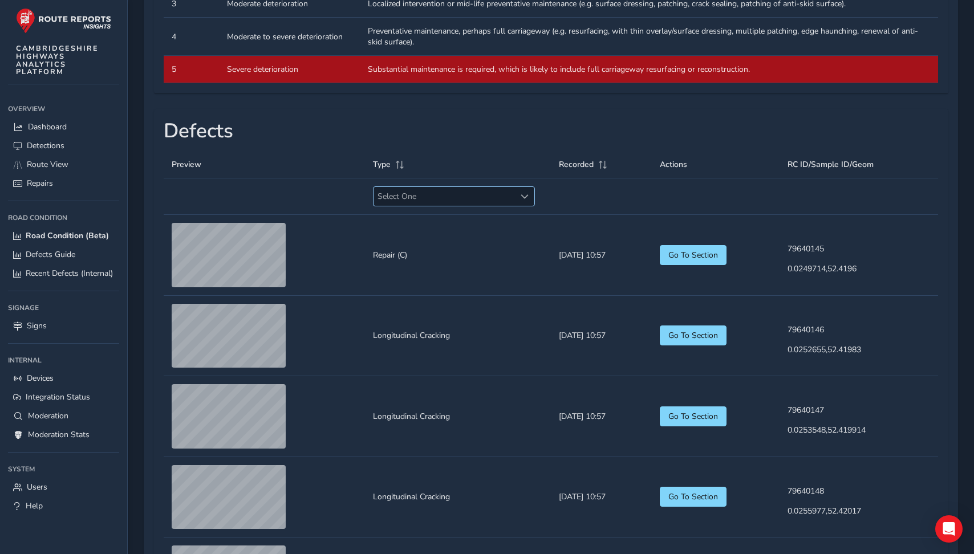
click at [453, 215] on th "Select One Select One" at bounding box center [458, 197] width 186 height 37
click at [452, 206] on span "Select One" at bounding box center [445, 196] width 142 height 19
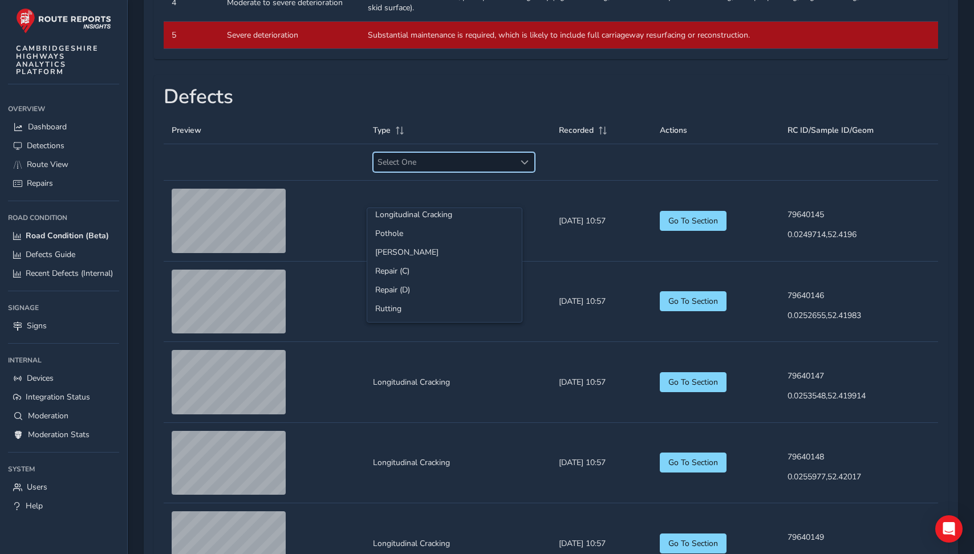
scroll to position [0, 0]
click at [465, 172] on span "Select One" at bounding box center [445, 162] width 142 height 19
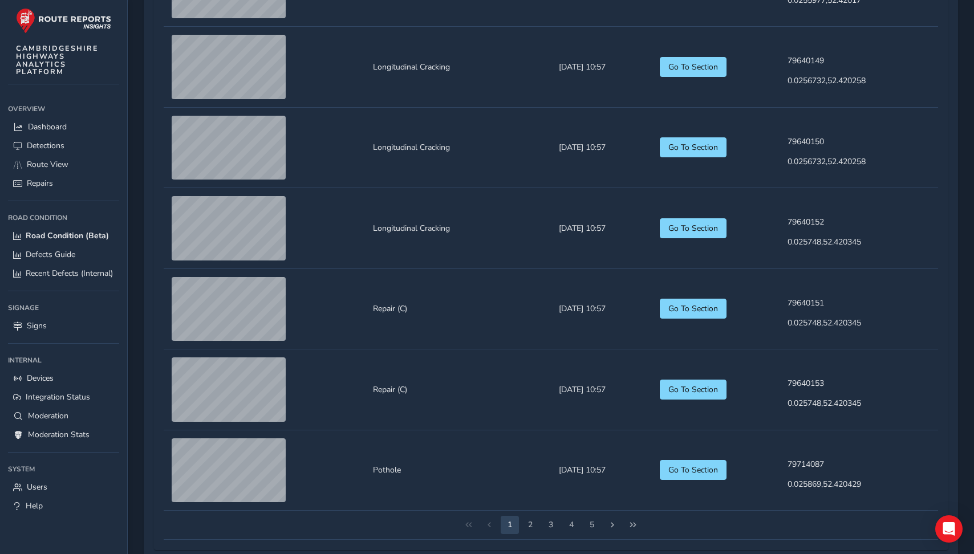
scroll to position [1215, 0]
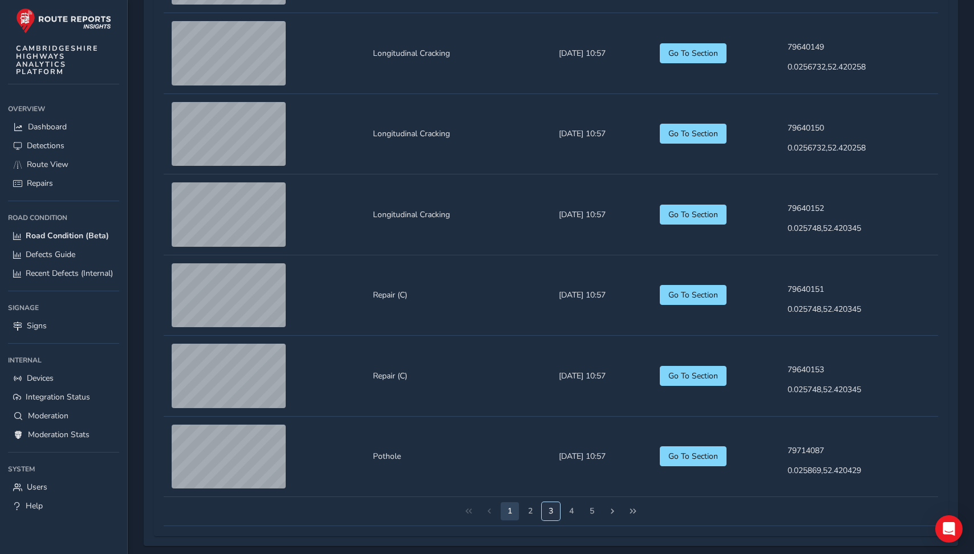
click at [550, 521] on button "3" at bounding box center [551, 512] width 18 height 18
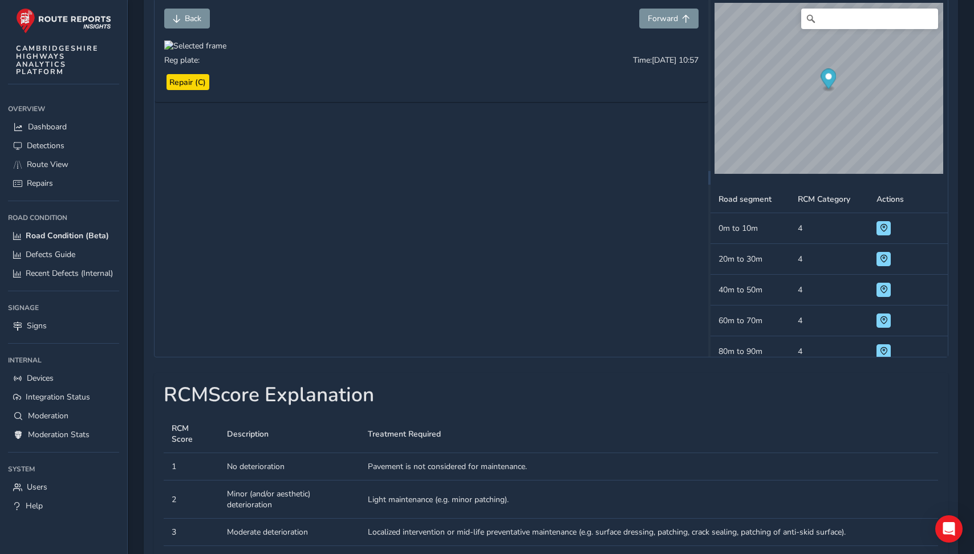
scroll to position [125, 0]
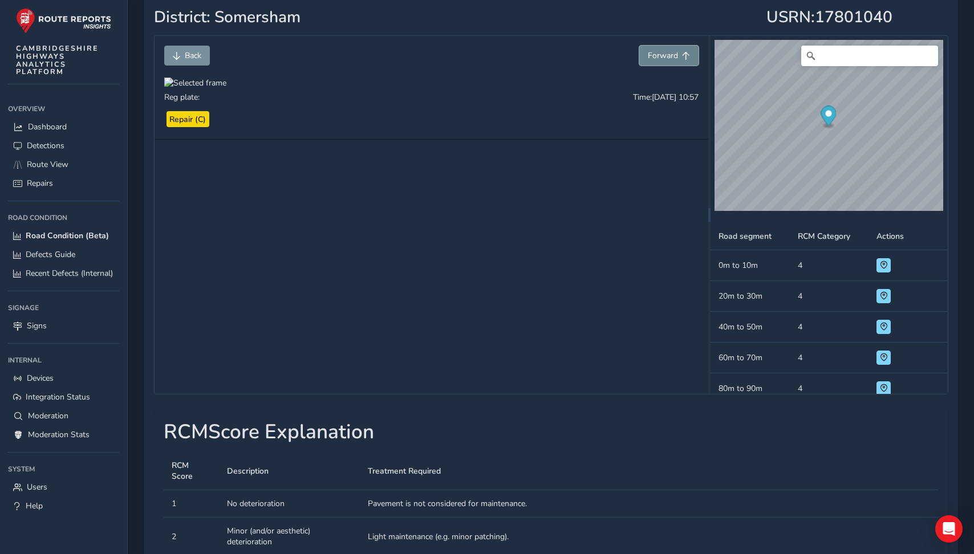
click at [675, 52] on span "Forward" at bounding box center [663, 55] width 30 height 11
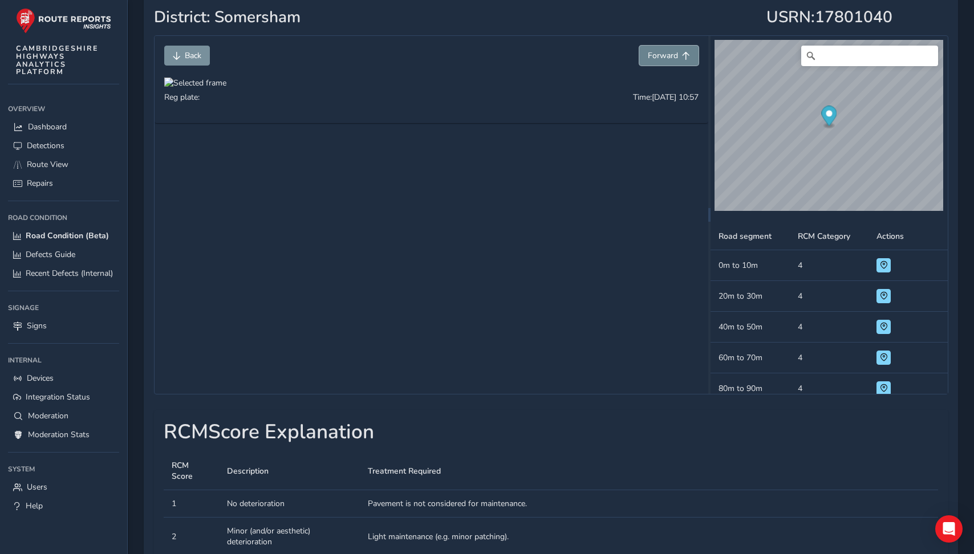
click at [675, 52] on span "Forward" at bounding box center [663, 55] width 30 height 11
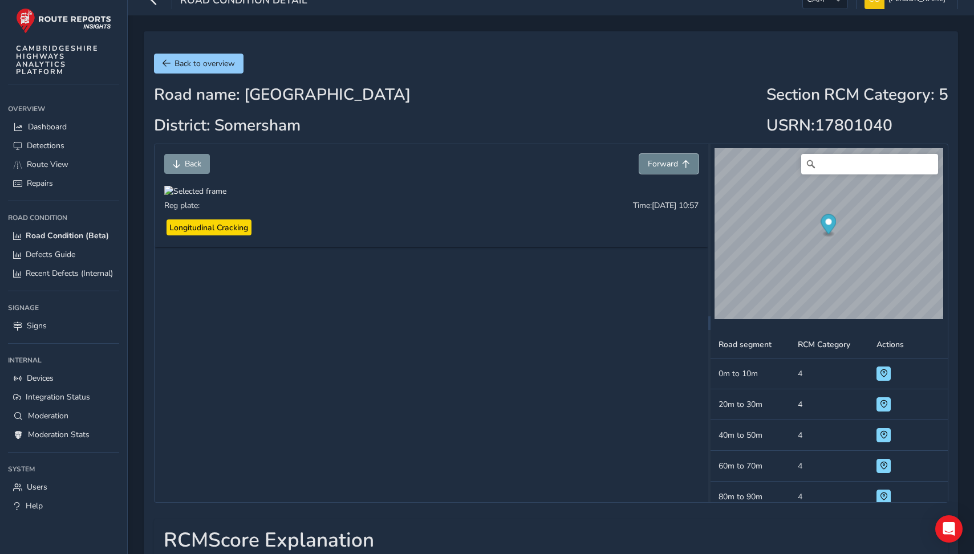
scroll to position [16, 0]
click at [196, 65] on span "Back to overview" at bounding box center [205, 64] width 60 height 11
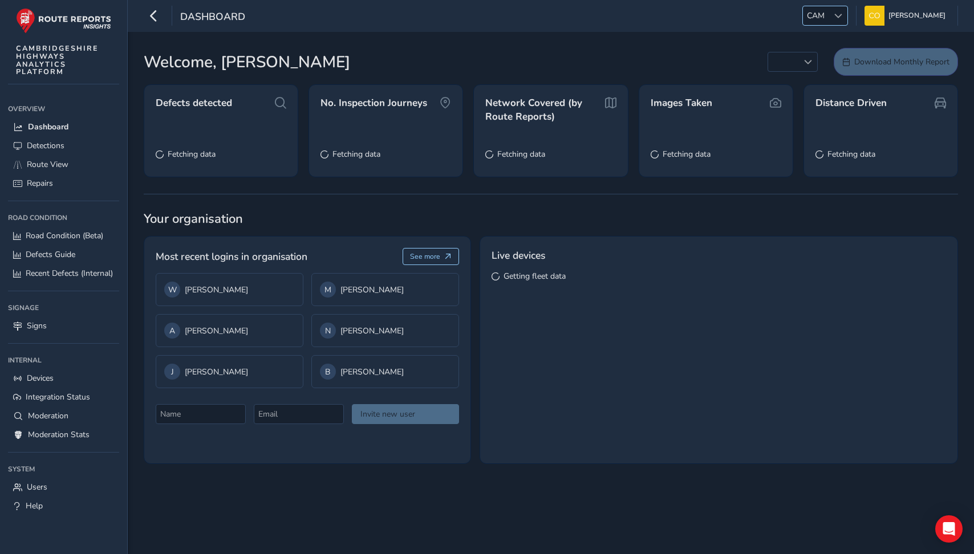
click at [804, 23] on span "CAM" at bounding box center [816, 15] width 26 height 19
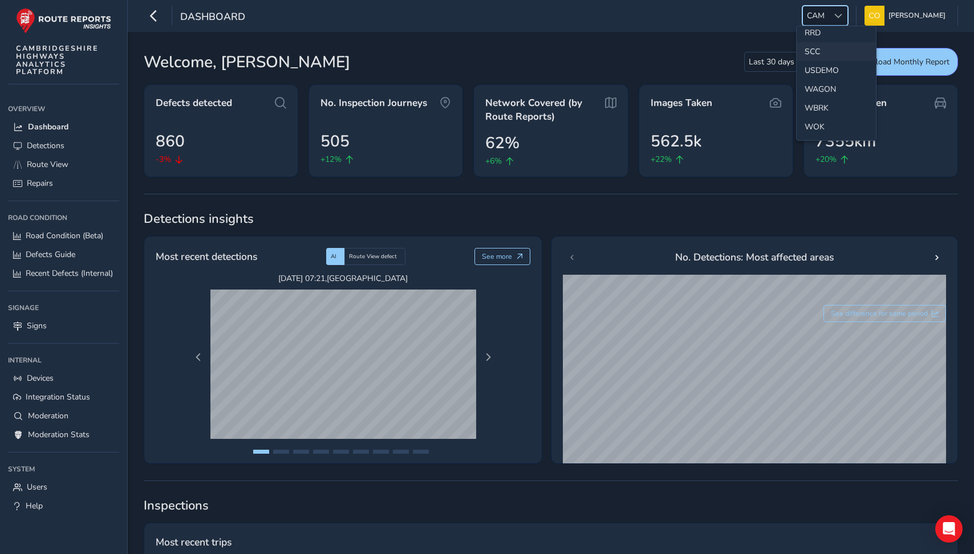
click at [817, 56] on li "SCC" at bounding box center [836, 51] width 79 height 19
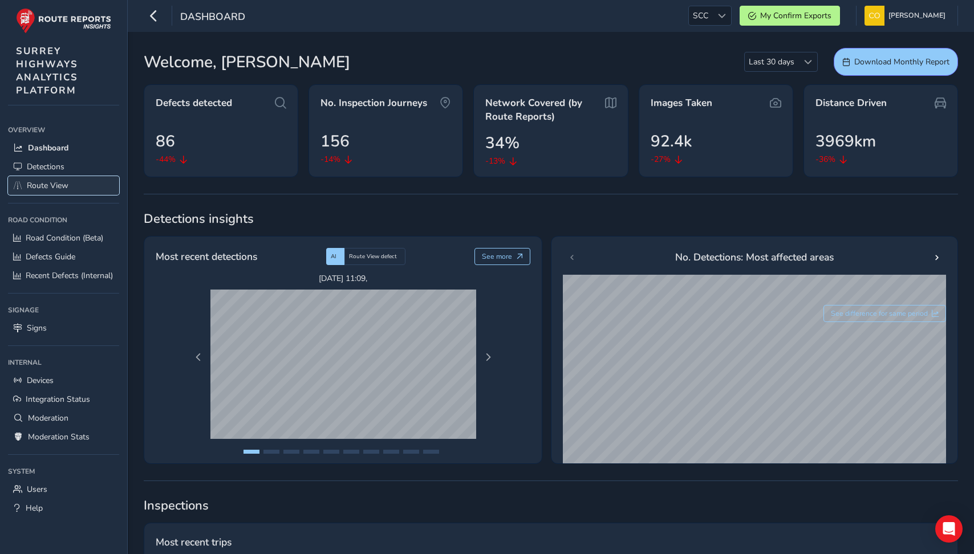
click at [48, 183] on span "Route View" at bounding box center [48, 185] width 42 height 11
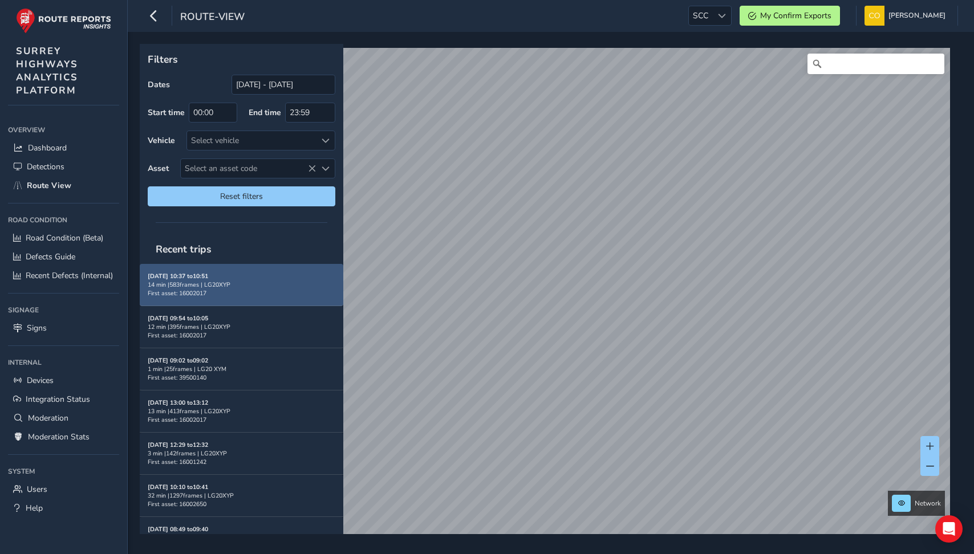
click at [265, 281] on div "14 min | 583 frames | LG20XYP" at bounding box center [242, 285] width 188 height 9
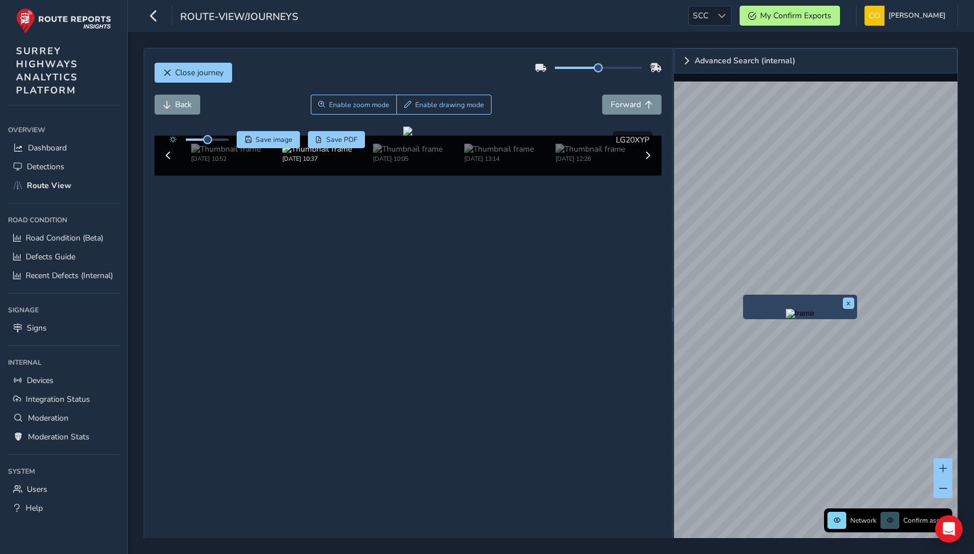
click at [786, 318] on img "Preview frame" at bounding box center [800, 313] width 29 height 9
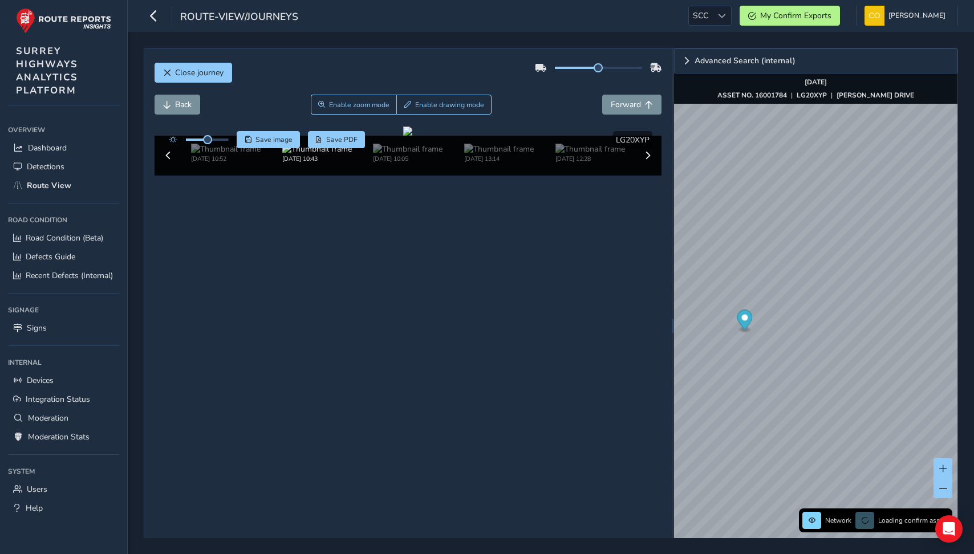
scroll to position [1, 0]
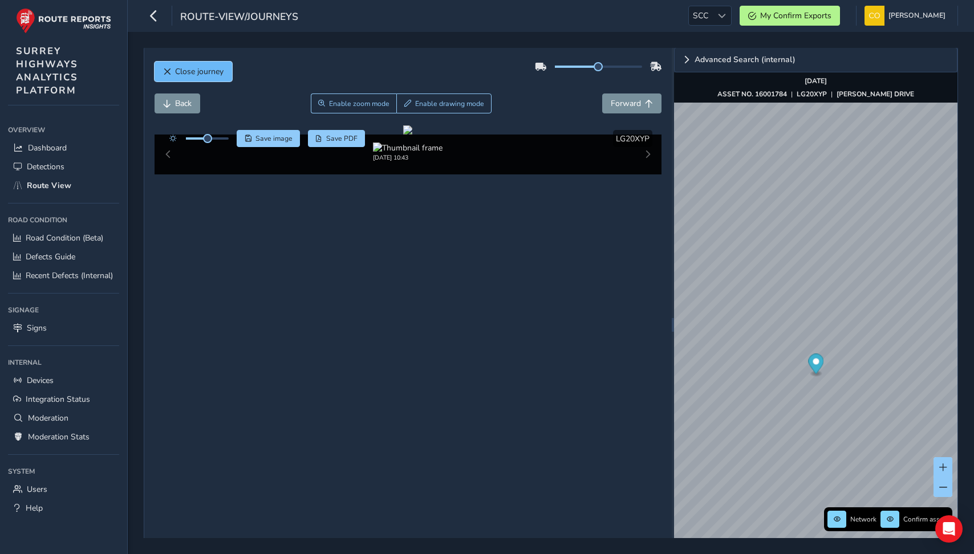
click at [185, 65] on button "Close journey" at bounding box center [194, 72] width 78 height 20
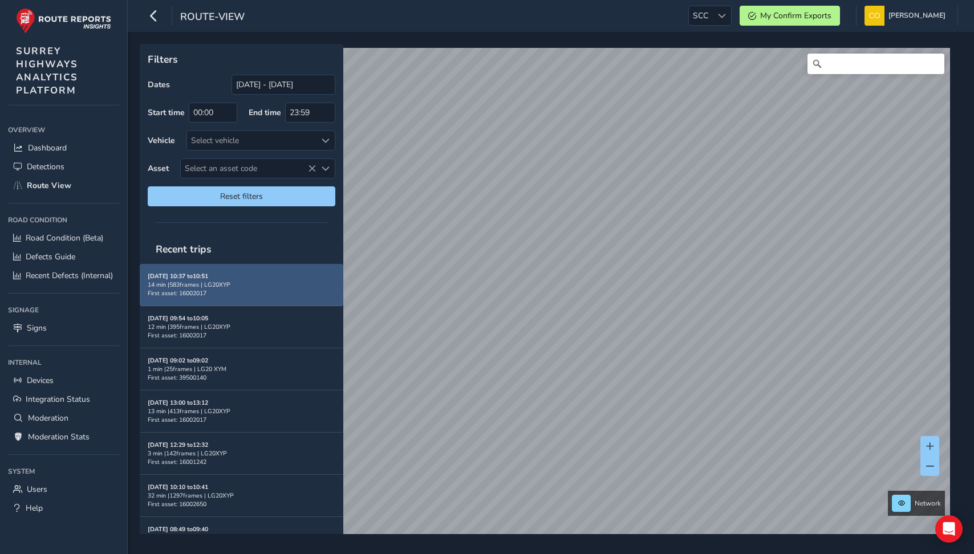
click at [271, 295] on div "[DATE] 10:37 to 10:51 14 min | 583 frames | LG20XYP First asset: 16002017" at bounding box center [242, 285] width 188 height 26
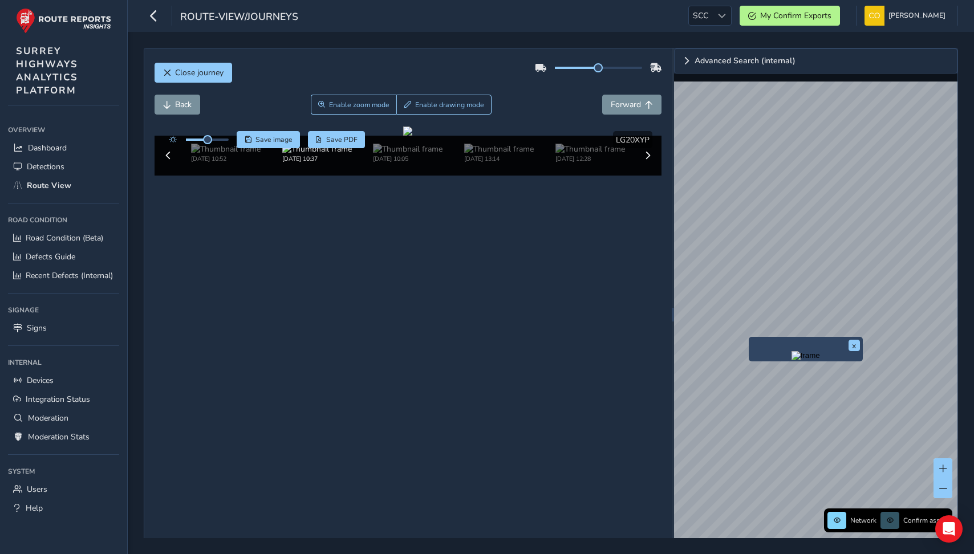
click at [792, 360] on img "Preview frame" at bounding box center [806, 355] width 29 height 9
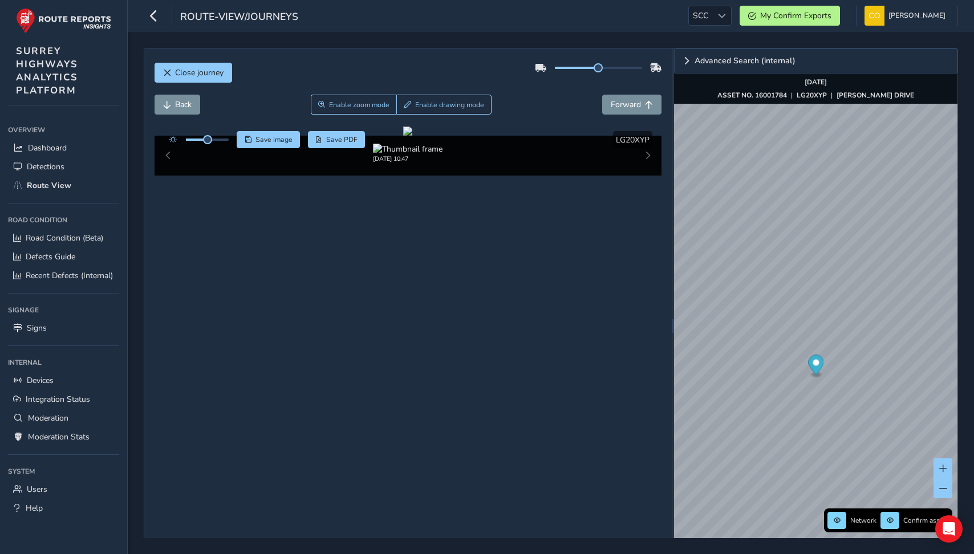
click at [561, 117] on div "Back Enable zoom mode Enable drawing mode Forward" at bounding box center [409, 111] width 508 height 32
click at [374, 108] on span "Enable zoom mode" at bounding box center [359, 104] width 60 height 9
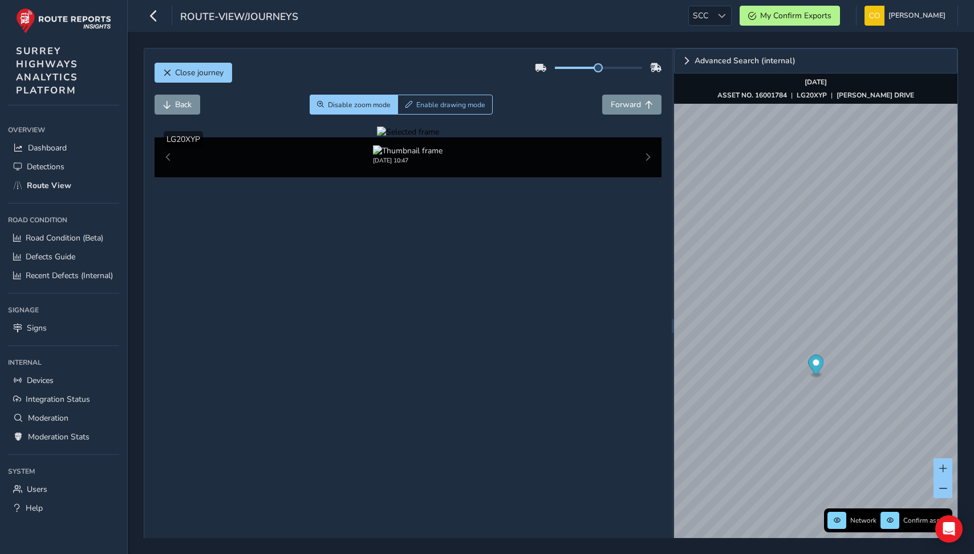
click at [377, 137] on div at bounding box center [408, 132] width 62 height 11
click at [277, 297] on img at bounding box center [923, 207] width 1643 height 924
click at [366, 99] on button "Disable zoom mode" at bounding box center [354, 105] width 88 height 20
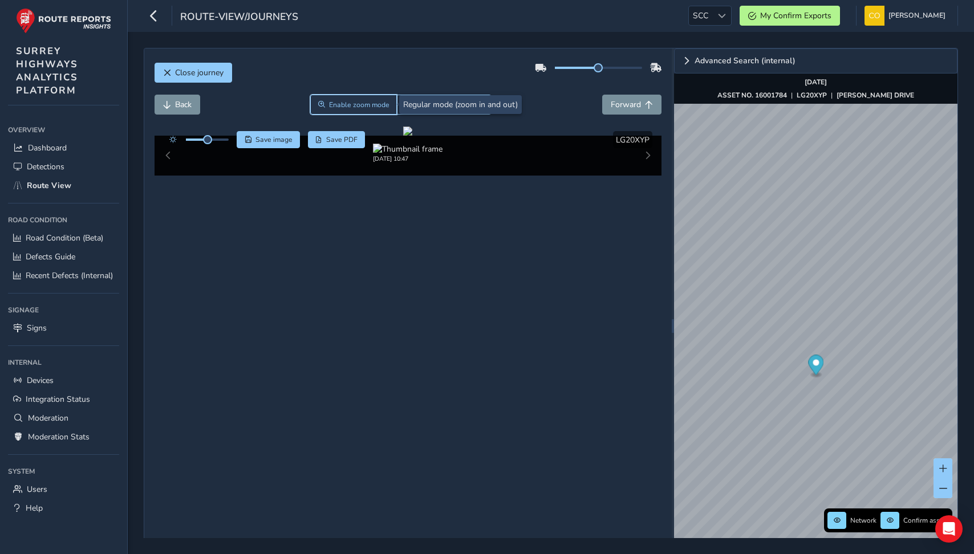
click at [358, 109] on span "Enable zoom mode" at bounding box center [359, 104] width 60 height 9
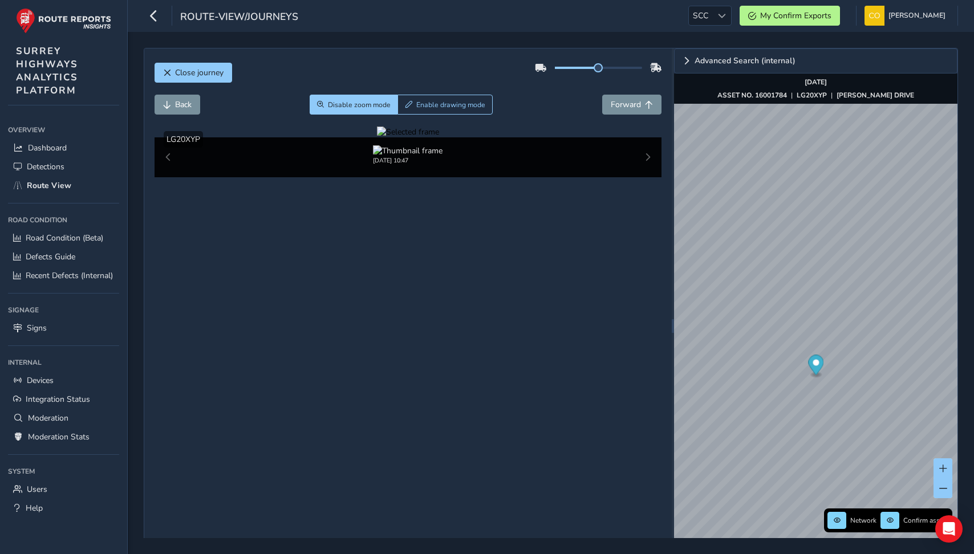
click at [377, 137] on div at bounding box center [408, 132] width 62 height 11
click at [314, 275] on img at bounding box center [840, 257] width 1643 height 924
click at [376, 114] on button "Disable zoom mode" at bounding box center [354, 105] width 88 height 20
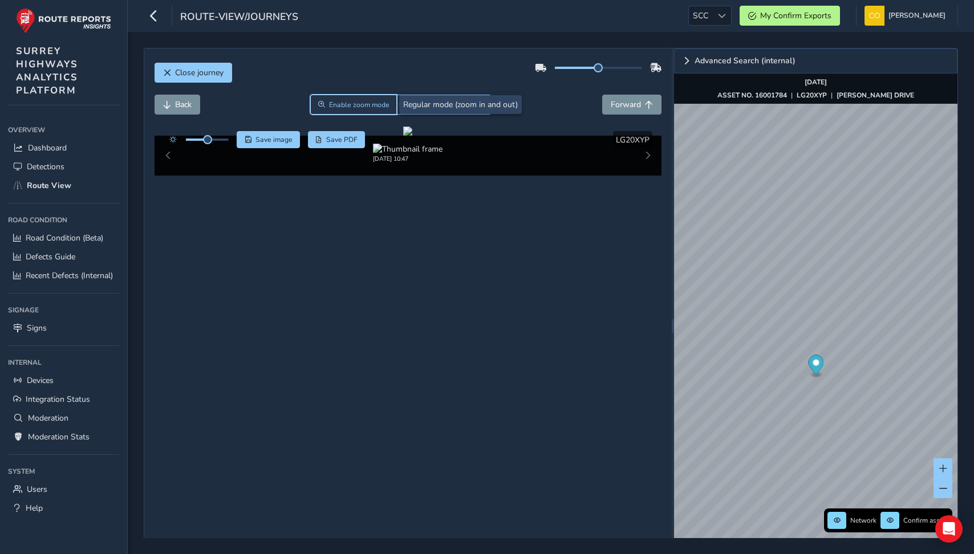
click at [354, 111] on button "Enable zoom mode" at bounding box center [353, 105] width 87 height 20
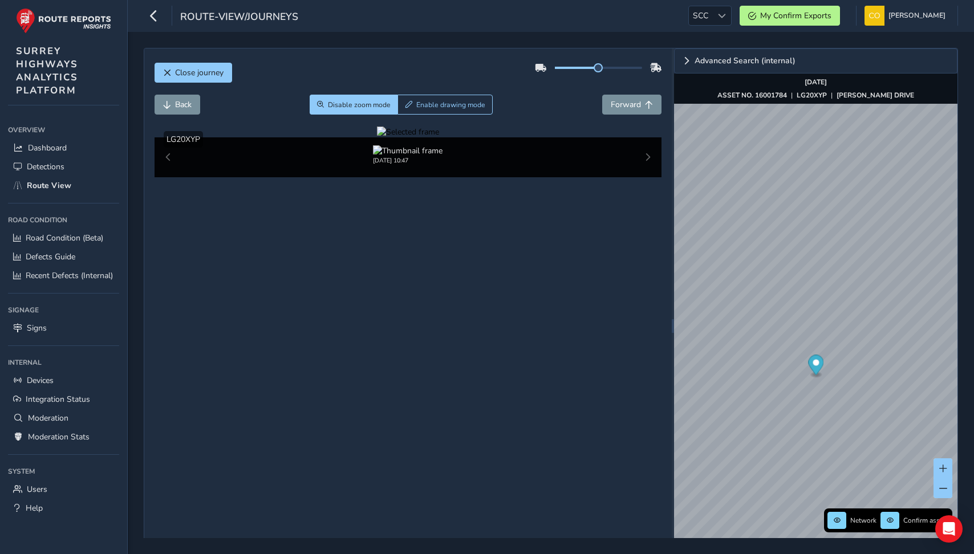
click at [377, 137] on div at bounding box center [408, 132] width 62 height 11
click at [305, 297] on img at bounding box center [862, 207] width 1643 height 924
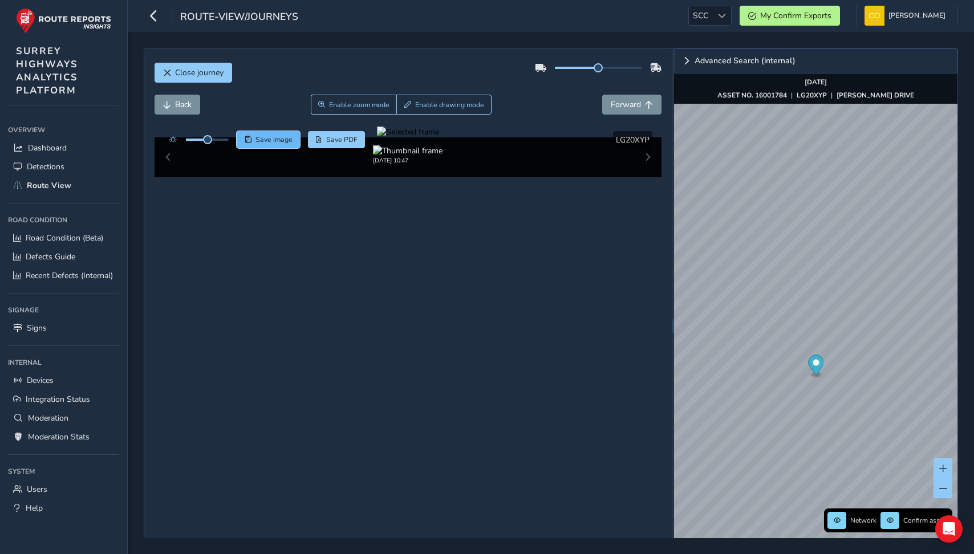
click at [278, 140] on span "Save image" at bounding box center [274, 139] width 37 height 9
click at [686, 55] on link "Advanced Search (internal)" at bounding box center [815, 60] width 283 height 25
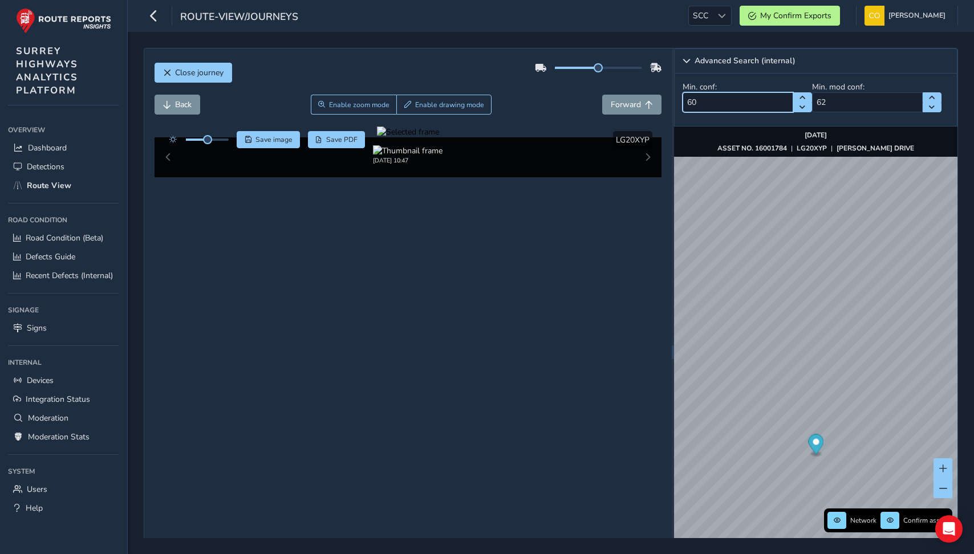
drag, startPoint x: 738, startPoint y: 104, endPoint x: 653, endPoint y: 94, distance: 85.6
click at [653, 94] on div "Close journey Back Enable zoom mode Enable drawing mode Forward Click and Drag …" at bounding box center [551, 352] width 814 height 609
type input "10"
click at [836, 103] on input "62" at bounding box center [867, 102] width 111 height 20
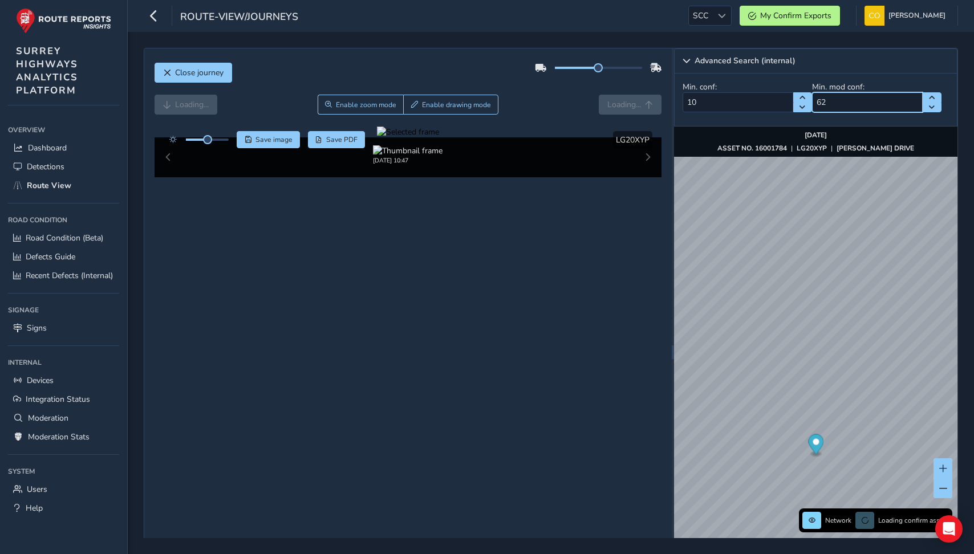
type input "6"
type input "10"
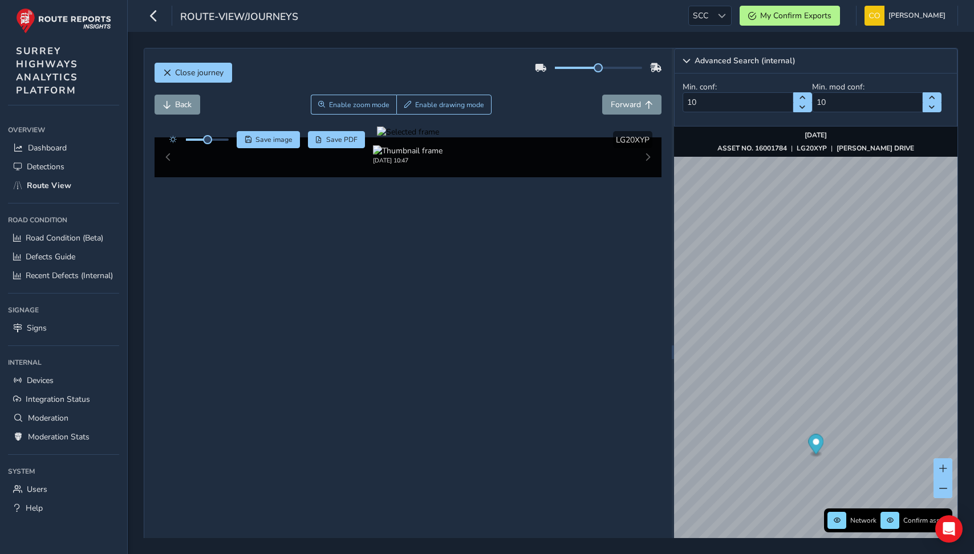
click at [840, 78] on div "Min. conf: 10 Min. mod conf: 10" at bounding box center [815, 100] width 283 height 53
click at [556, 110] on div "Loading... Enable zoom mode Enable drawing mode Loading..." at bounding box center [409, 105] width 508 height 20
click at [560, 135] on span "Show detections" at bounding box center [571, 139] width 53 height 9
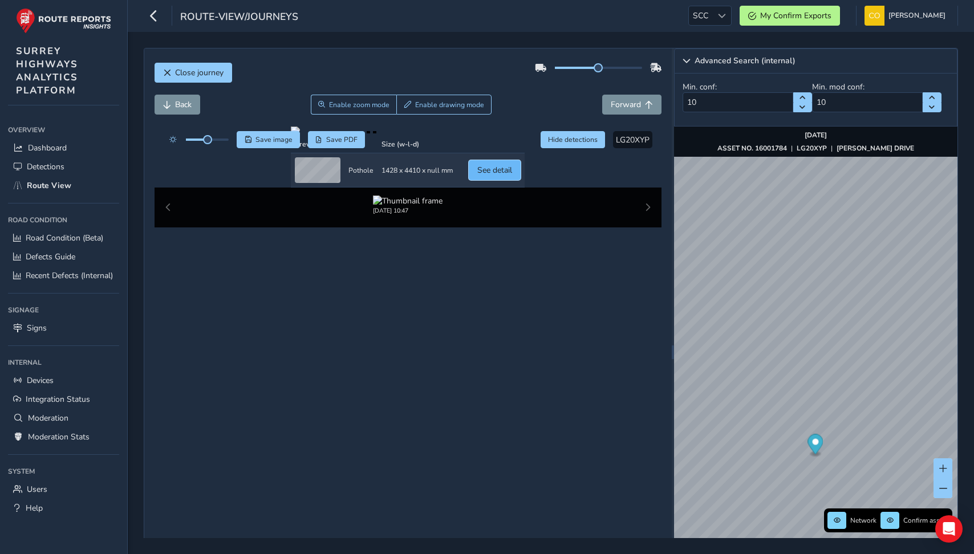
click at [512, 176] on span "See detail" at bounding box center [494, 170] width 35 height 11
click at [516, 180] on button "See detail" at bounding box center [490, 170] width 52 height 20
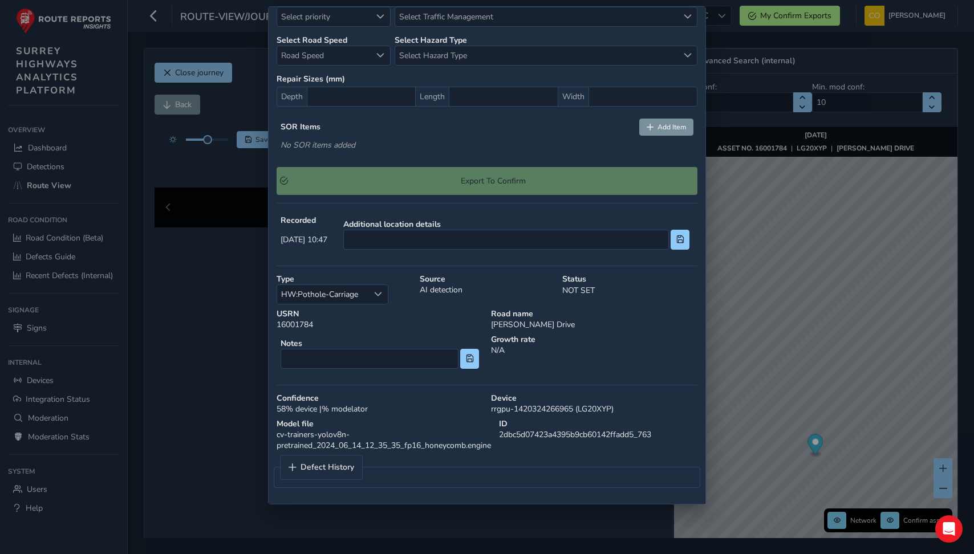
scroll to position [422, 0]
drag, startPoint x: 504, startPoint y: 433, endPoint x: 701, endPoint y: 437, distance: 196.8
click at [701, 437] on div "ID 2dbc5d07423a4395b9cb60142ffadd5_763" at bounding box center [598, 435] width 207 height 40
copy div "2dbc5d07423a4395b9cb60142ffadd5_763"
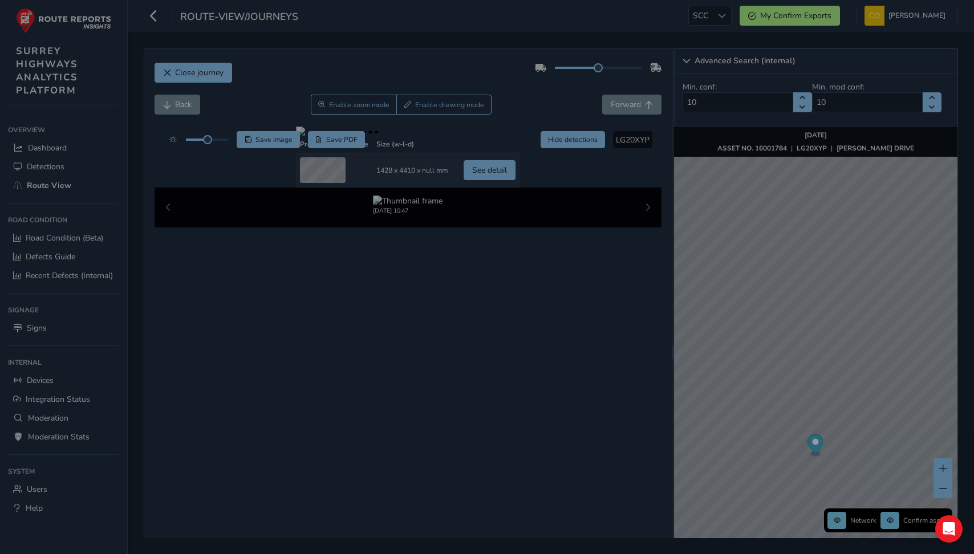
scroll to position [0, 0]
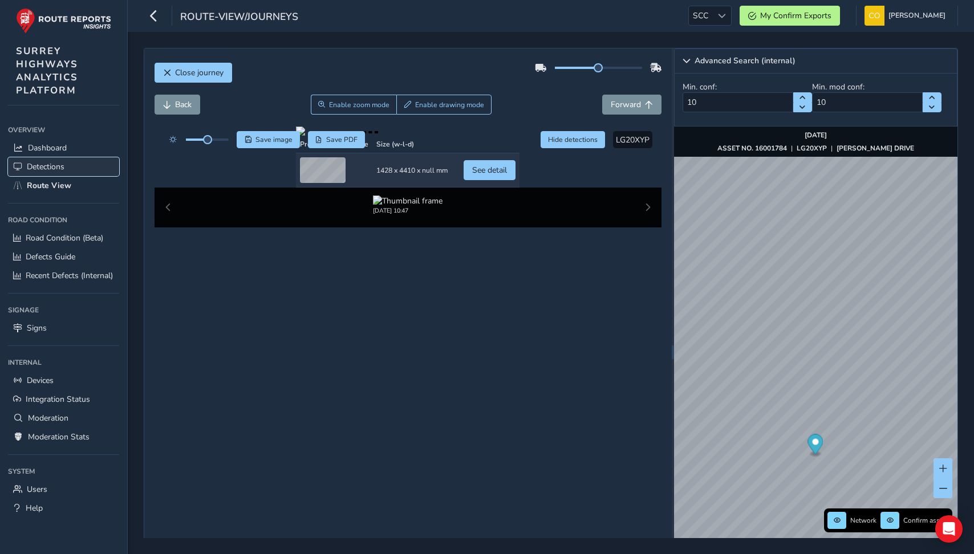
click at [65, 169] on link "Detections" at bounding box center [63, 166] width 111 height 19
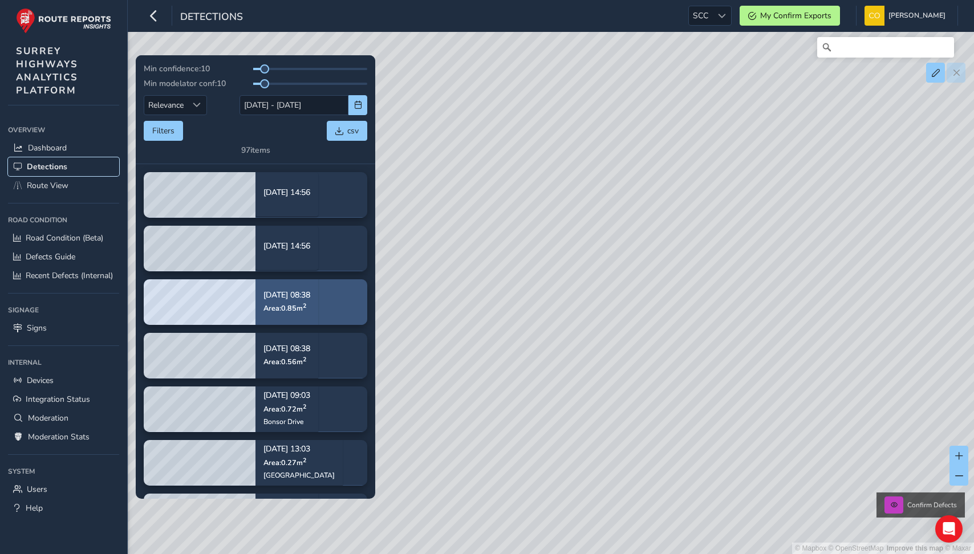
scroll to position [7, 0]
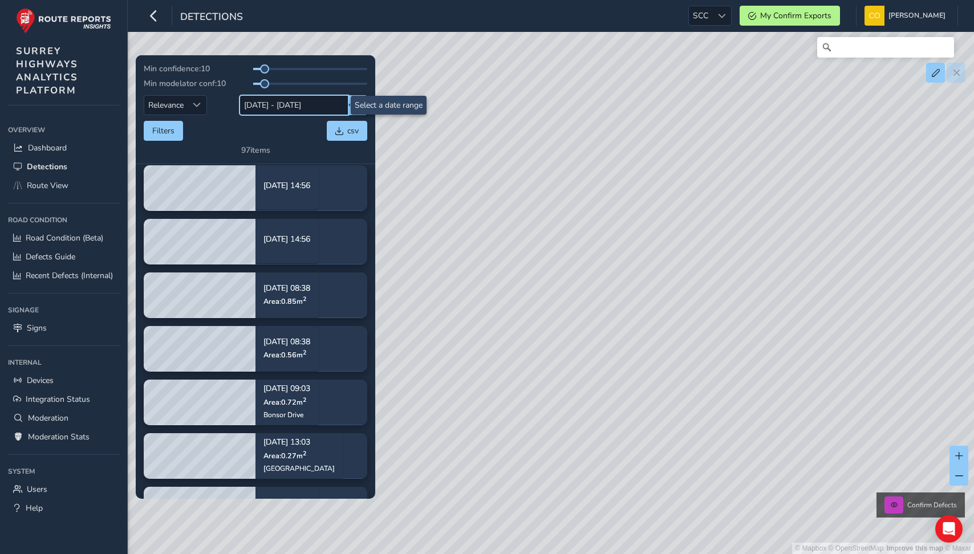
click at [287, 108] on input "[DATE] - [DATE]" at bounding box center [294, 105] width 109 height 20
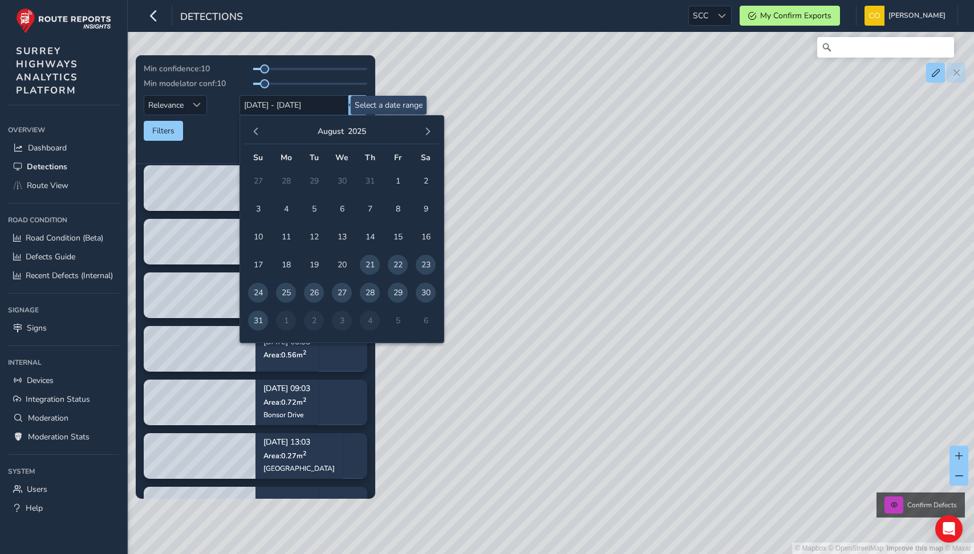
click at [232, 133] on div "Filters csv" at bounding box center [256, 131] width 224 height 20
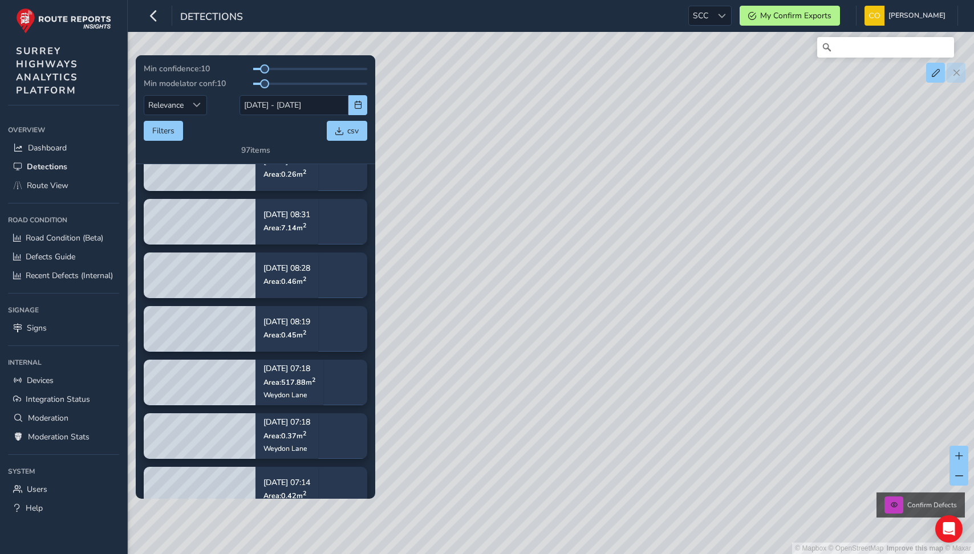
scroll to position [784, 0]
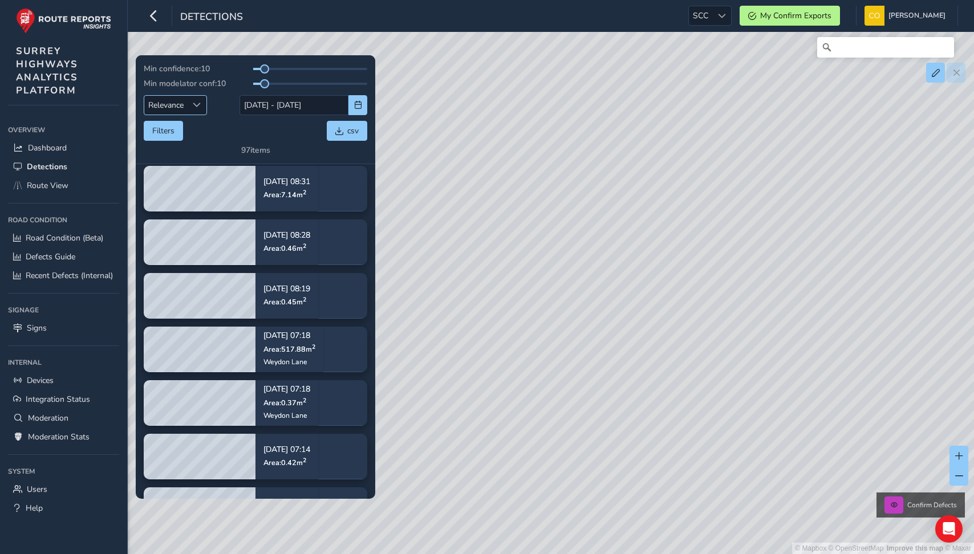
click at [173, 107] on span "Relevance" at bounding box center [165, 105] width 43 height 19
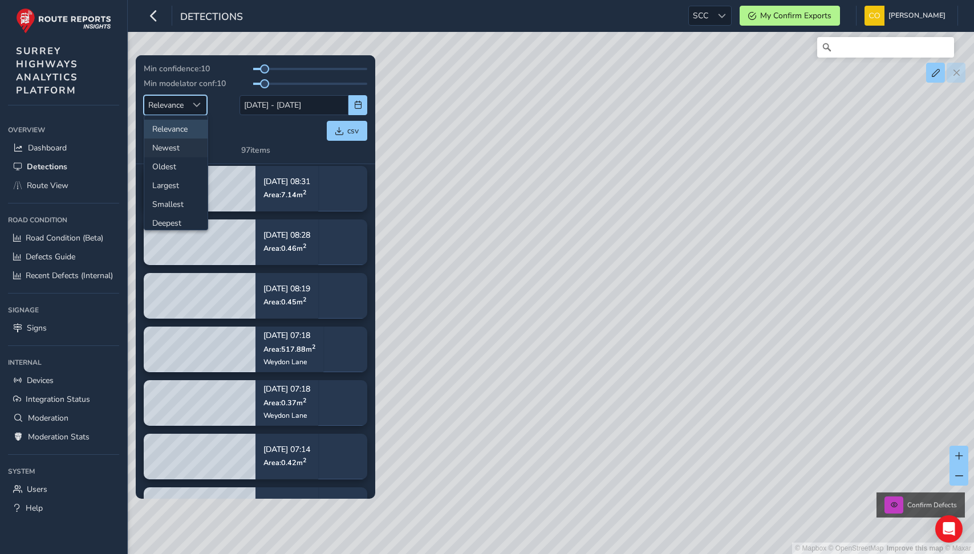
click at [176, 150] on li "Newest" at bounding box center [175, 148] width 63 height 19
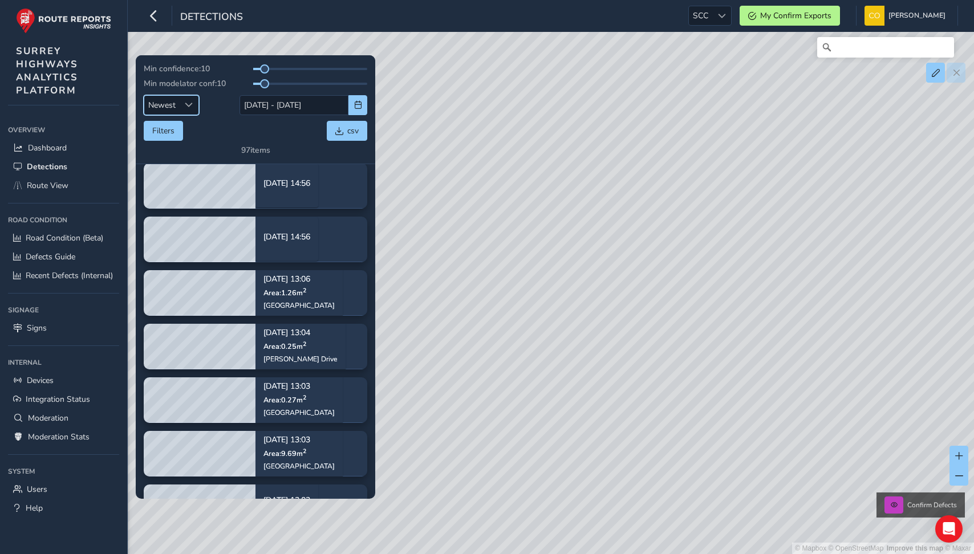
scroll to position [0, 0]
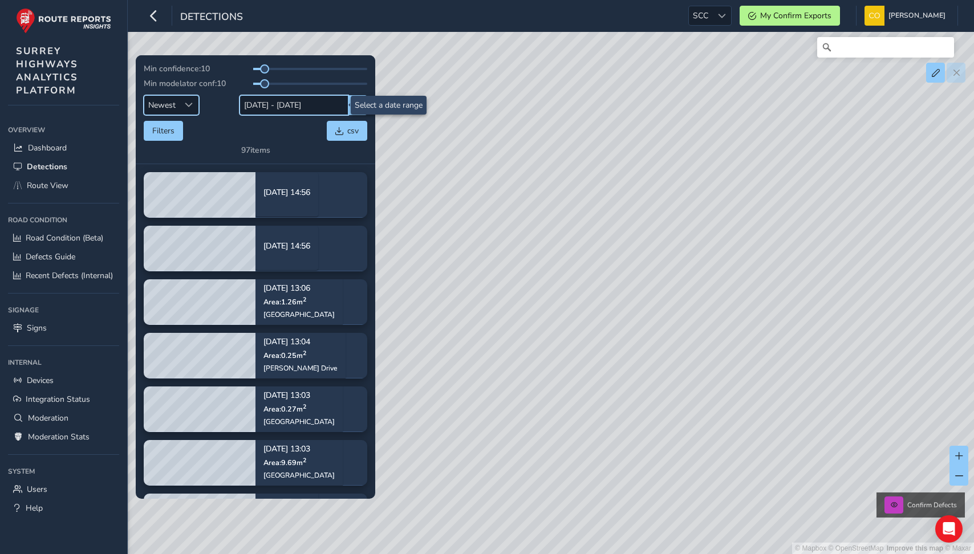
click at [298, 107] on input "[DATE] - [DATE]" at bounding box center [294, 105] width 109 height 20
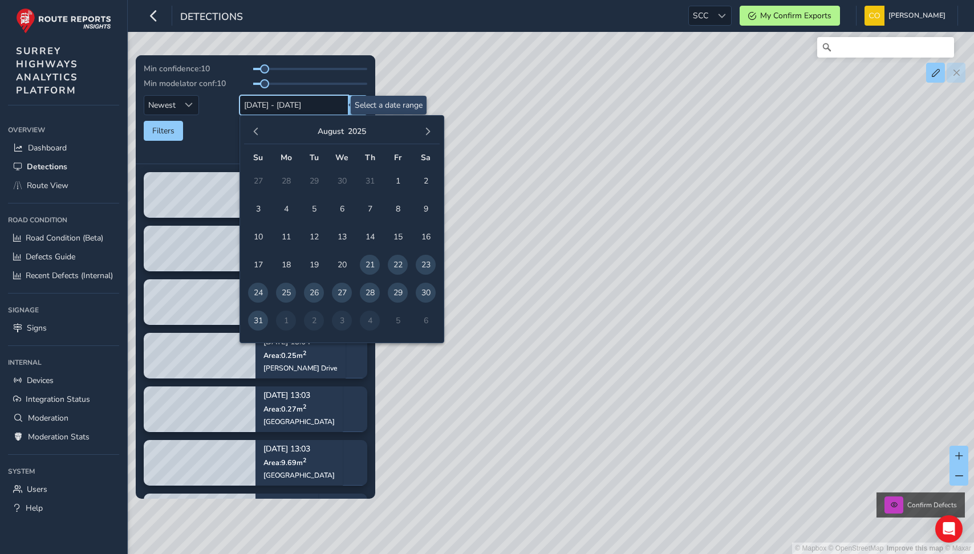
click at [298, 108] on input "[DATE] - [DATE]" at bounding box center [294, 105] width 109 height 20
click at [233, 78] on div "Min modelator conf: 10" at bounding box center [256, 83] width 224 height 11
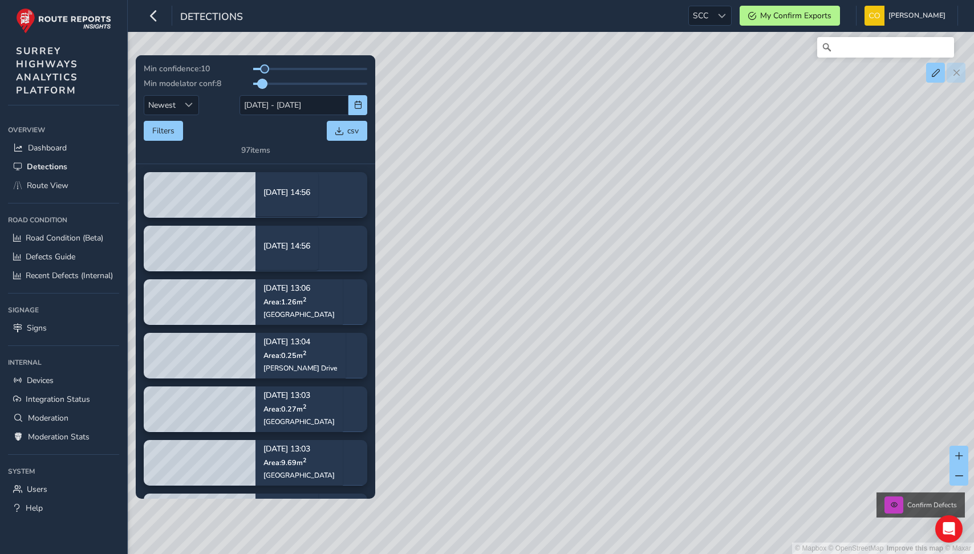
click at [262, 82] on span at bounding box center [262, 83] width 9 height 9
click at [262, 70] on span at bounding box center [262, 68] width 9 height 9
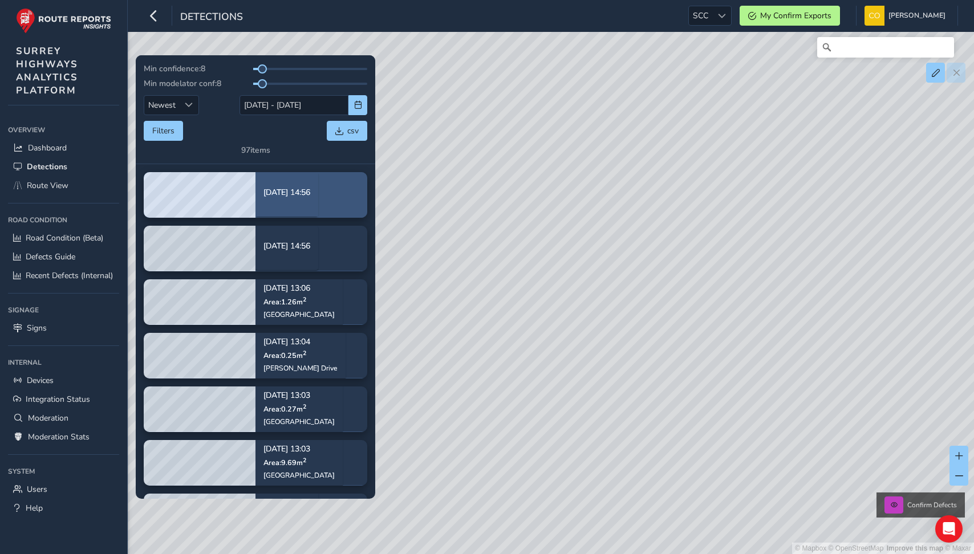
click at [310, 204] on div "[DATE] 14:56" at bounding box center [287, 195] width 47 height 28
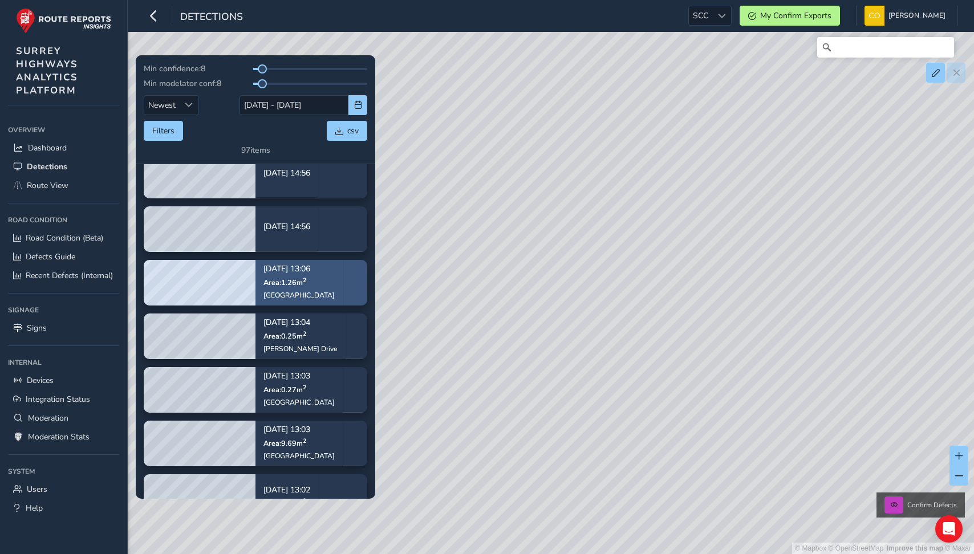
scroll to position [21, 0]
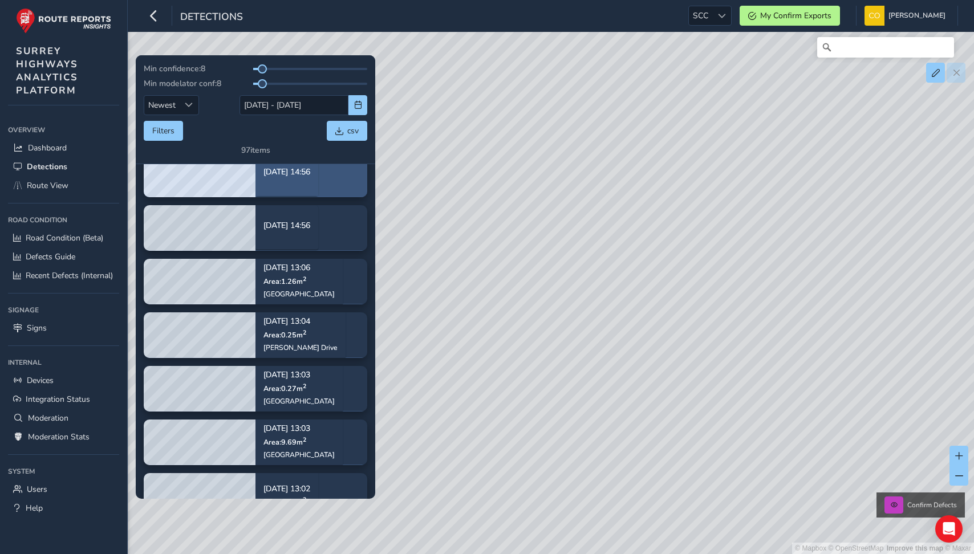
click at [306, 188] on div "[DATE] 14:56" at bounding box center [287, 174] width 63 height 44
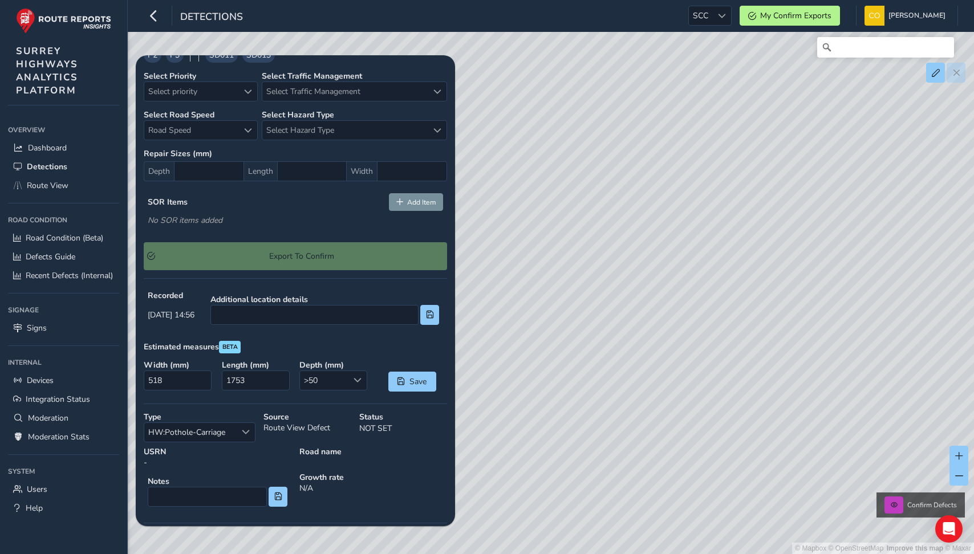
scroll to position [420, 0]
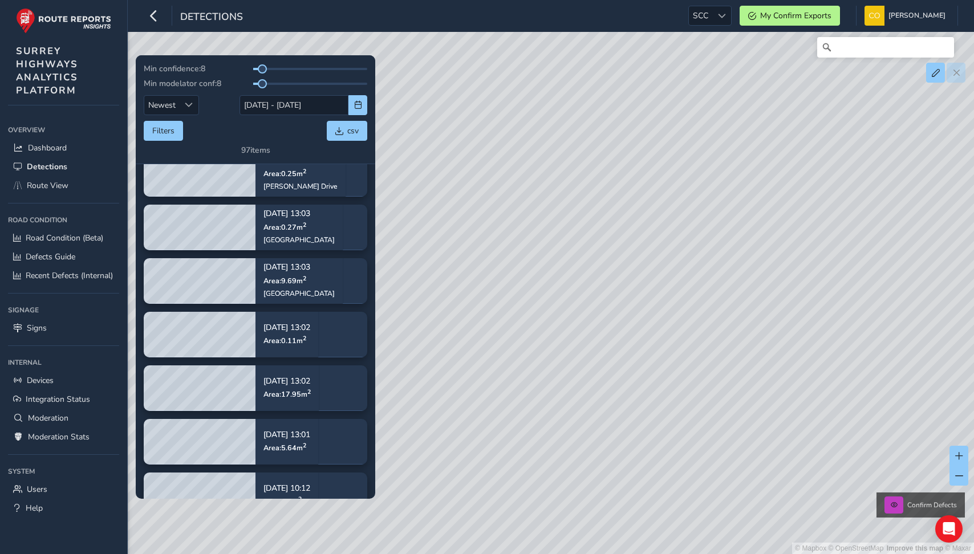
scroll to position [187, 0]
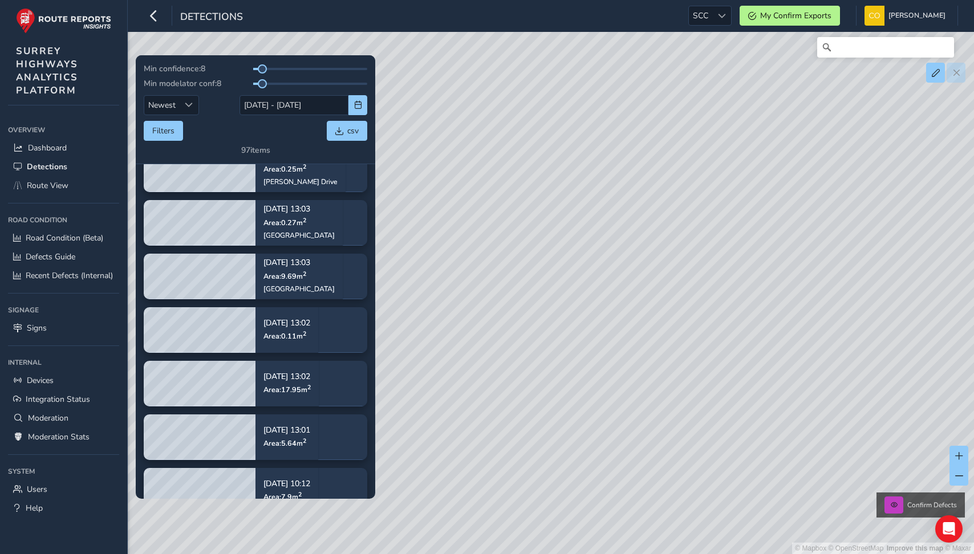
click at [522, 124] on div "© Mapbox © OpenStreetMap Improve this map © Maxar Confirm Defects" at bounding box center [487, 277] width 974 height 554
click at [63, 331] on link "Signs" at bounding box center [63, 328] width 111 height 19
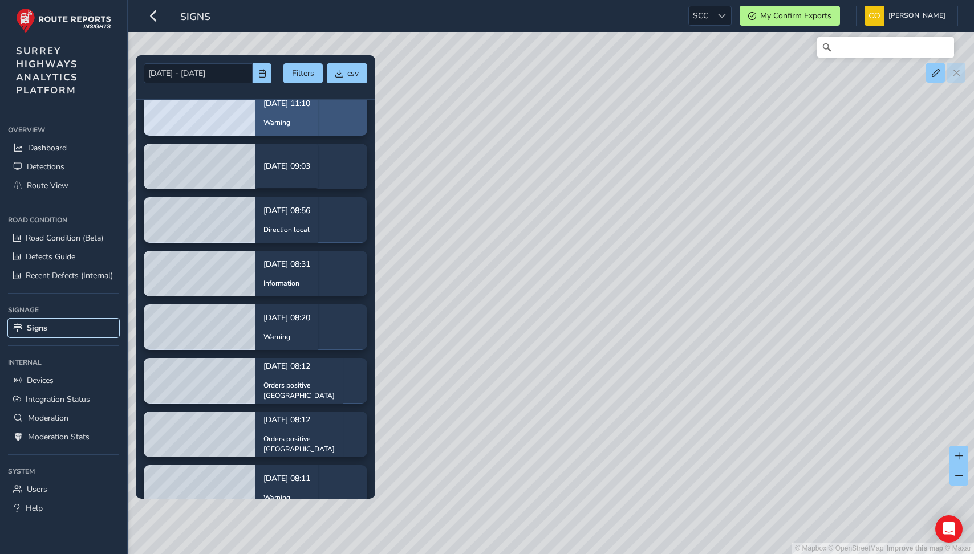
scroll to position [325, 0]
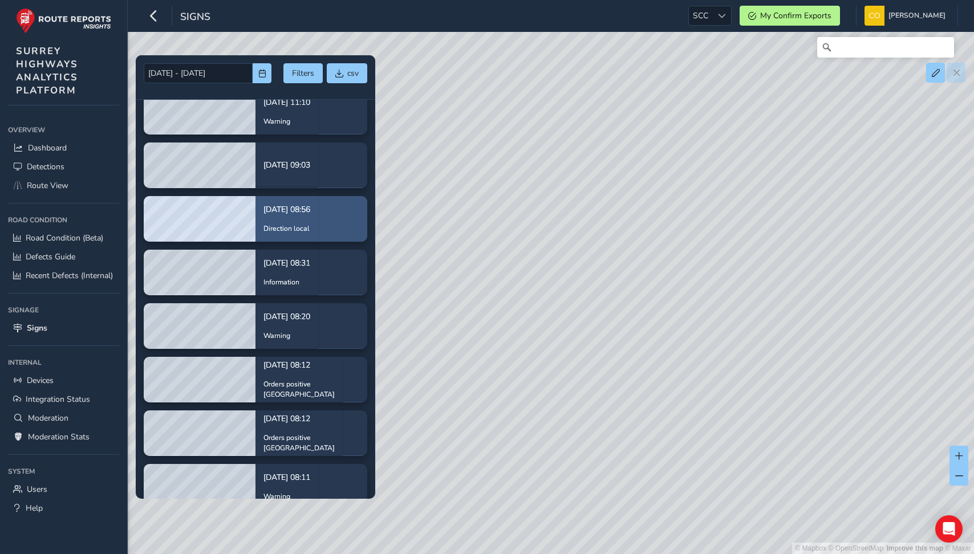
click at [300, 204] on p "[DATE] 08:56" at bounding box center [287, 210] width 47 height 12
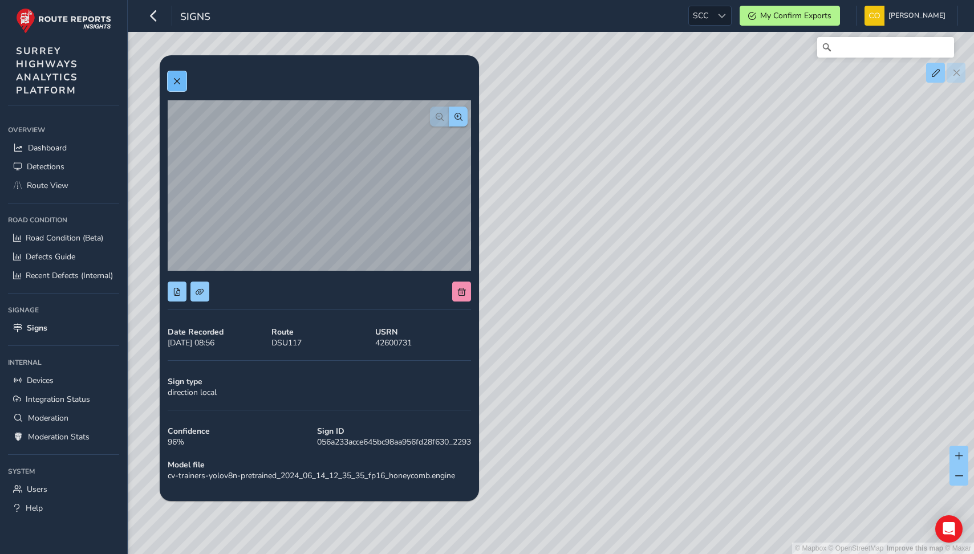
click at [179, 81] on span at bounding box center [177, 82] width 8 height 8
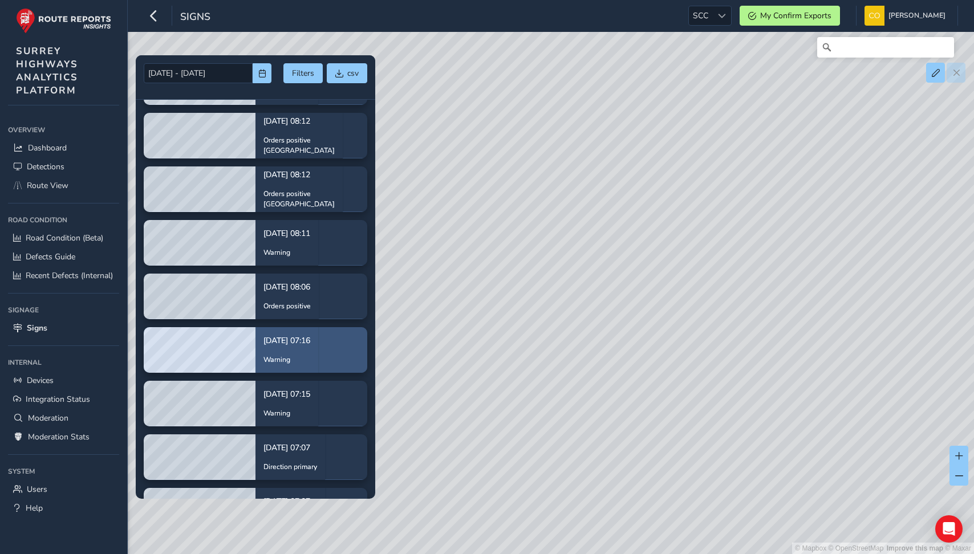
scroll to position [572, 0]
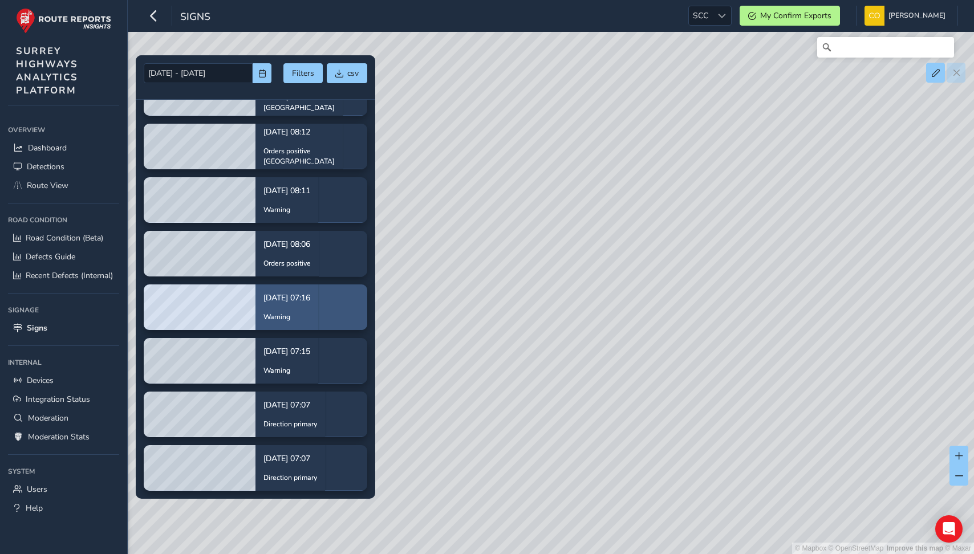
click at [310, 303] on p "[DATE] 07:16" at bounding box center [287, 298] width 47 height 12
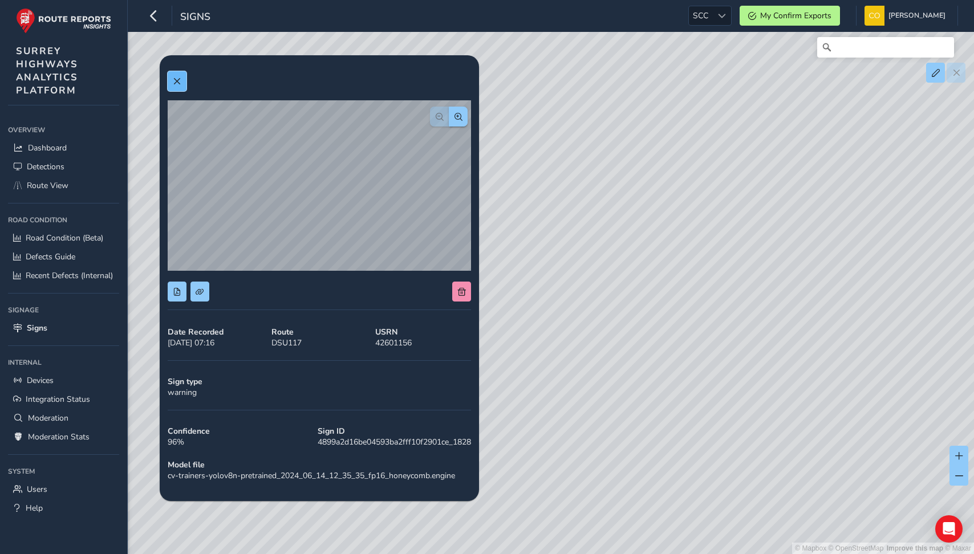
click at [174, 77] on button at bounding box center [177, 81] width 19 height 20
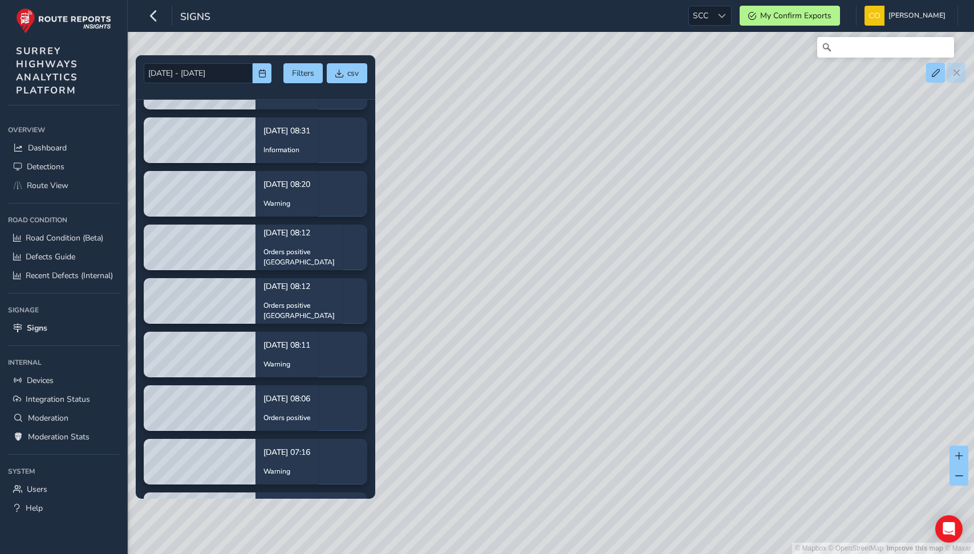
scroll to position [572, 0]
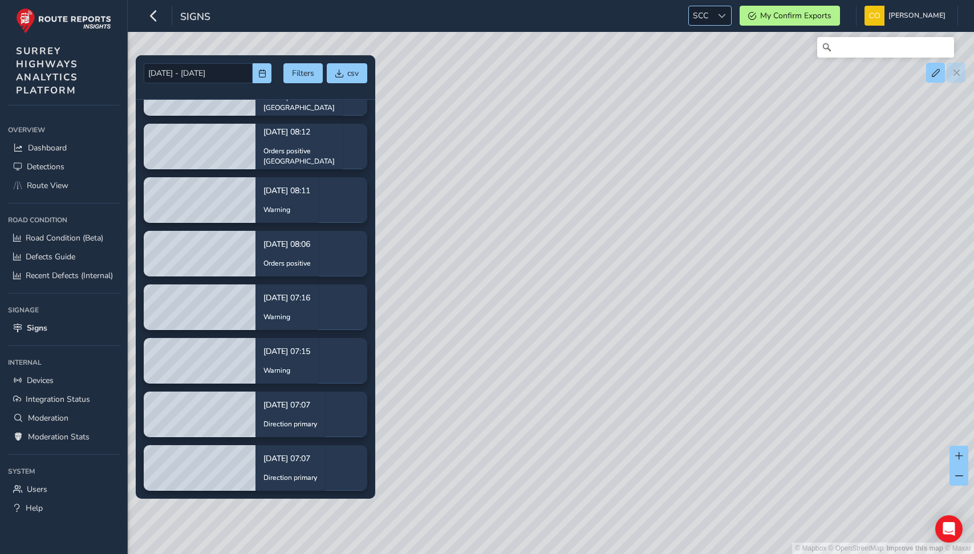
click at [712, 20] on div at bounding box center [721, 15] width 19 height 19
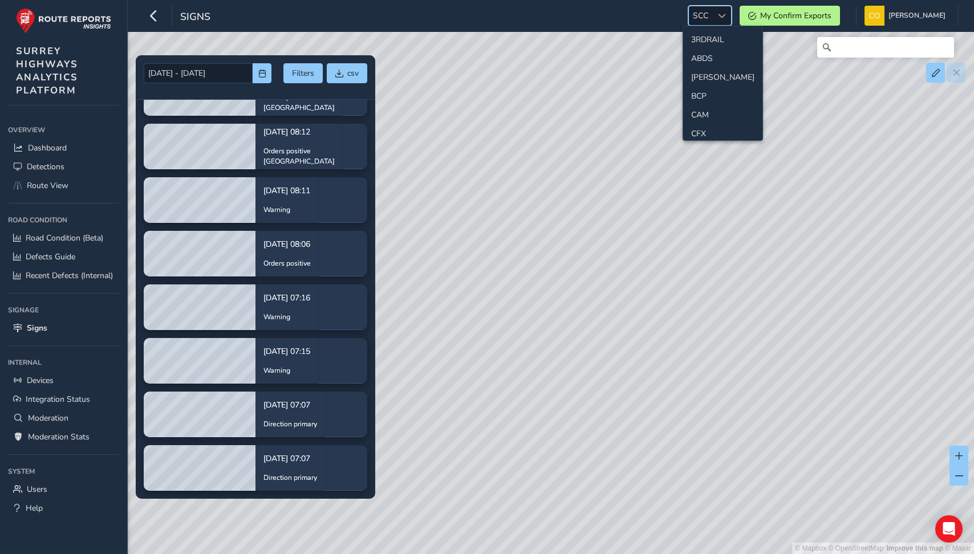
scroll to position [473, 0]
click at [712, 18] on div at bounding box center [721, 15] width 19 height 19
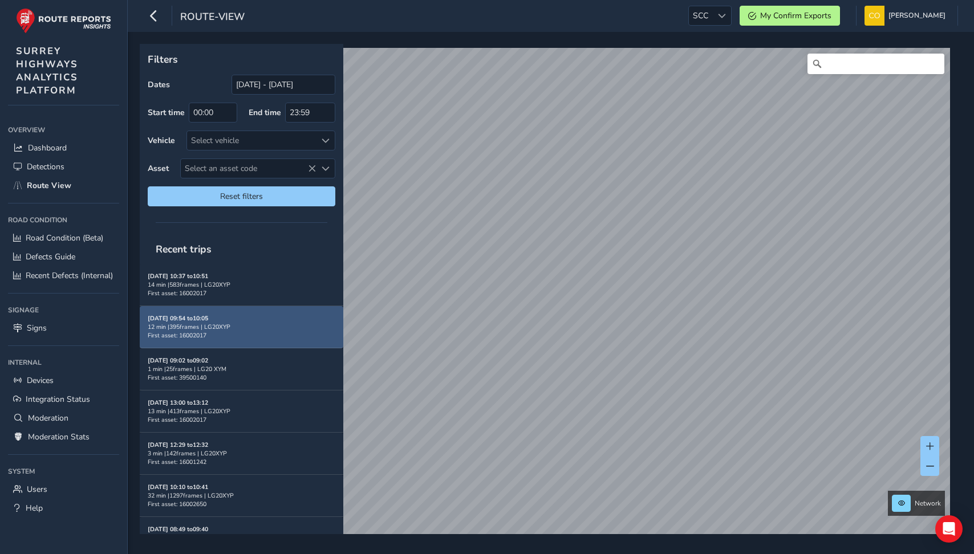
click at [293, 323] on div "12 min | 395 frames | LG20XYP" at bounding box center [242, 327] width 188 height 9
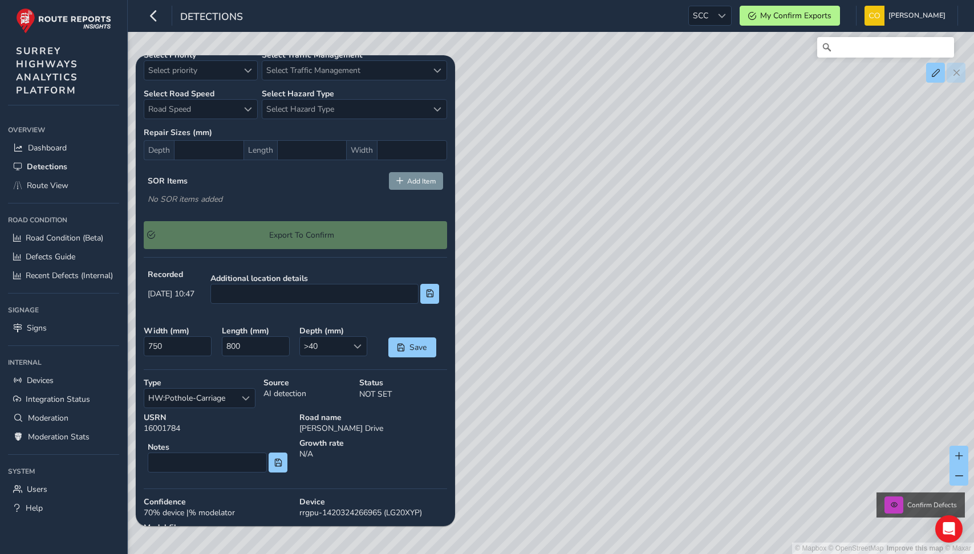
scroll to position [451, 0]
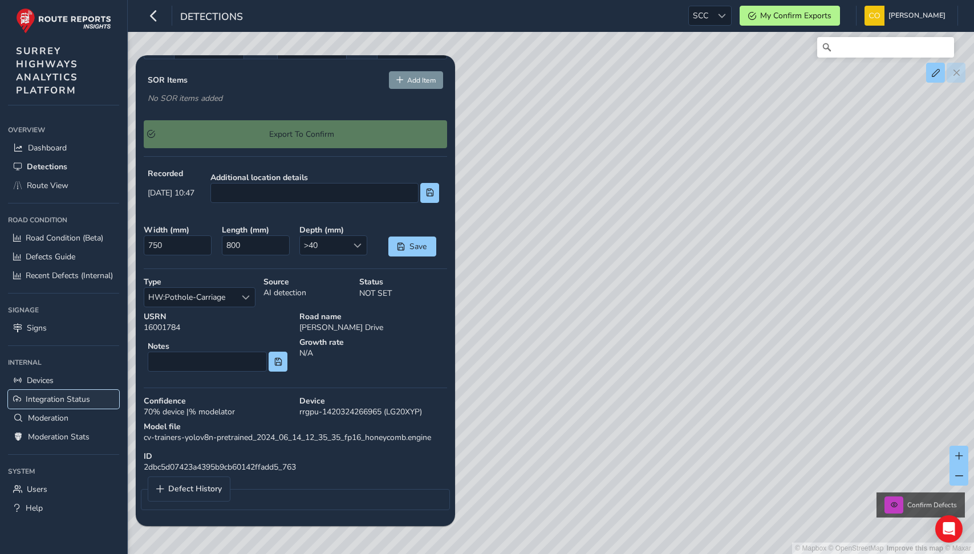
click at [26, 397] on span "Integration Status" at bounding box center [58, 399] width 64 height 11
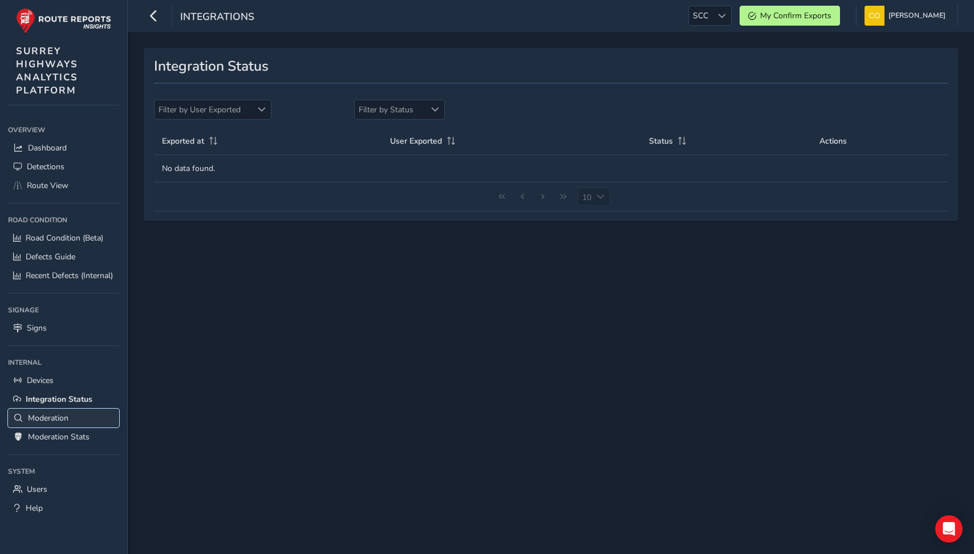
click at [67, 425] on link "Moderation" at bounding box center [63, 418] width 111 height 19
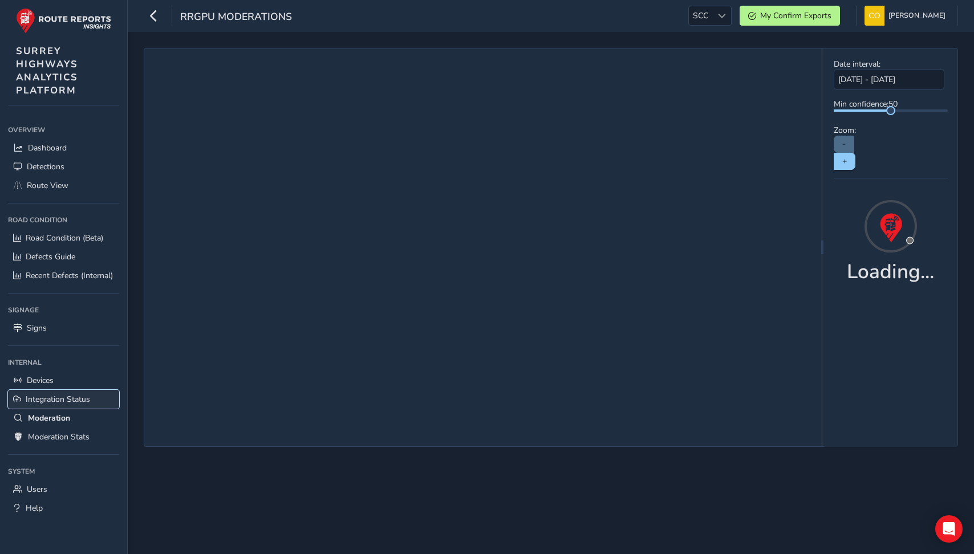
click at [63, 406] on link "Integration Status" at bounding box center [63, 399] width 111 height 19
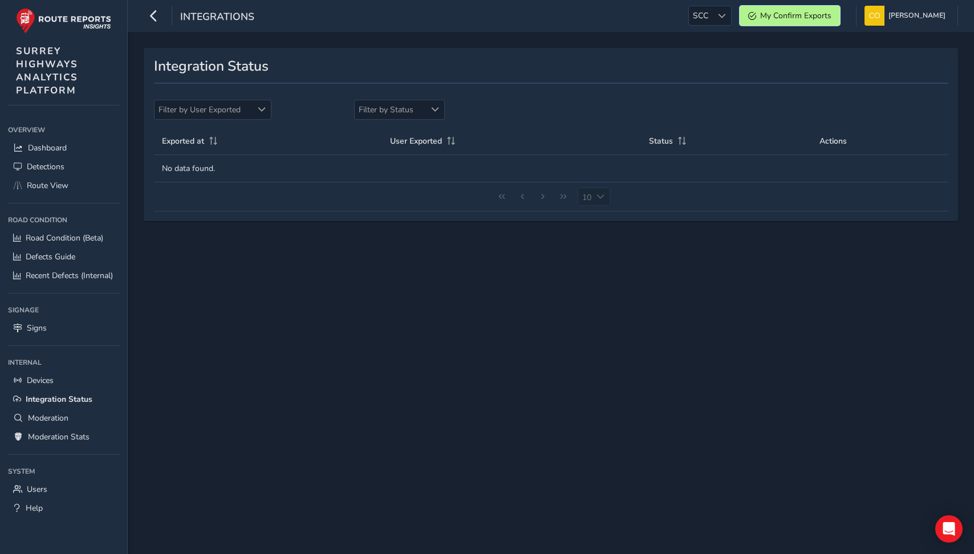
click at [753, 23] on button "My Confirm Exports" at bounding box center [790, 16] width 100 height 20
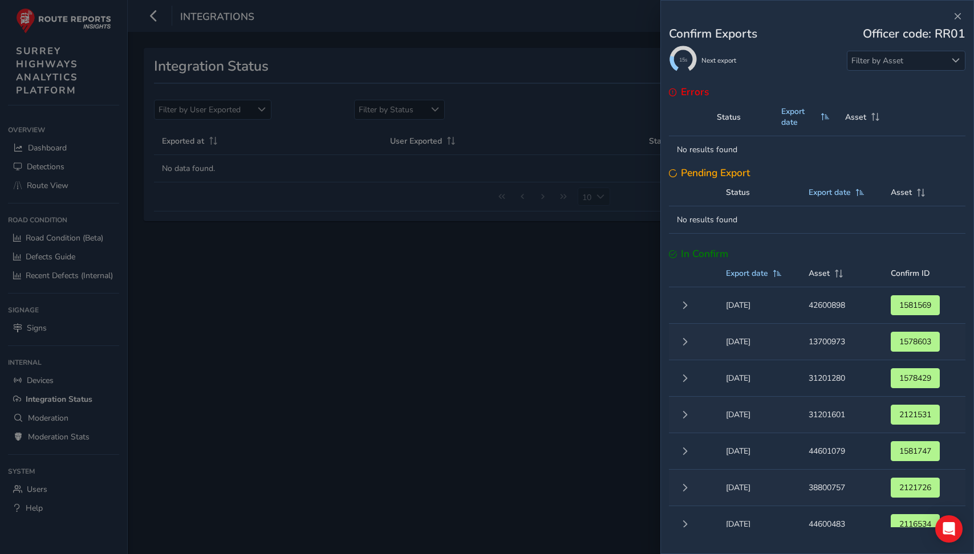
click at [947, 23] on div at bounding box center [817, 17] width 297 height 16
click at [953, 21] on button "Close" at bounding box center [958, 17] width 16 height 16
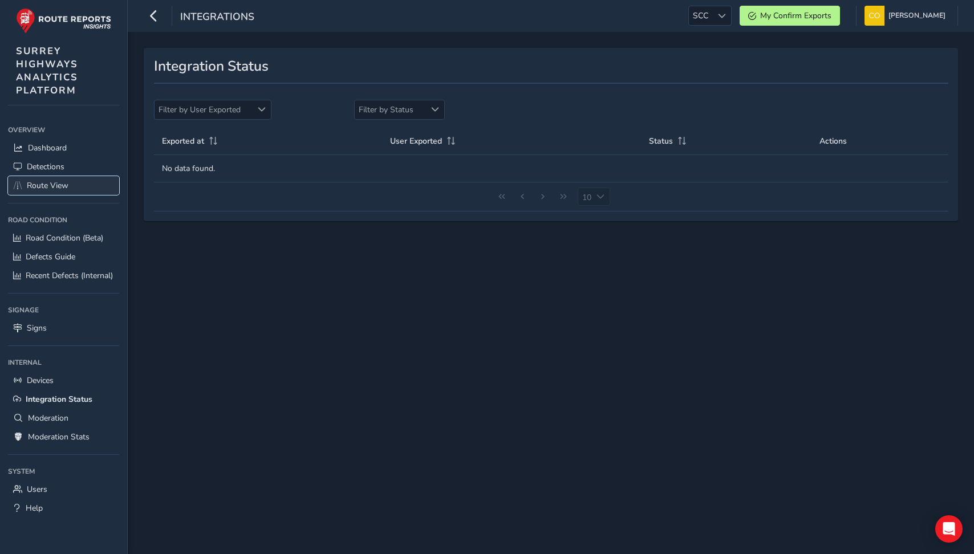
click at [58, 176] on link "Route View" at bounding box center [63, 185] width 111 height 19
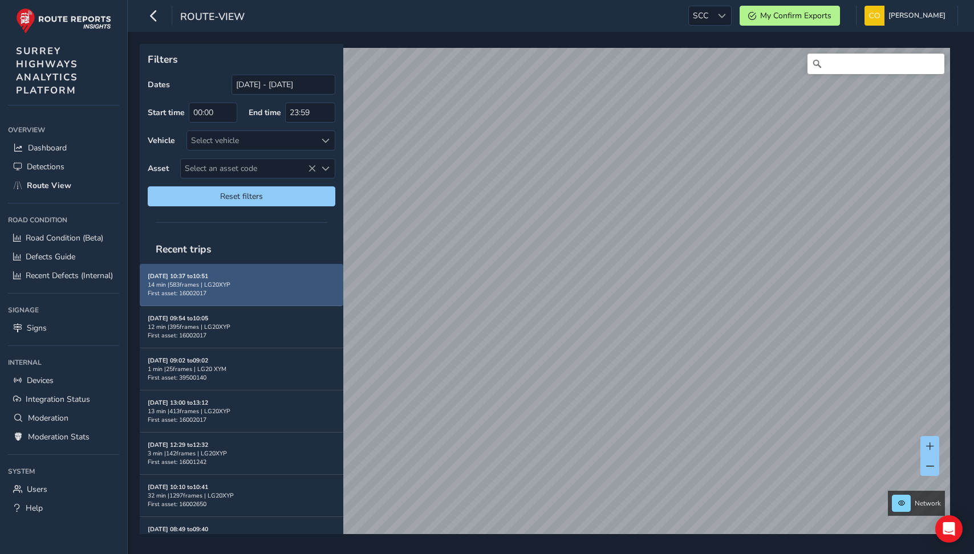
click at [264, 283] on div "14 min | 583 frames | LG20XYP" at bounding box center [242, 285] width 188 height 9
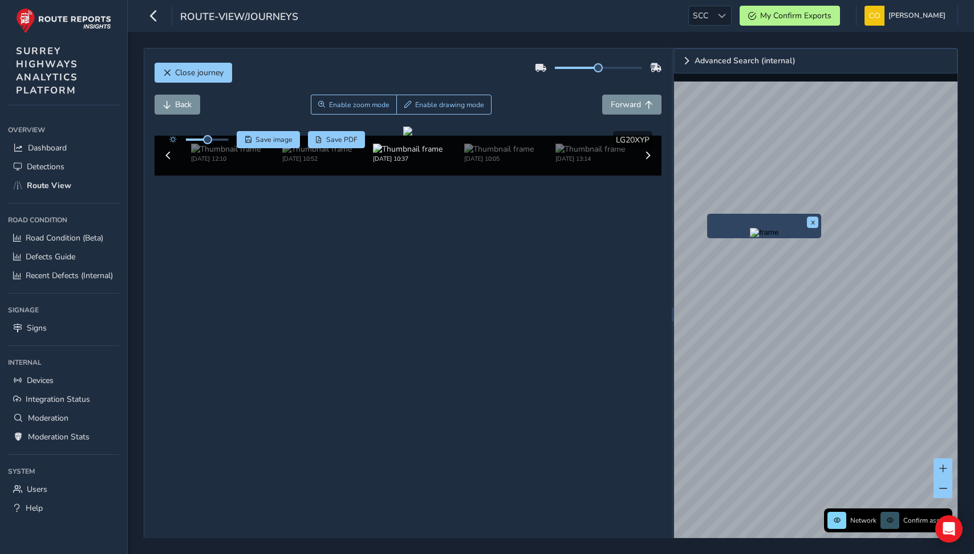
click at [750, 237] on img "Preview frame" at bounding box center [764, 232] width 29 height 9
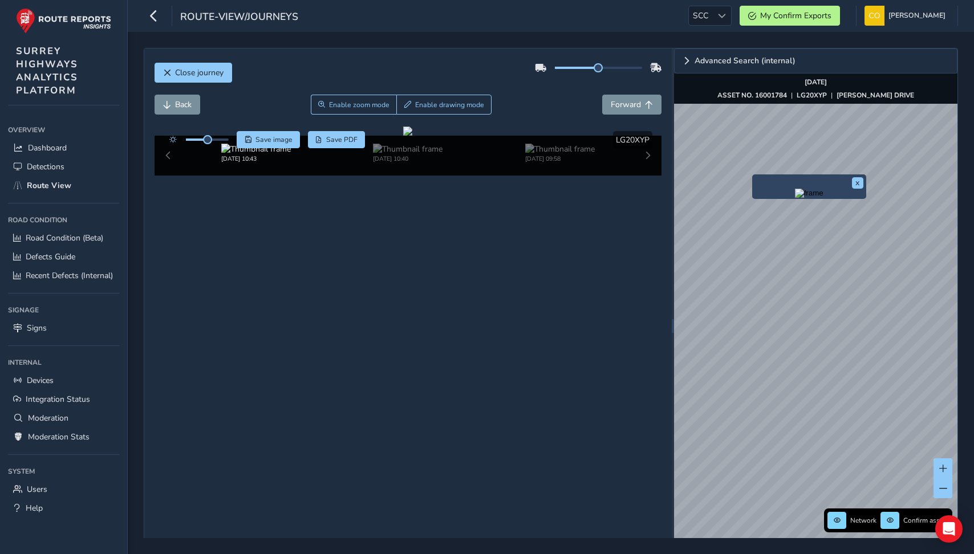
click at [795, 192] on img "Preview frame" at bounding box center [809, 193] width 29 height 9
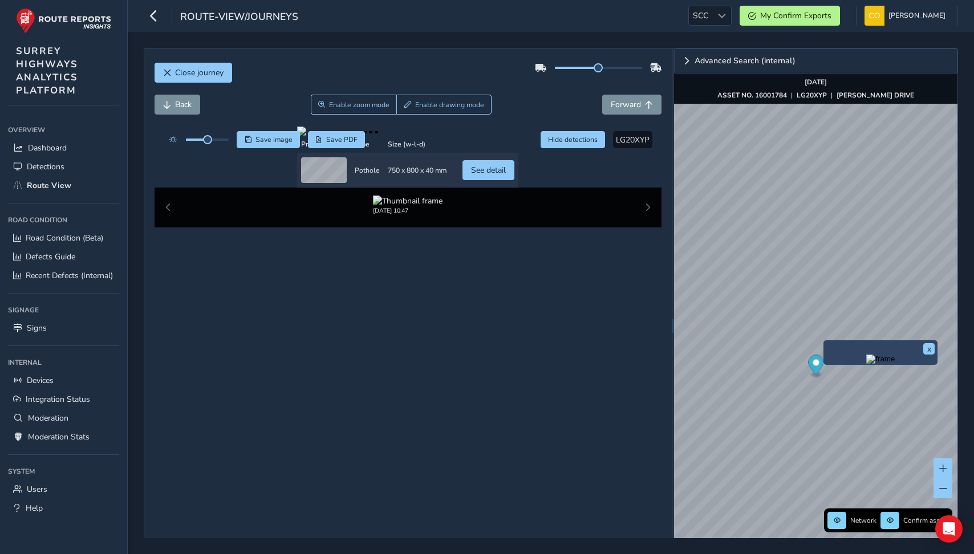
click at [866, 364] on img "Preview frame" at bounding box center [880, 359] width 29 height 9
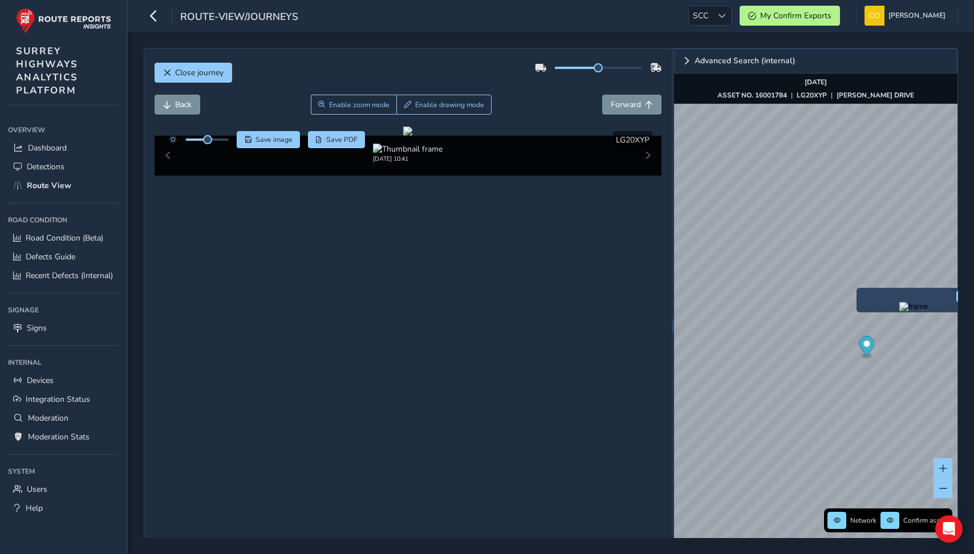
click at [899, 311] on img "Preview frame" at bounding box center [913, 306] width 29 height 9
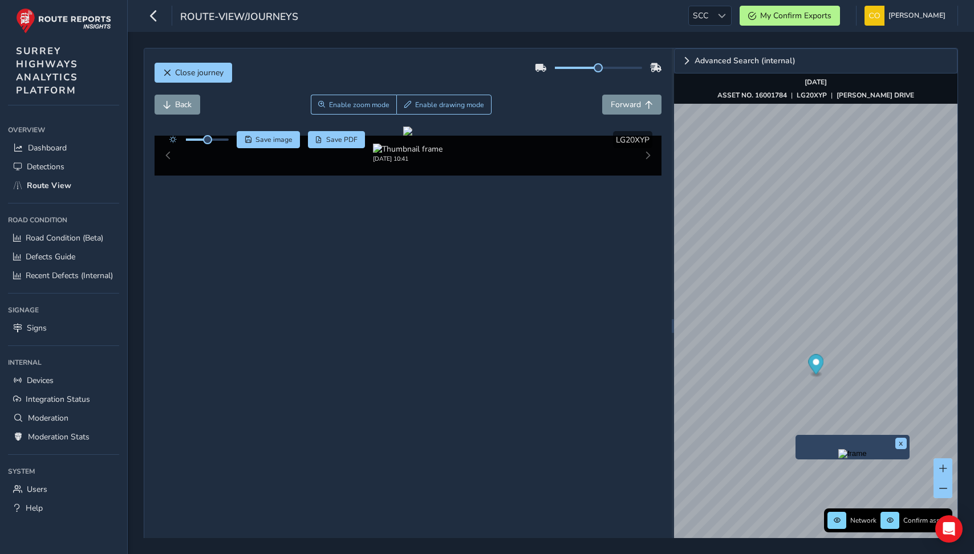
click at [838, 459] on img "Preview frame" at bounding box center [852, 453] width 29 height 9
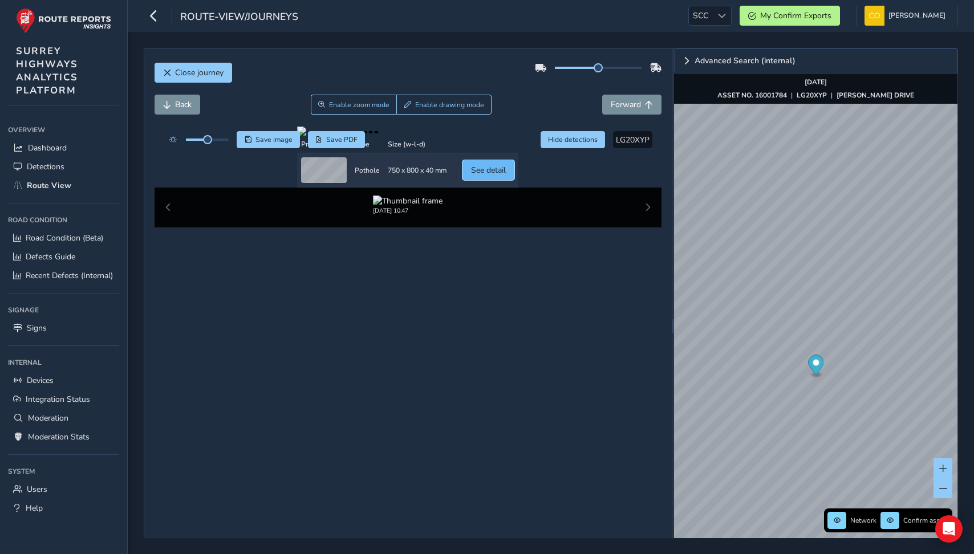
click at [514, 180] on button "See detail" at bounding box center [489, 170] width 52 height 20
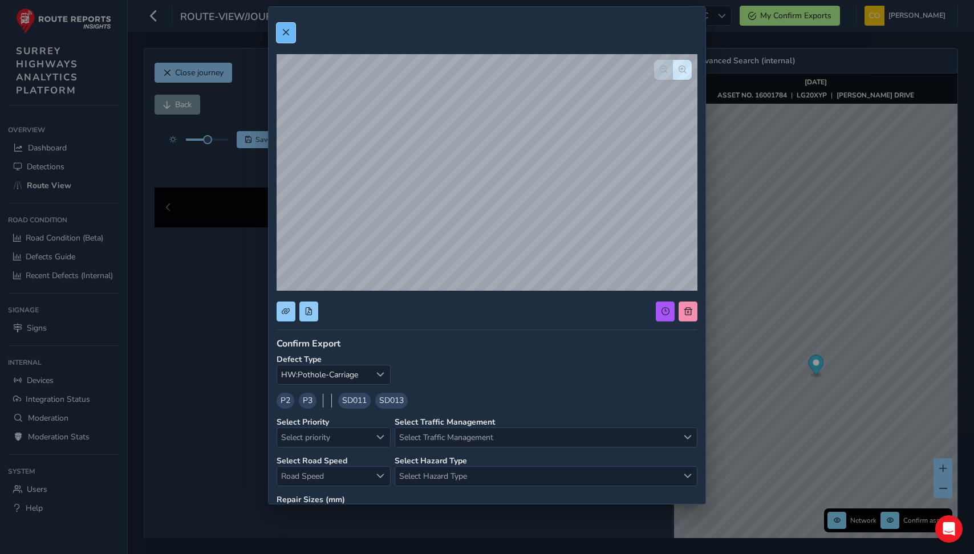
click at [285, 30] on span at bounding box center [286, 33] width 8 height 8
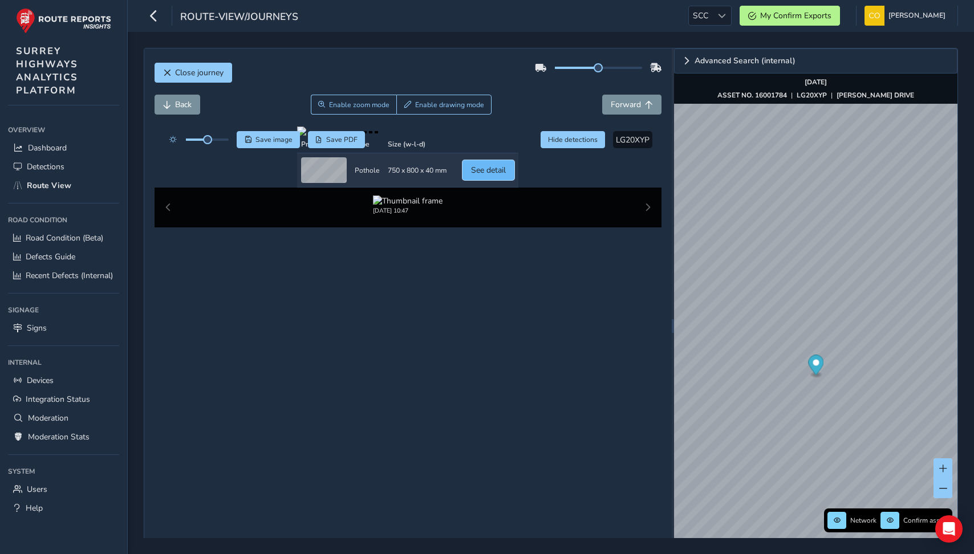
click at [506, 176] on span "See detail" at bounding box center [488, 170] width 35 height 11
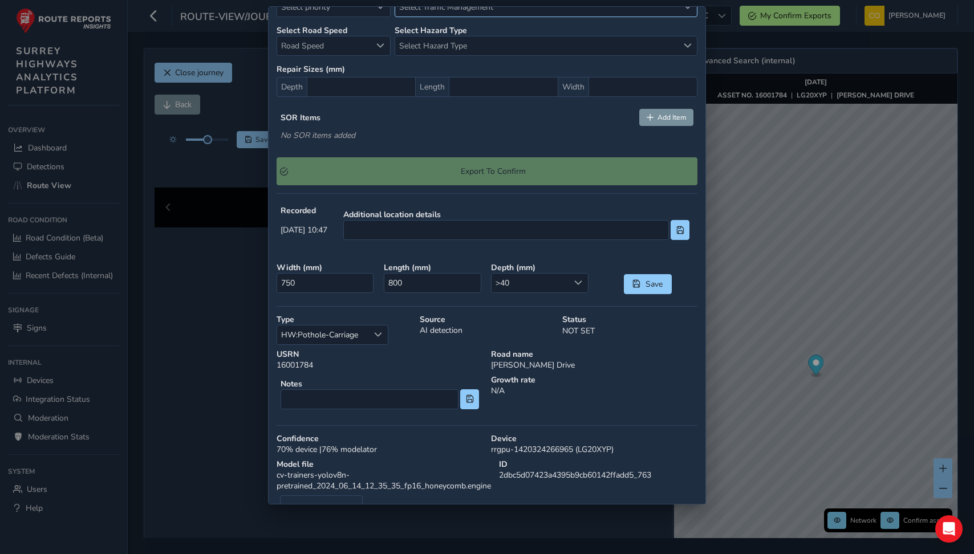
scroll to position [472, 0]
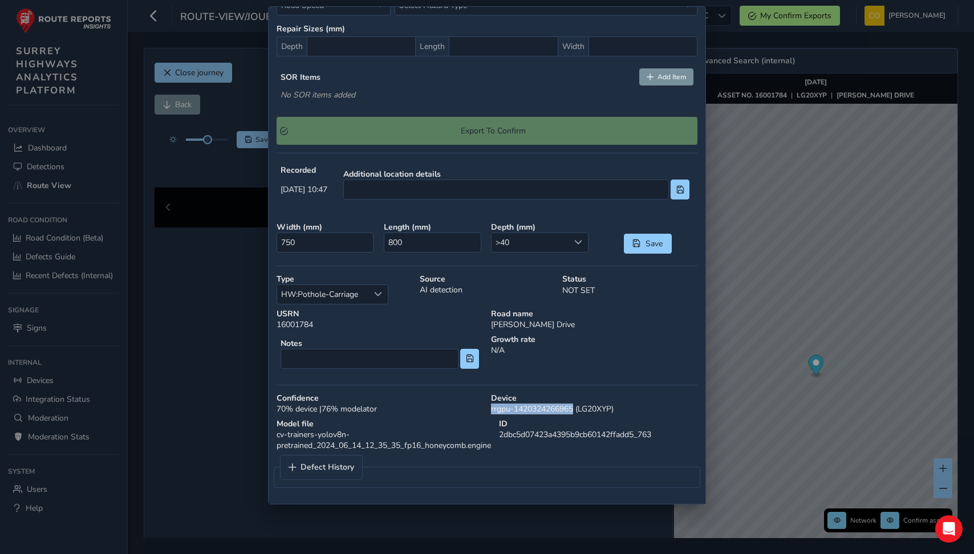
drag, startPoint x: 491, startPoint y: 408, endPoint x: 575, endPoint y: 407, distance: 83.9
click at [575, 407] on div "Device rrgpu-1420324266965 (LG20XYP)" at bounding box center [594, 404] width 214 height 30
copy div "rrgpu-1420324266965"
